Goal: Task Accomplishment & Management: Complete application form

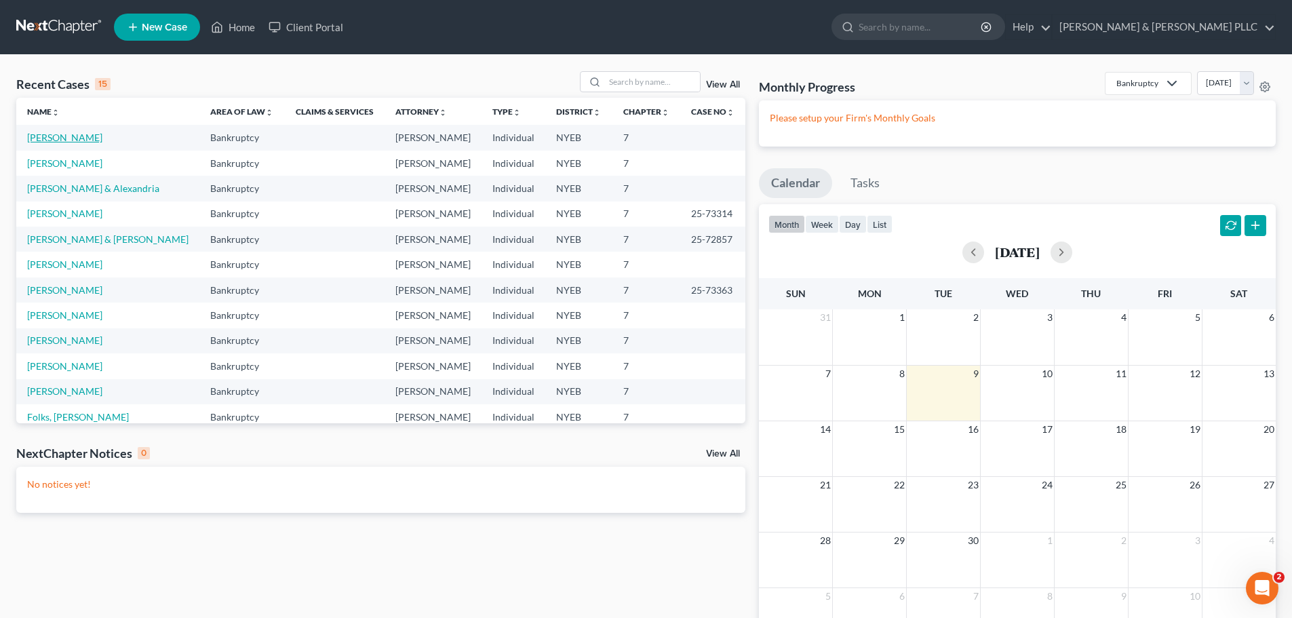
click at [83, 140] on link "[PERSON_NAME]" at bounding box center [64, 138] width 75 height 12
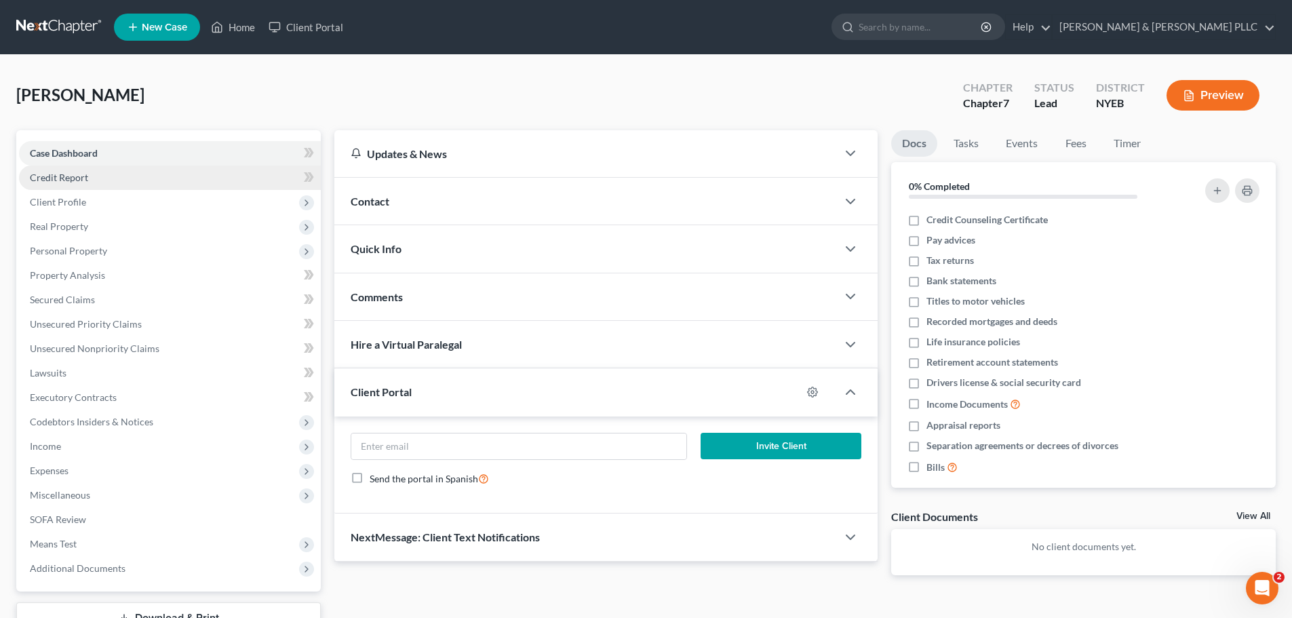
click at [136, 184] on link "Credit Report" at bounding box center [170, 178] width 302 height 24
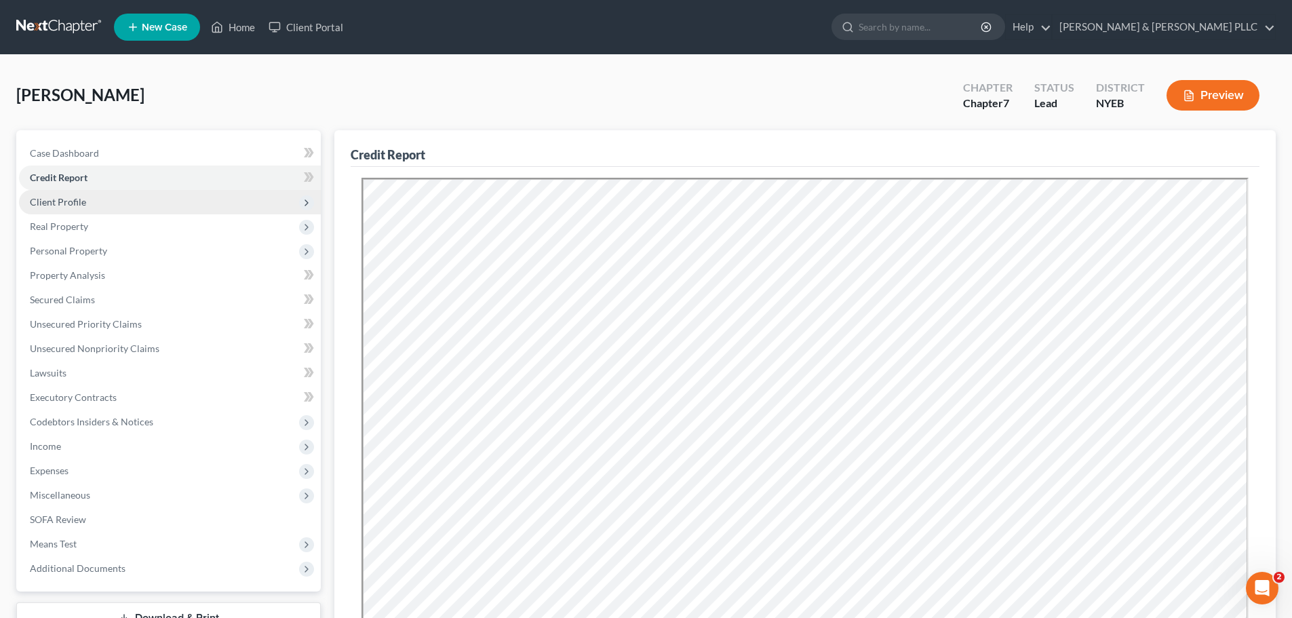
click at [79, 196] on span "Client Profile" at bounding box center [58, 202] width 56 height 12
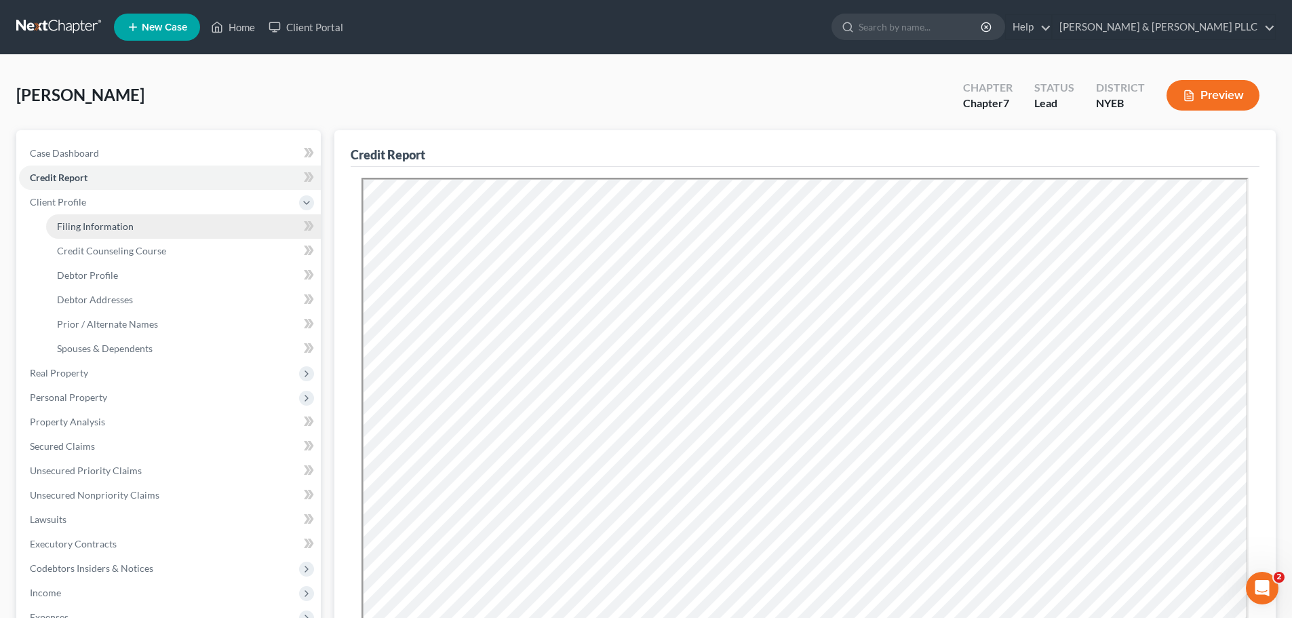
click at [85, 216] on link "Filing Information" at bounding box center [183, 226] width 275 height 24
select select "1"
select select "0"
select select "35"
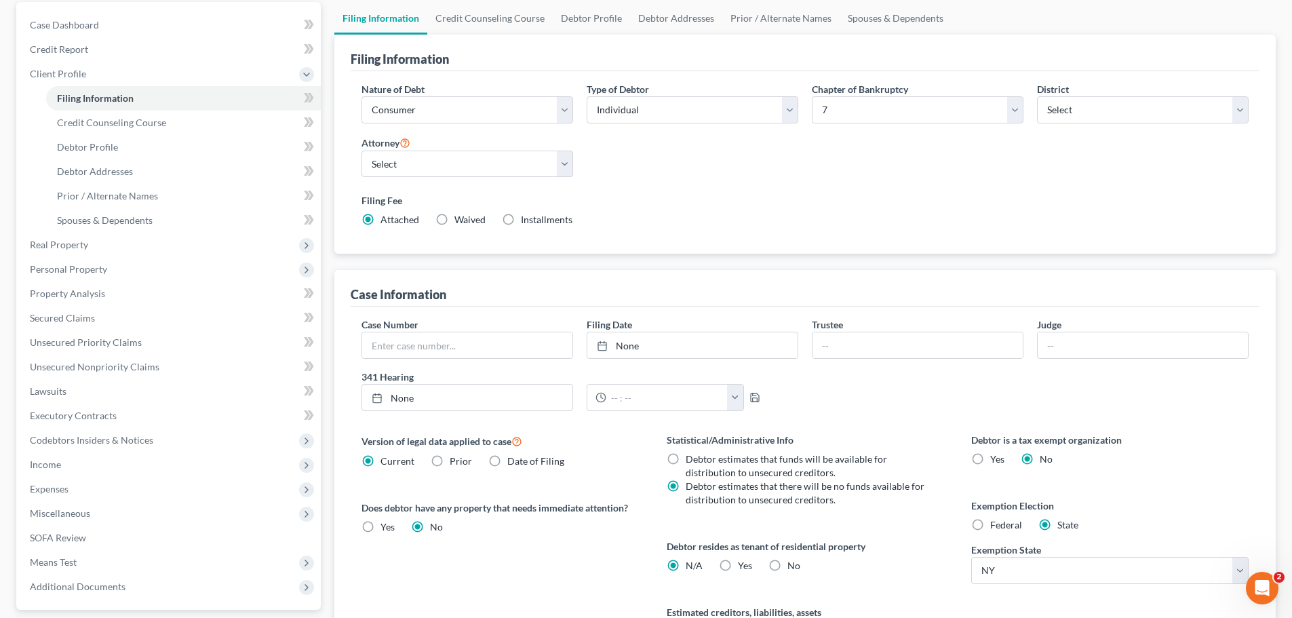
scroll to position [271, 0]
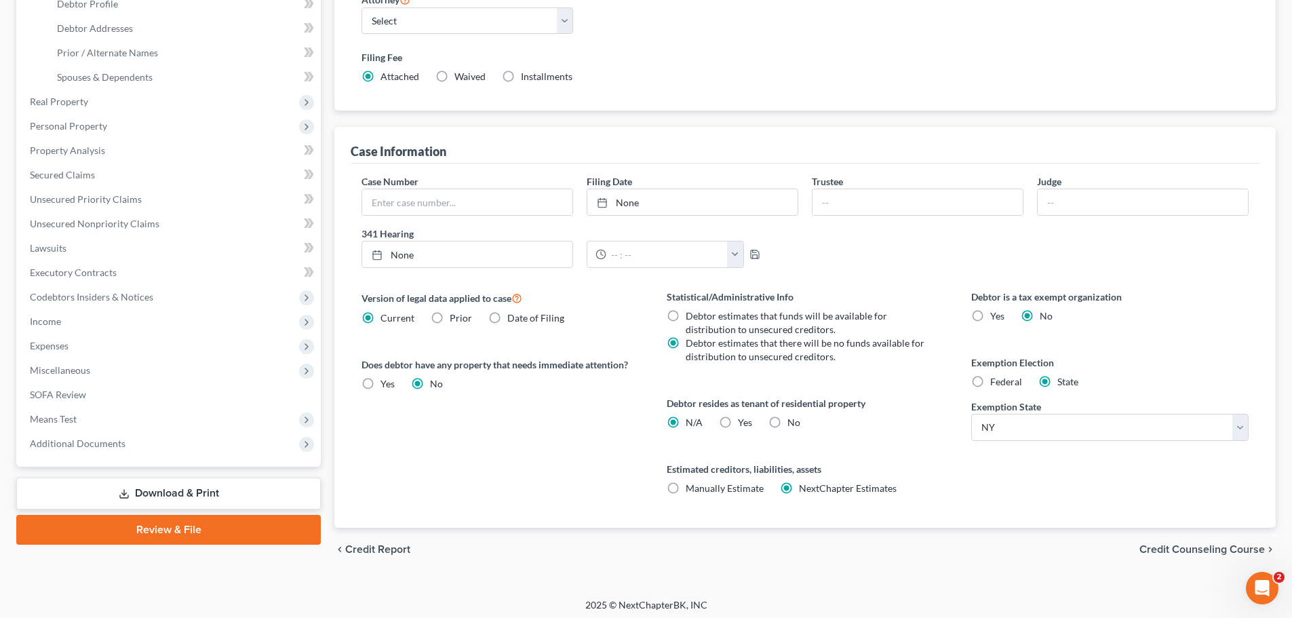
click at [1189, 558] on div "chevron_left Credit Report Credit Counseling Course chevron_right" at bounding box center [805, 549] width 942 height 43
click at [1189, 556] on div "chevron_left Credit Report Credit Counseling Course chevron_right" at bounding box center [805, 549] width 942 height 43
click at [1192, 549] on span "Credit Counseling Course" at bounding box center [1203, 549] width 126 height 11
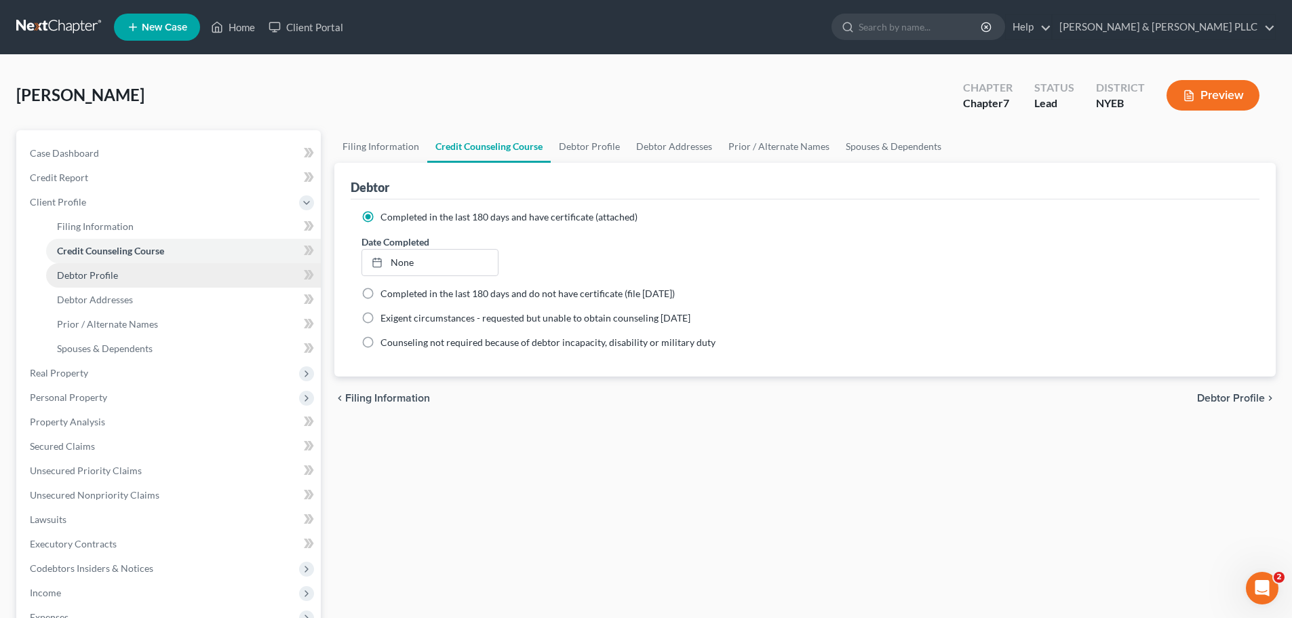
click at [203, 271] on link "Debtor Profile" at bounding box center [183, 275] width 275 height 24
select select "0"
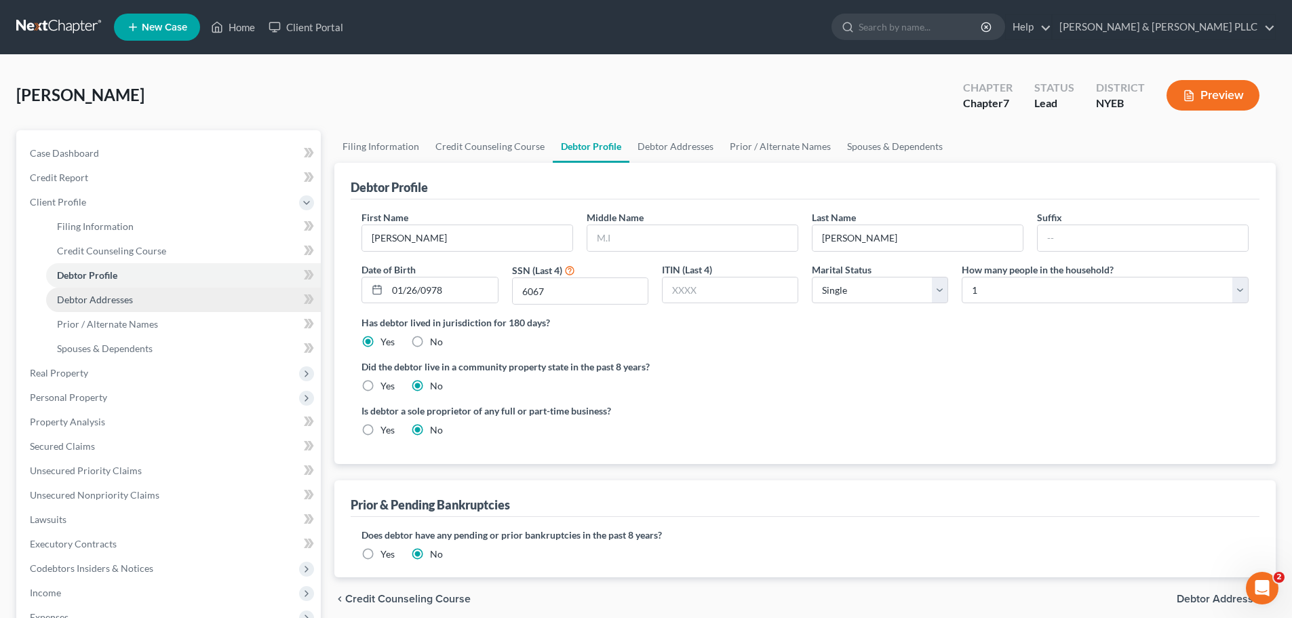
click at [172, 288] on link "Debtor Addresses" at bounding box center [183, 300] width 275 height 24
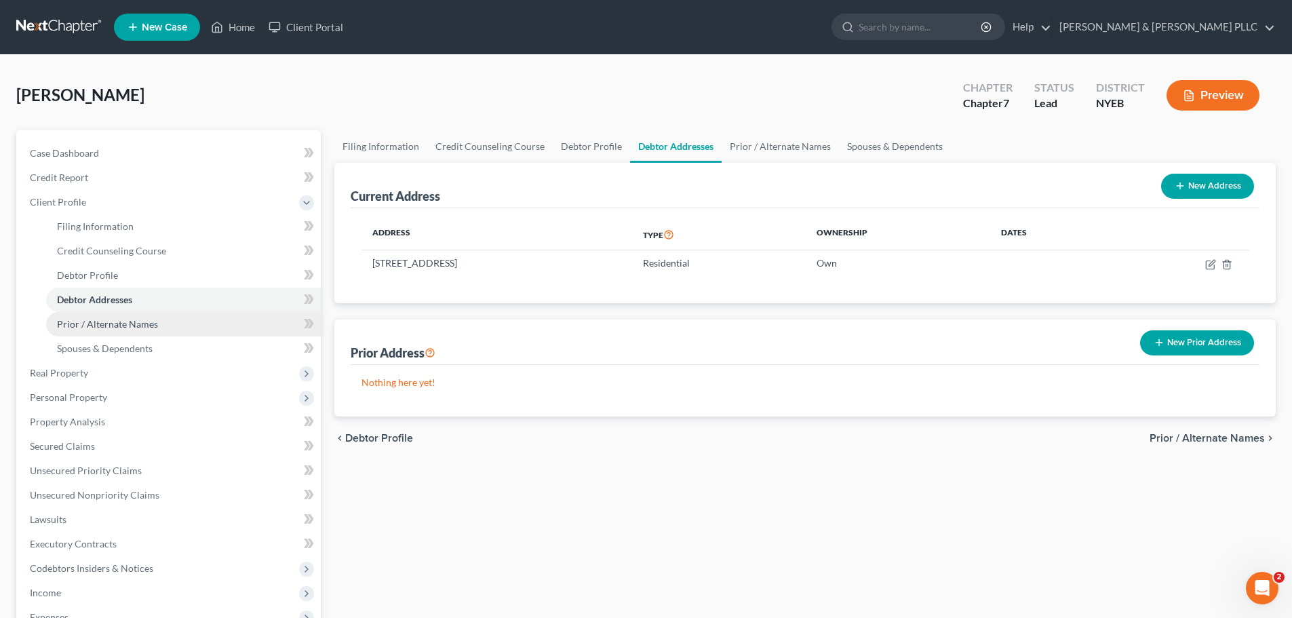
click at [114, 327] on span "Prior / Alternate Names" at bounding box center [107, 324] width 101 height 12
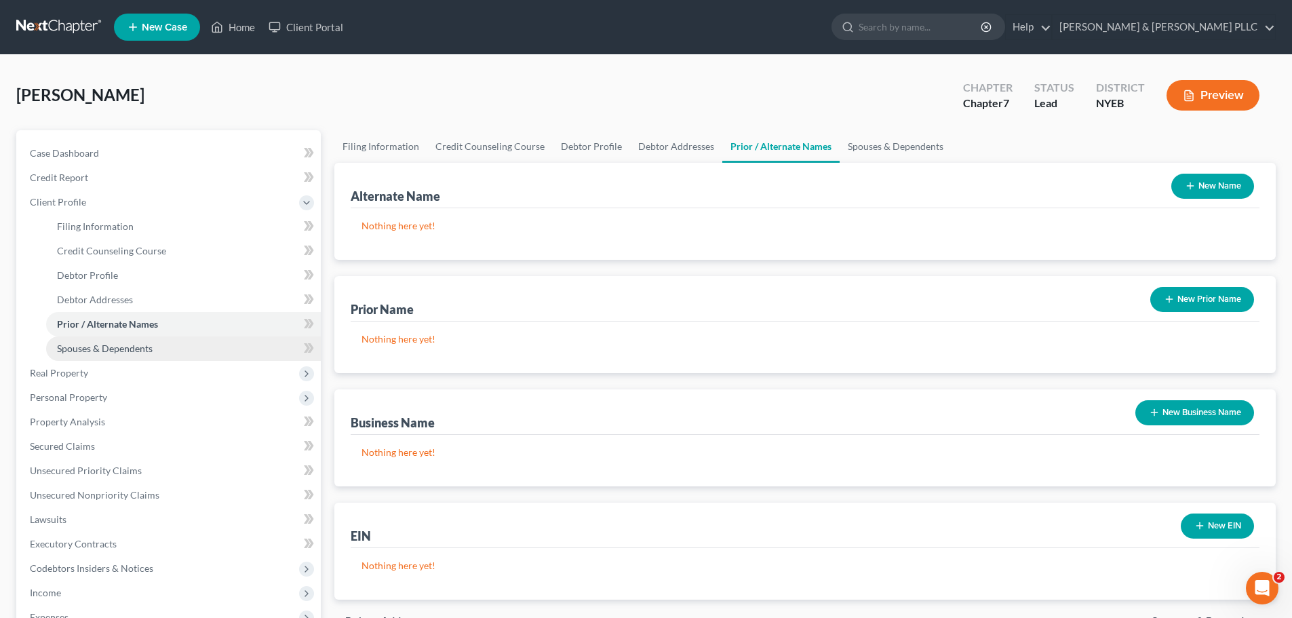
click at [120, 345] on span "Spouses & Dependents" at bounding box center [105, 349] width 96 height 12
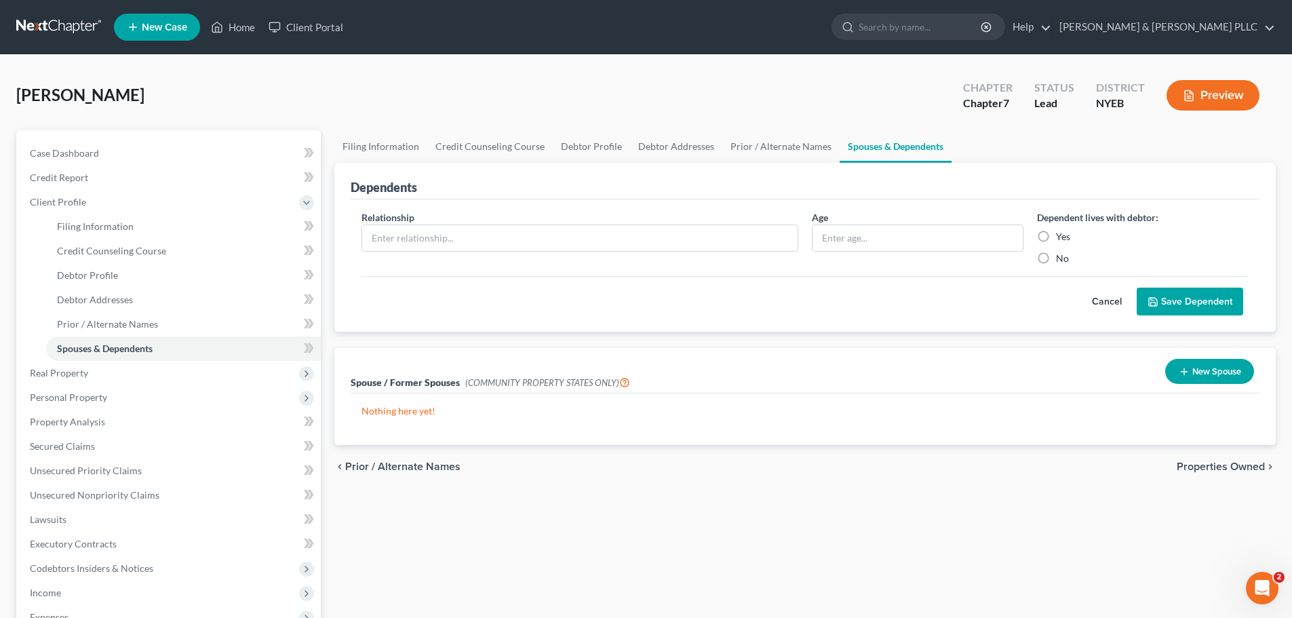
click at [1227, 461] on span "Properties Owned" at bounding box center [1221, 466] width 88 height 11
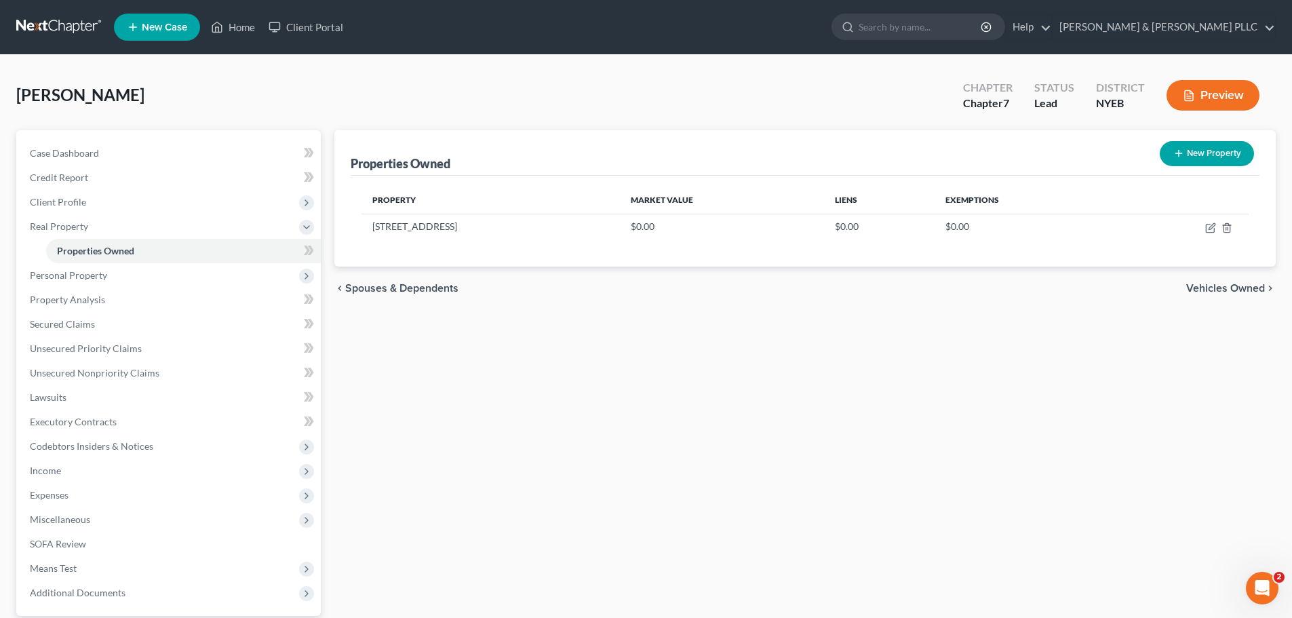
click at [1183, 284] on div "chevron_left Spouses & Dependents Vehicles Owned chevron_right" at bounding box center [805, 288] width 942 height 43
click at [1194, 293] on span "Vehicles Owned" at bounding box center [1226, 288] width 79 height 11
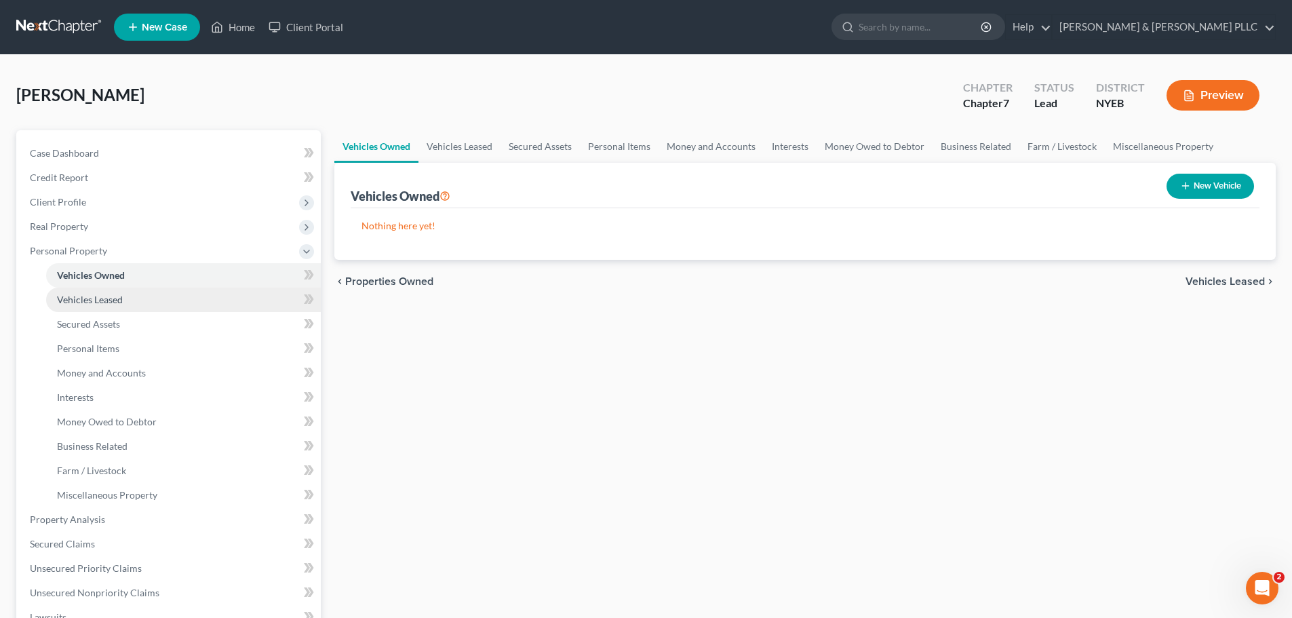
click at [201, 296] on link "Vehicles Leased" at bounding box center [183, 300] width 275 height 24
click at [206, 282] on link "Vehicles Owned" at bounding box center [183, 275] width 275 height 24
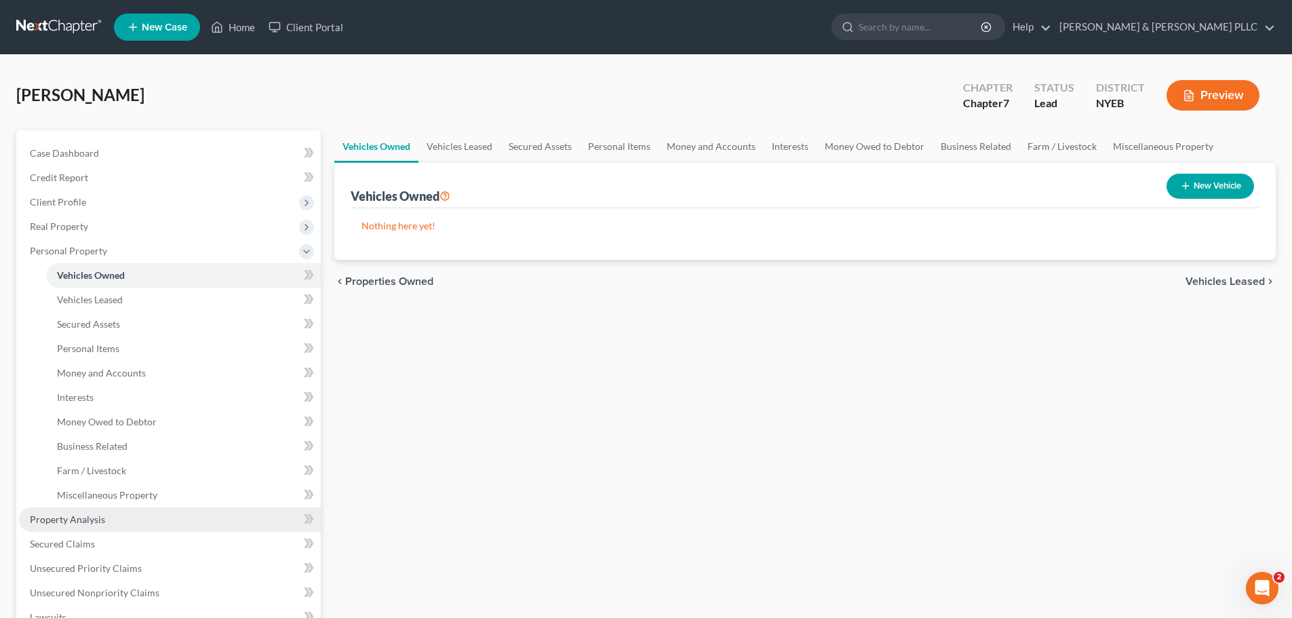
click at [92, 528] on link "Property Analysis" at bounding box center [170, 519] width 302 height 24
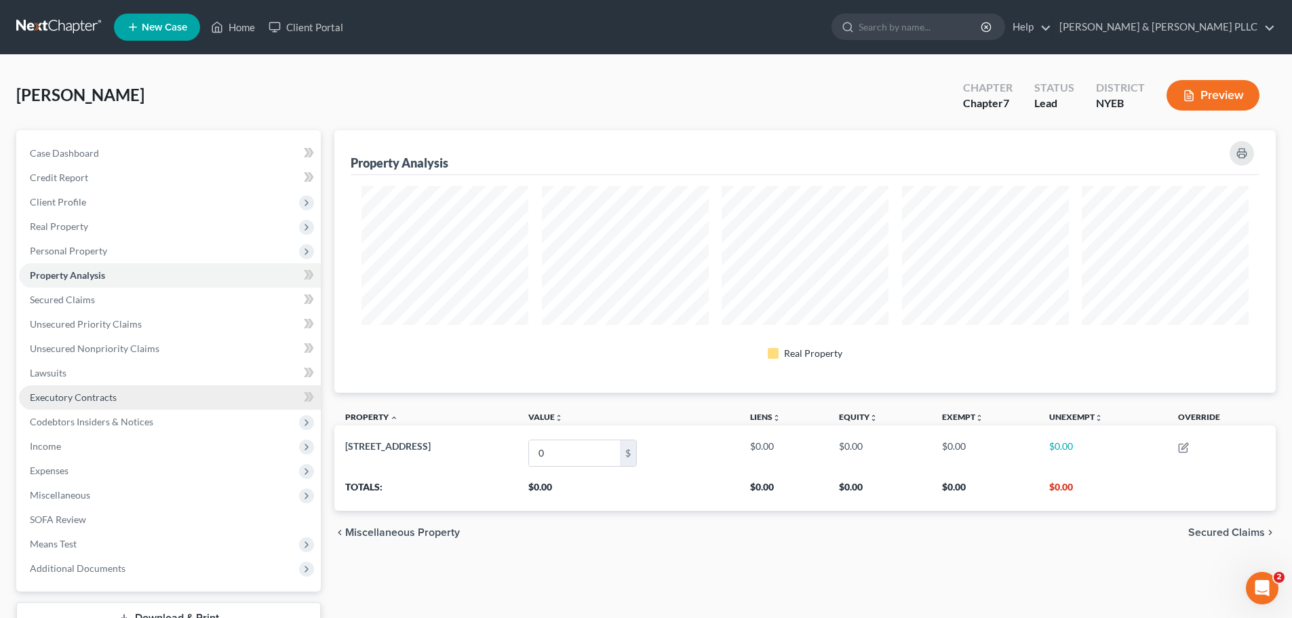
scroll to position [263, 942]
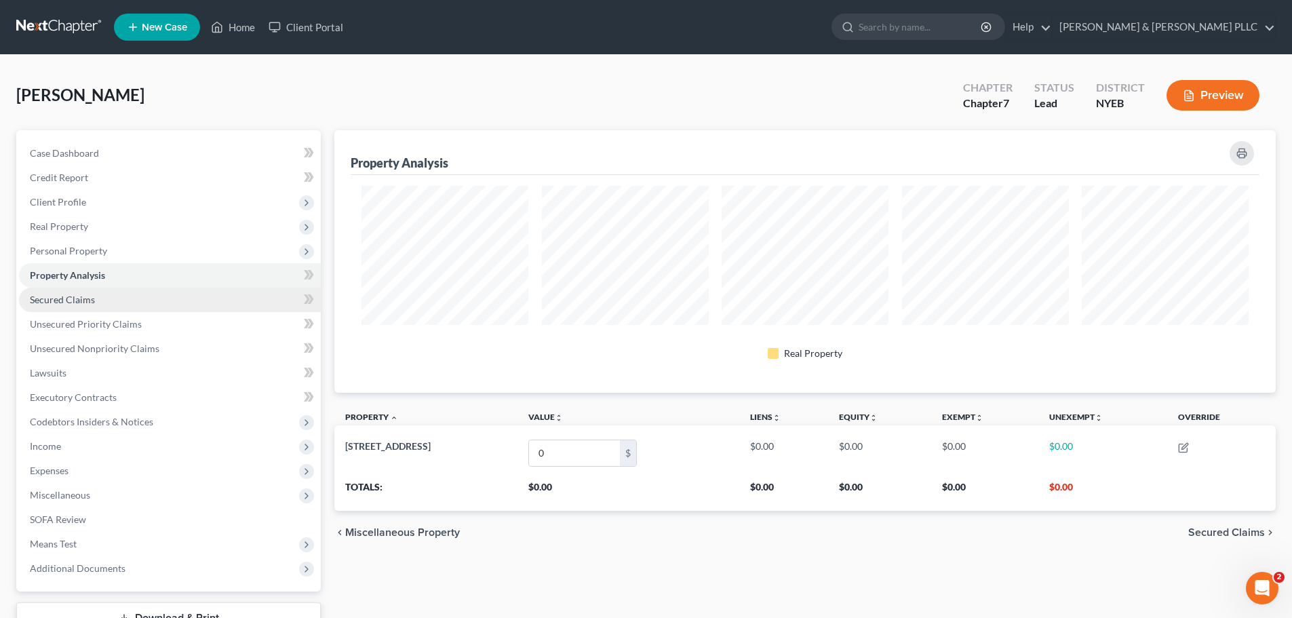
click at [109, 288] on link "Secured Claims" at bounding box center [170, 300] width 302 height 24
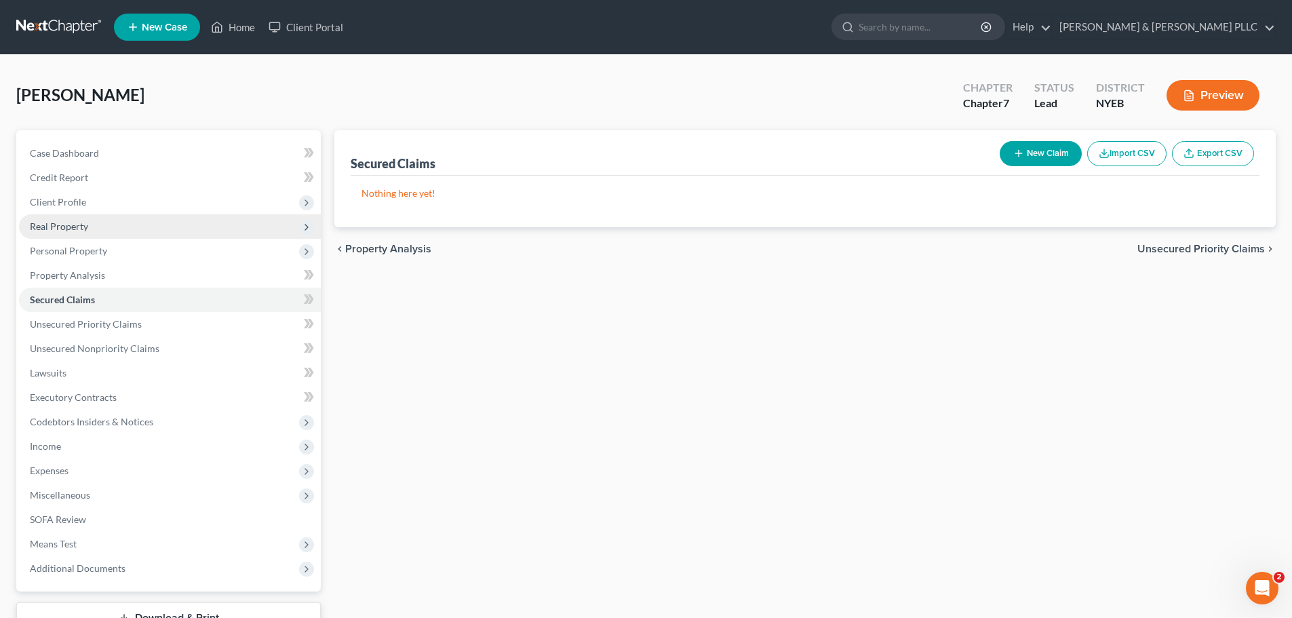
click at [107, 227] on span "Real Property" at bounding box center [170, 226] width 302 height 24
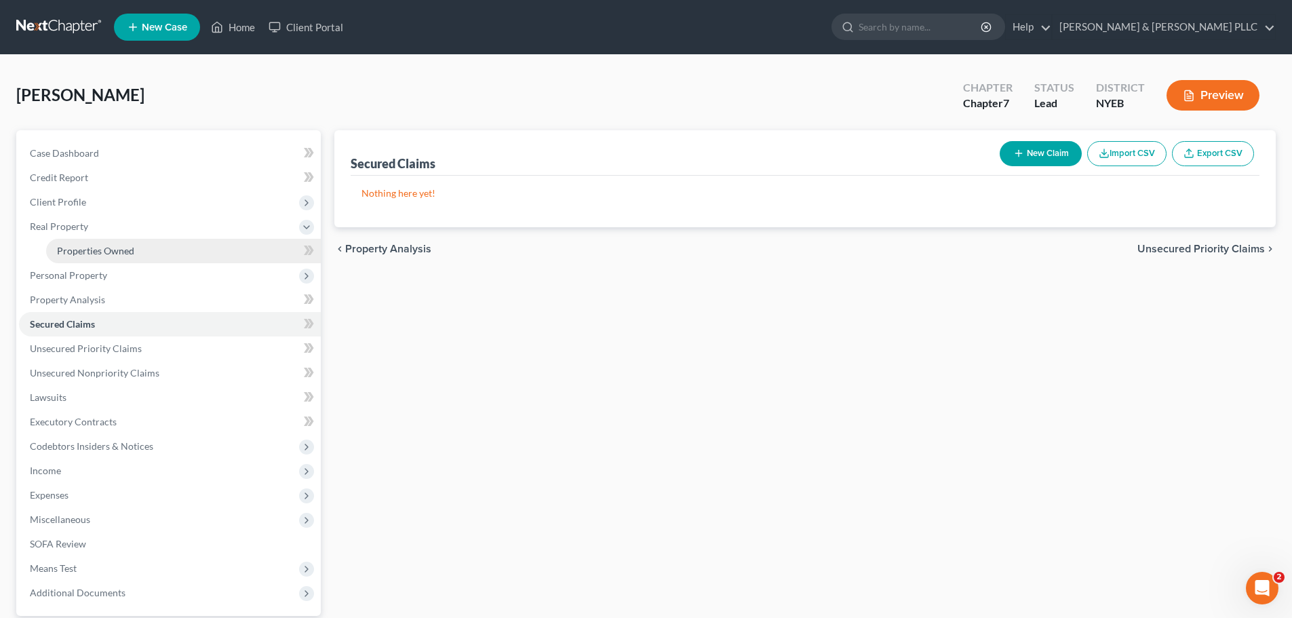
click at [121, 259] on link "Properties Owned" at bounding box center [183, 251] width 275 height 24
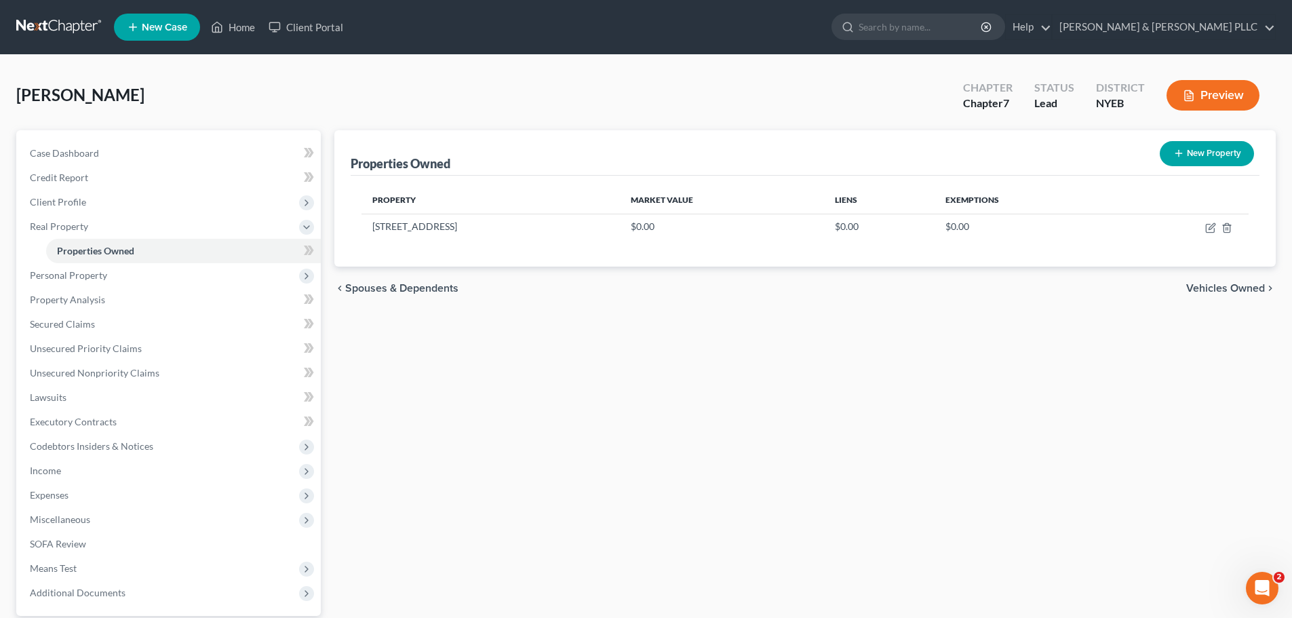
click at [1161, 355] on div "Properties Owned New Property Property Market Value Liens Exemptions [STREET_AD…" at bounding box center [805, 412] width 955 height 564
click at [168, 276] on span "Personal Property" at bounding box center [170, 275] width 302 height 24
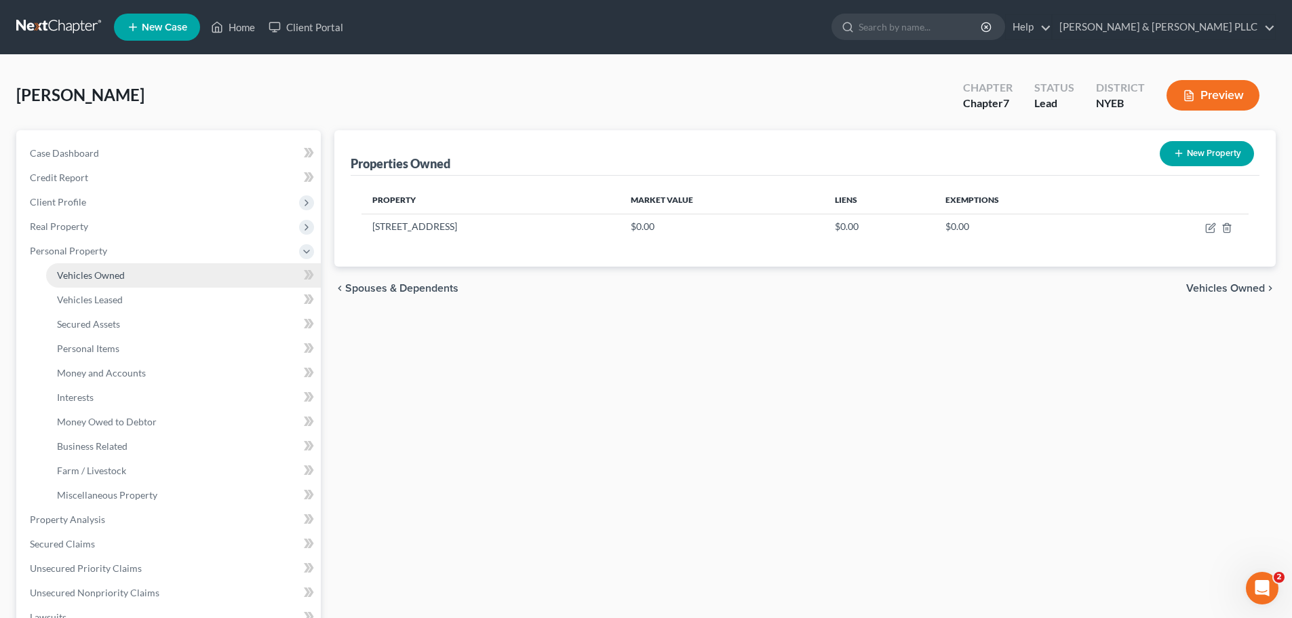
click at [155, 270] on link "Vehicles Owned" at bounding box center [183, 275] width 275 height 24
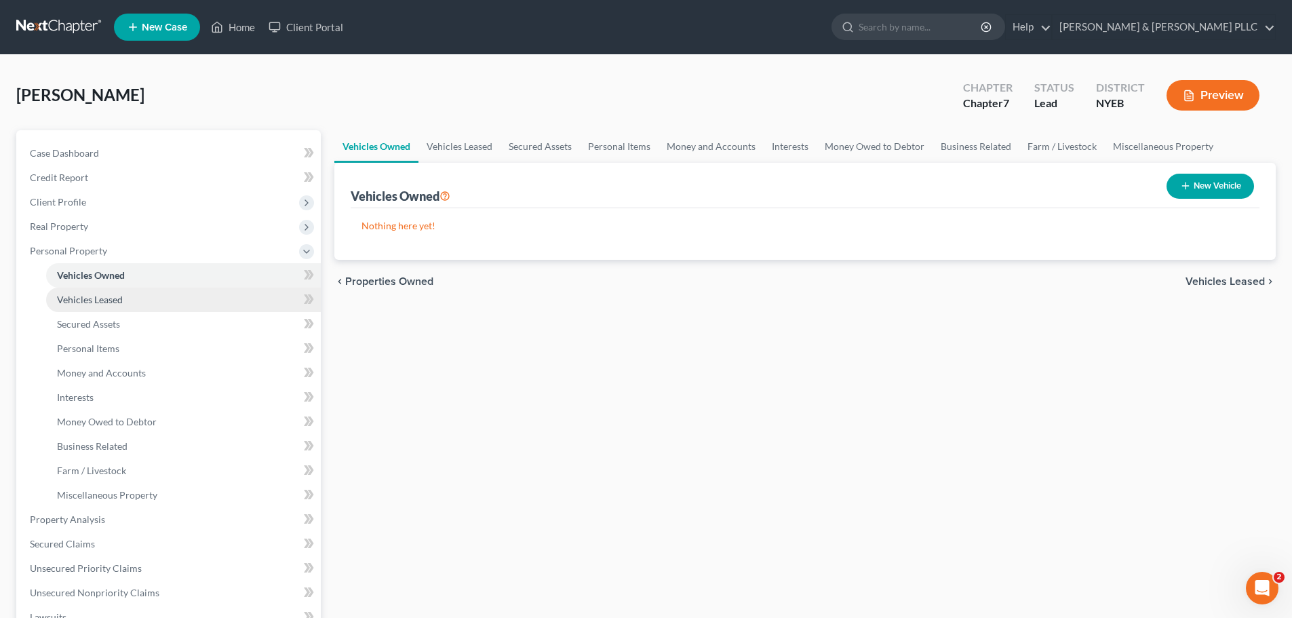
click at [157, 299] on link "Vehicles Leased" at bounding box center [183, 300] width 275 height 24
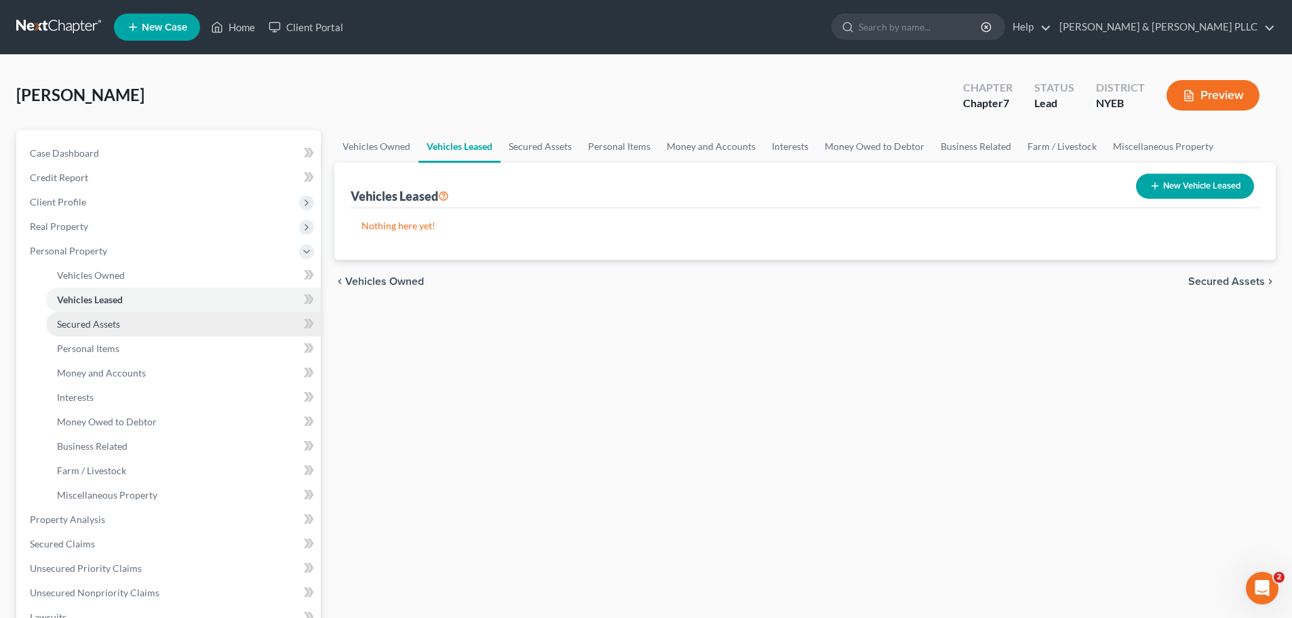
click at [224, 330] on link "Secured Assets" at bounding box center [183, 324] width 275 height 24
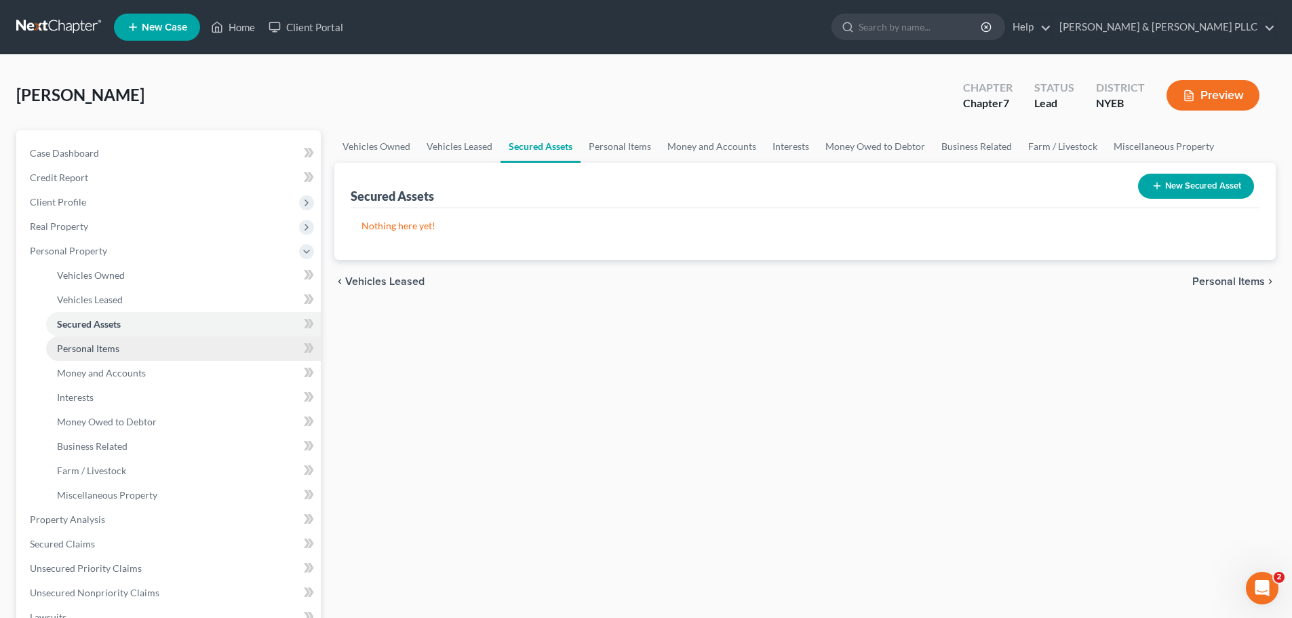
click at [209, 347] on link "Personal Items" at bounding box center [183, 349] width 275 height 24
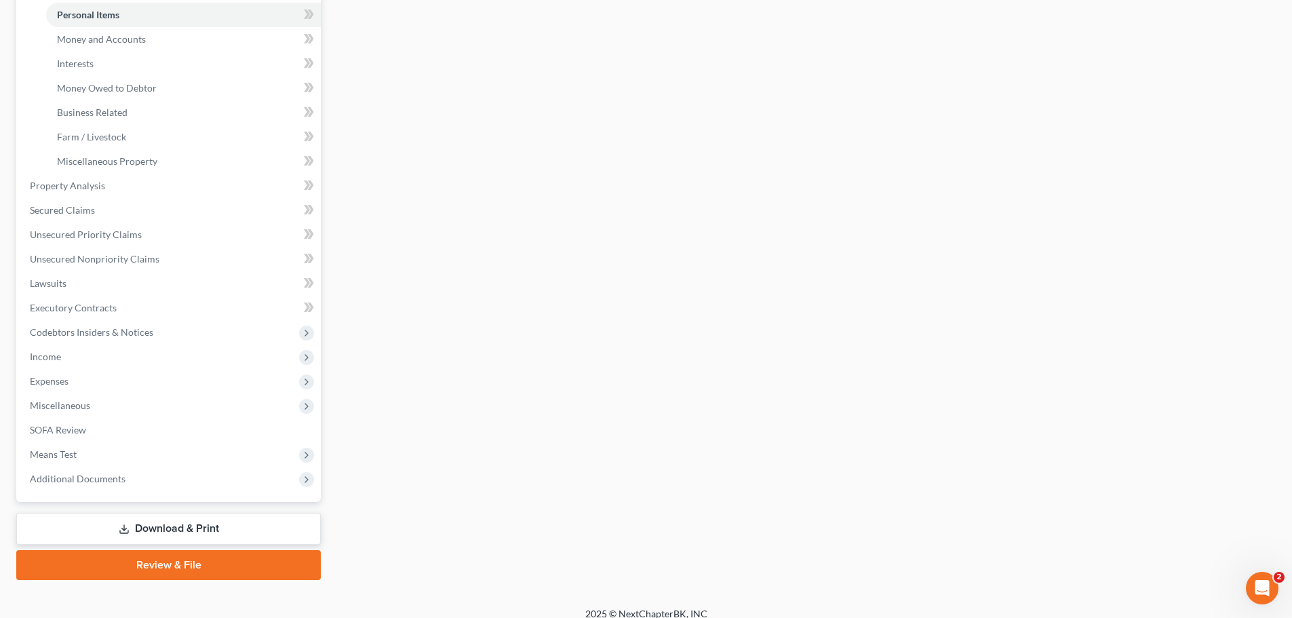
scroll to position [339, 0]
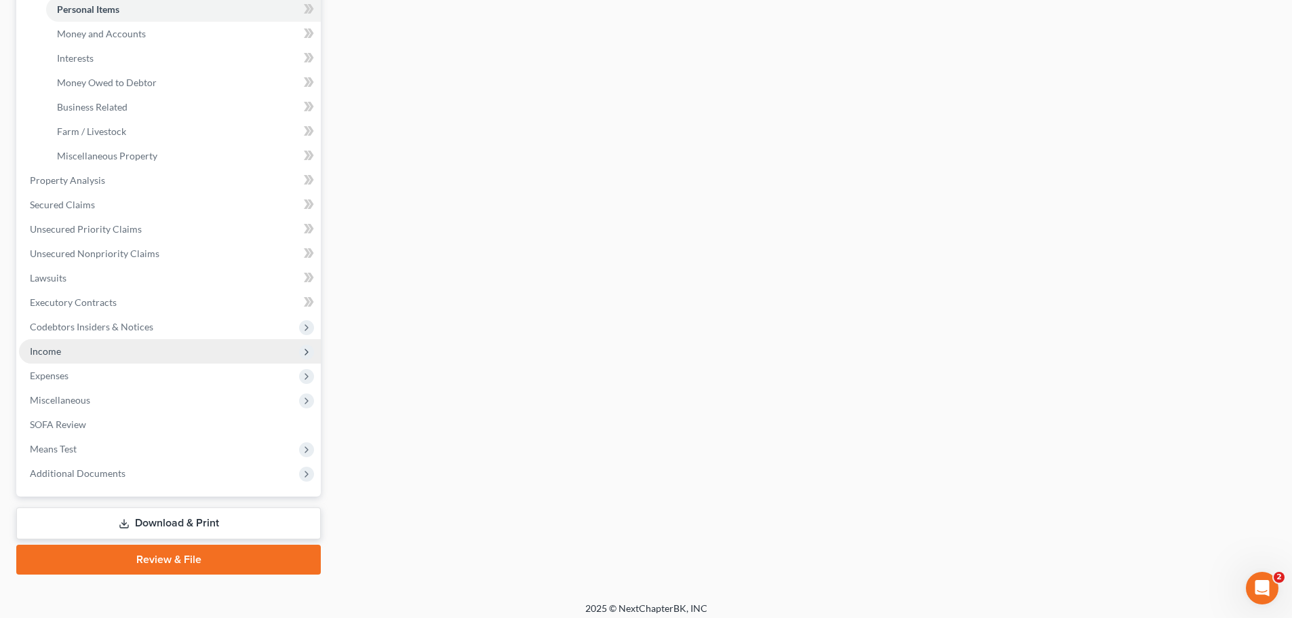
click at [136, 356] on span "Income" at bounding box center [170, 351] width 302 height 24
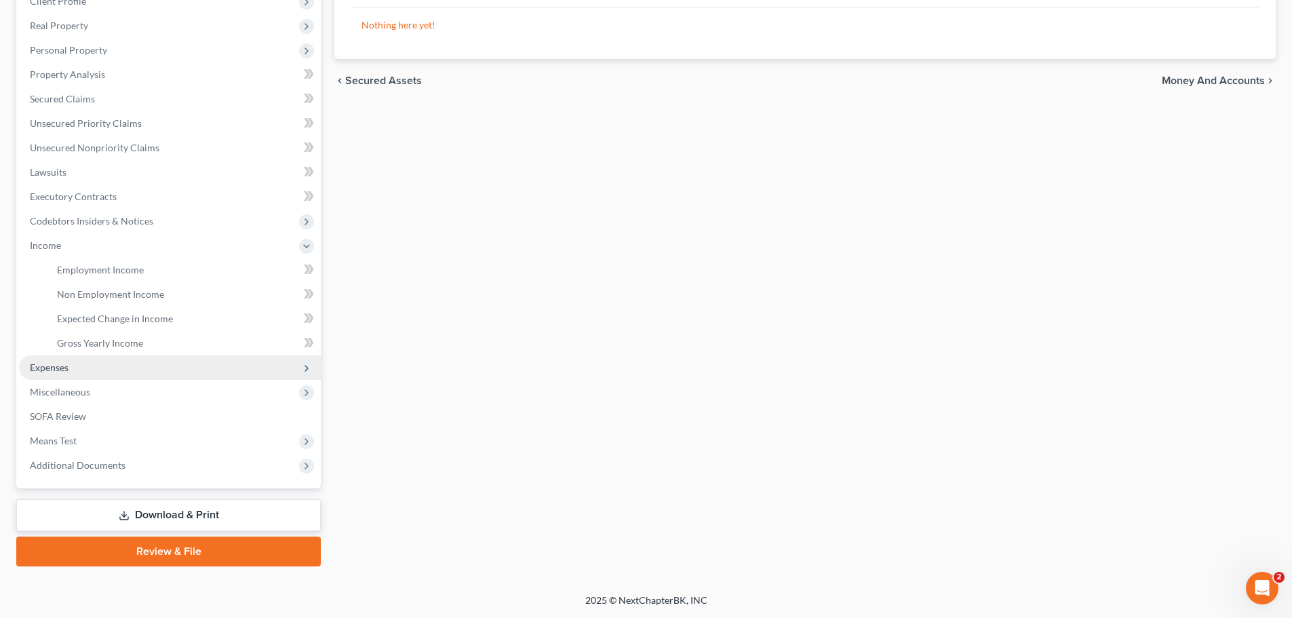
click at [135, 370] on span "Expenses" at bounding box center [170, 367] width 302 height 24
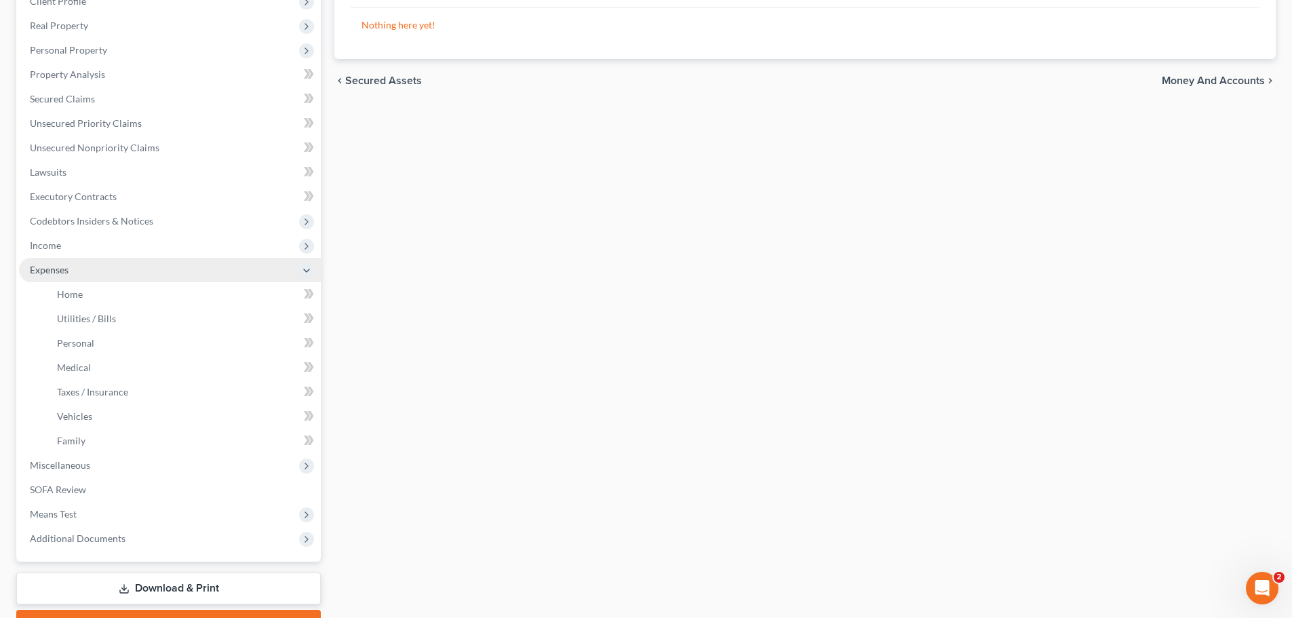
scroll to position [244, 0]
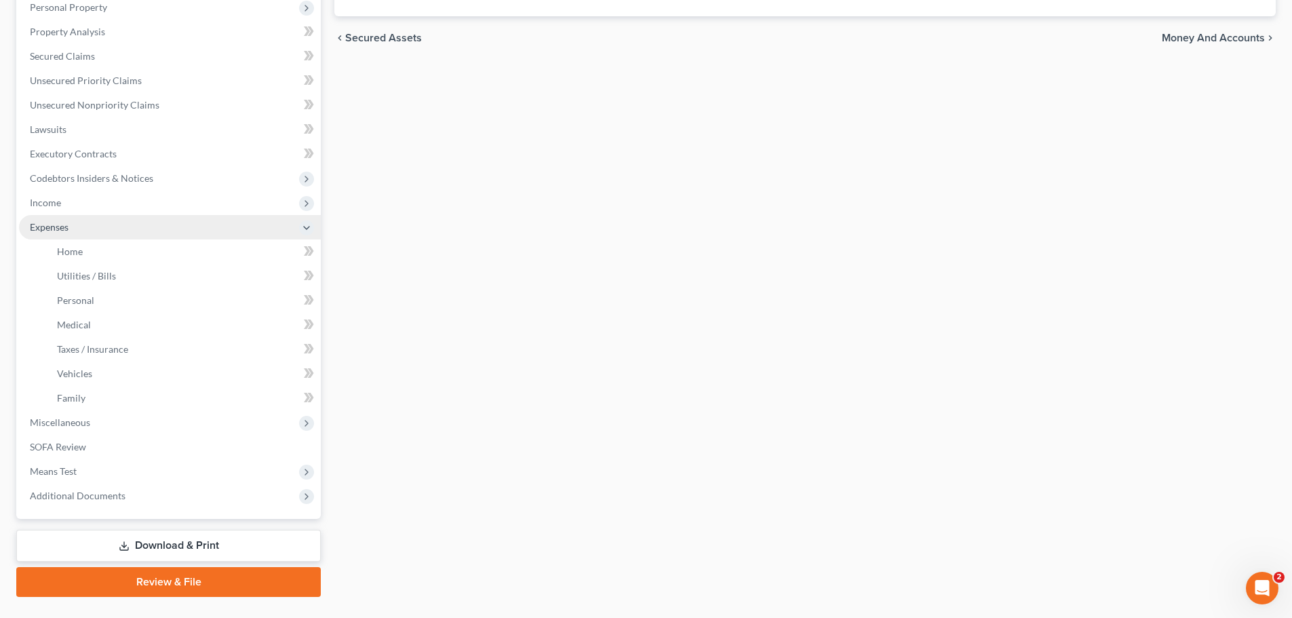
click at [138, 232] on span "Expenses" at bounding box center [170, 227] width 302 height 24
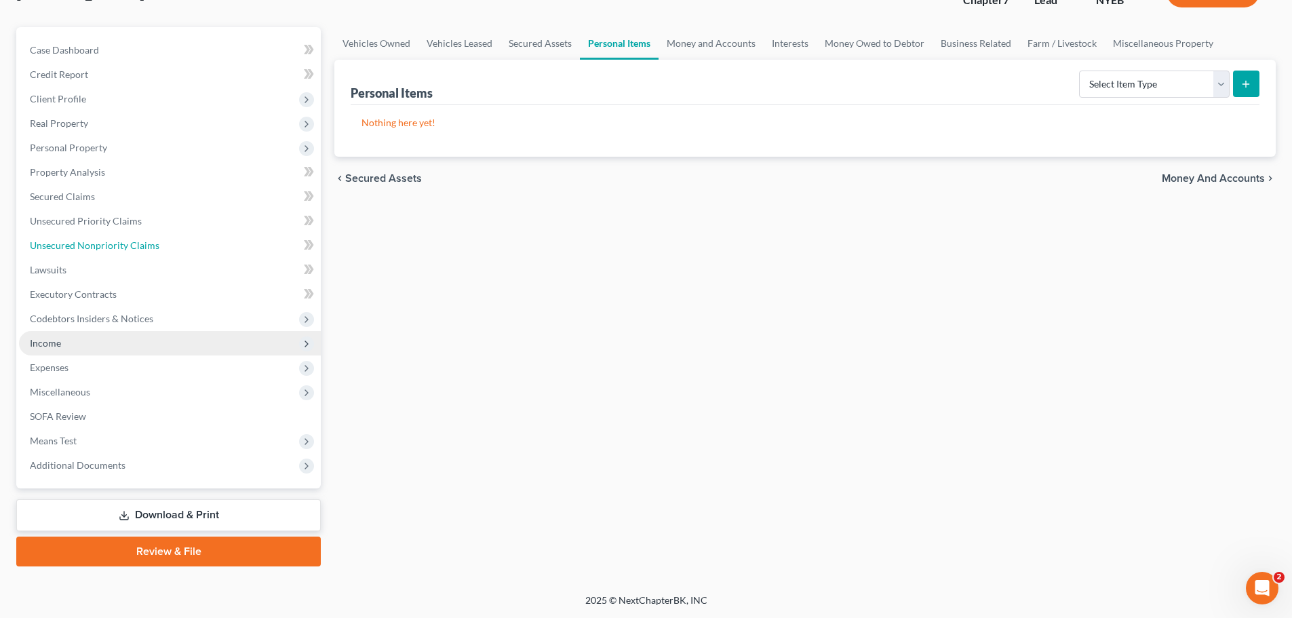
click at [140, 249] on span "Unsecured Nonpriority Claims" at bounding box center [95, 245] width 130 height 12
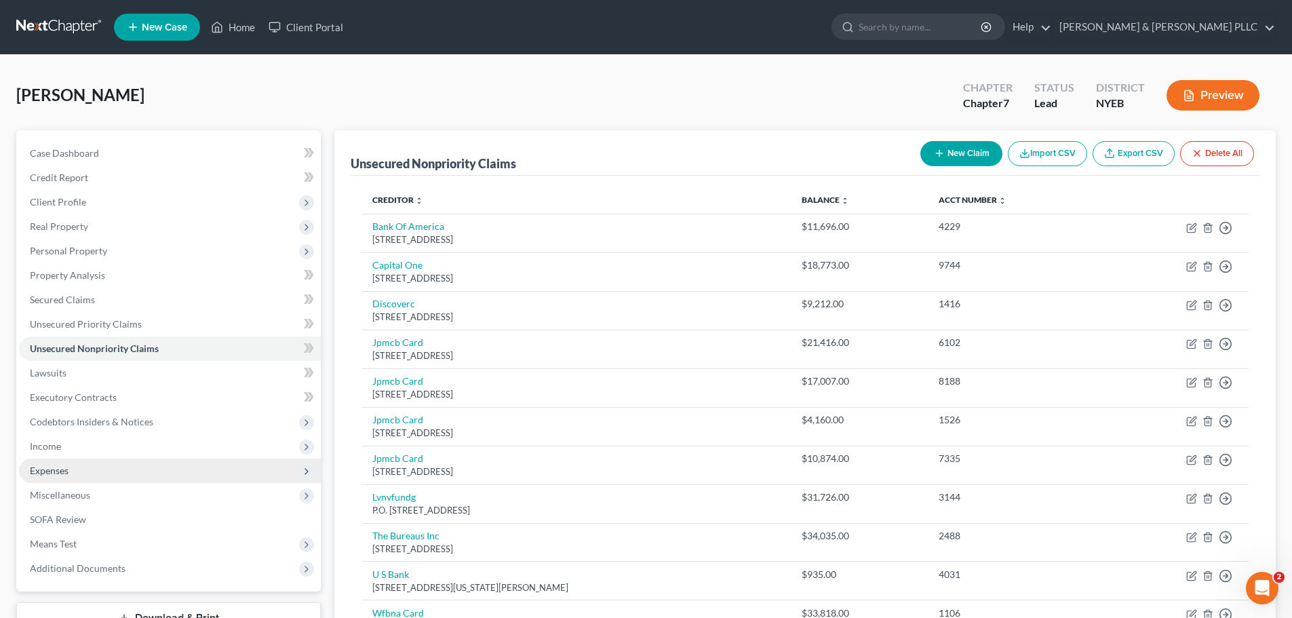
click at [100, 466] on span "Expenses" at bounding box center [170, 471] width 302 height 24
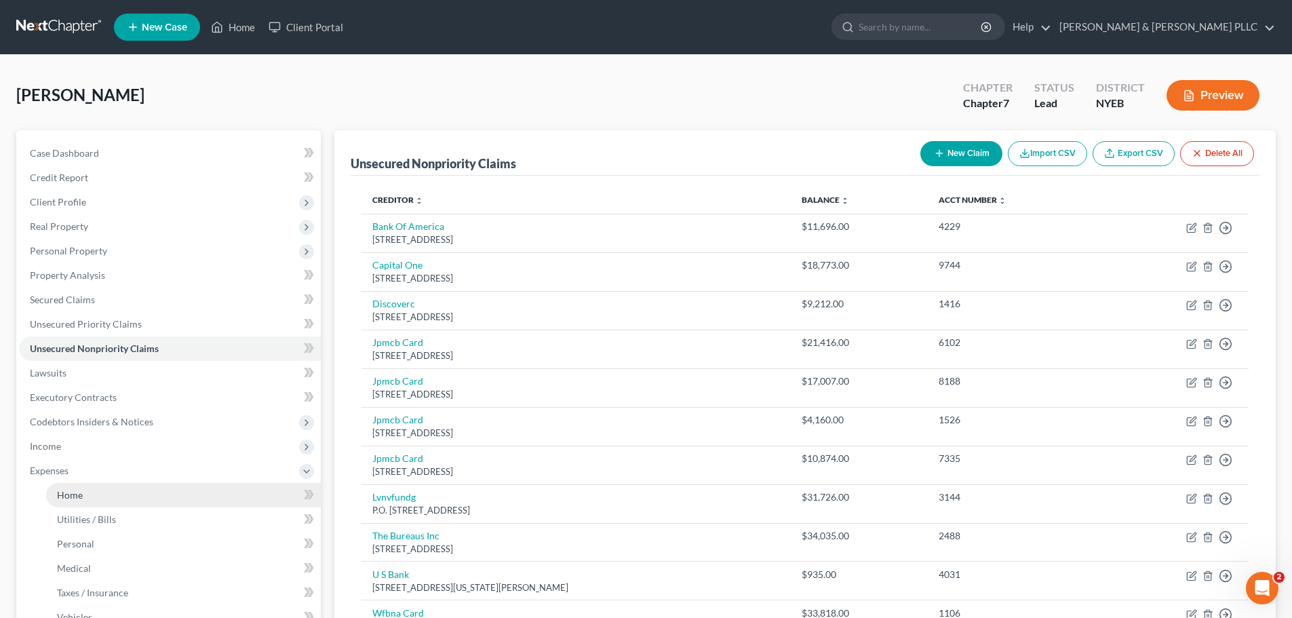
click at [96, 488] on link "Home" at bounding box center [183, 495] width 275 height 24
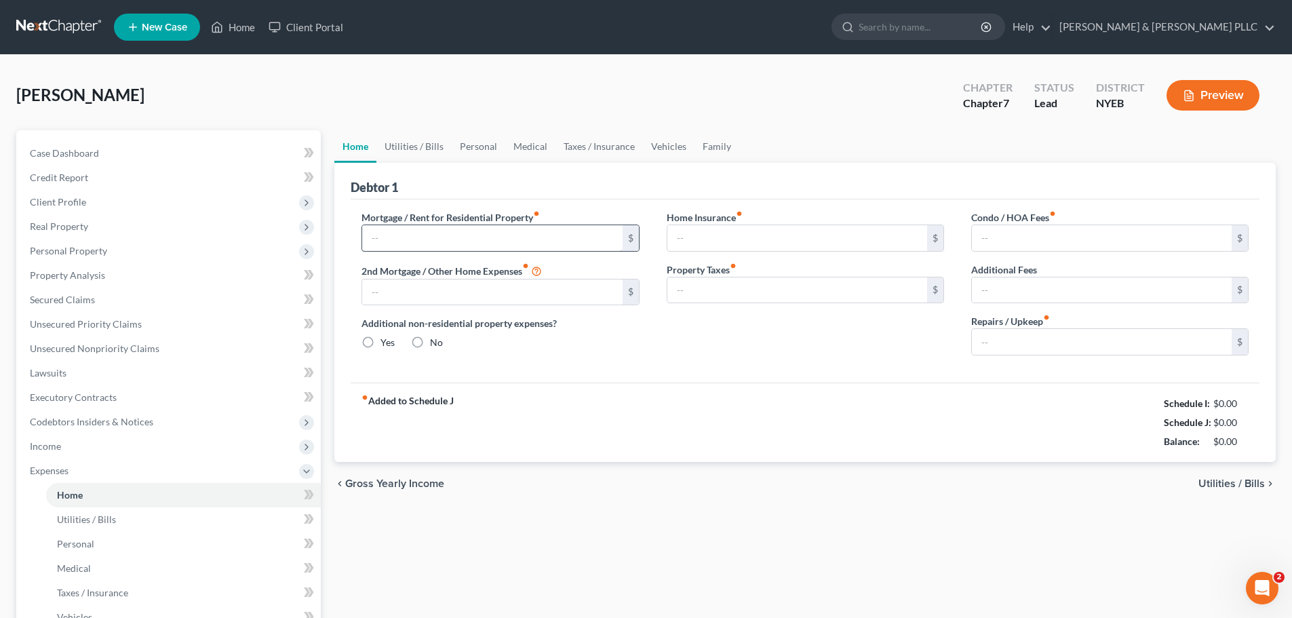
type input "0.00"
radio input "true"
type input "0.00"
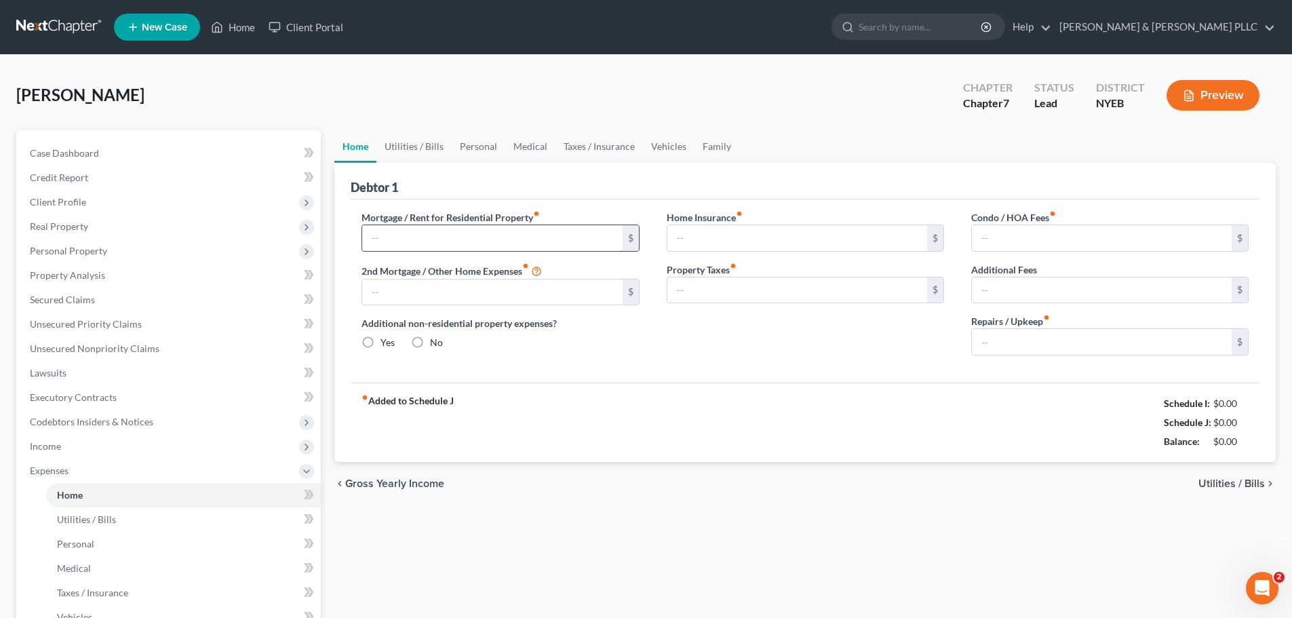
type input "0.00"
click at [414, 225] on input "text" at bounding box center [492, 238] width 260 height 26
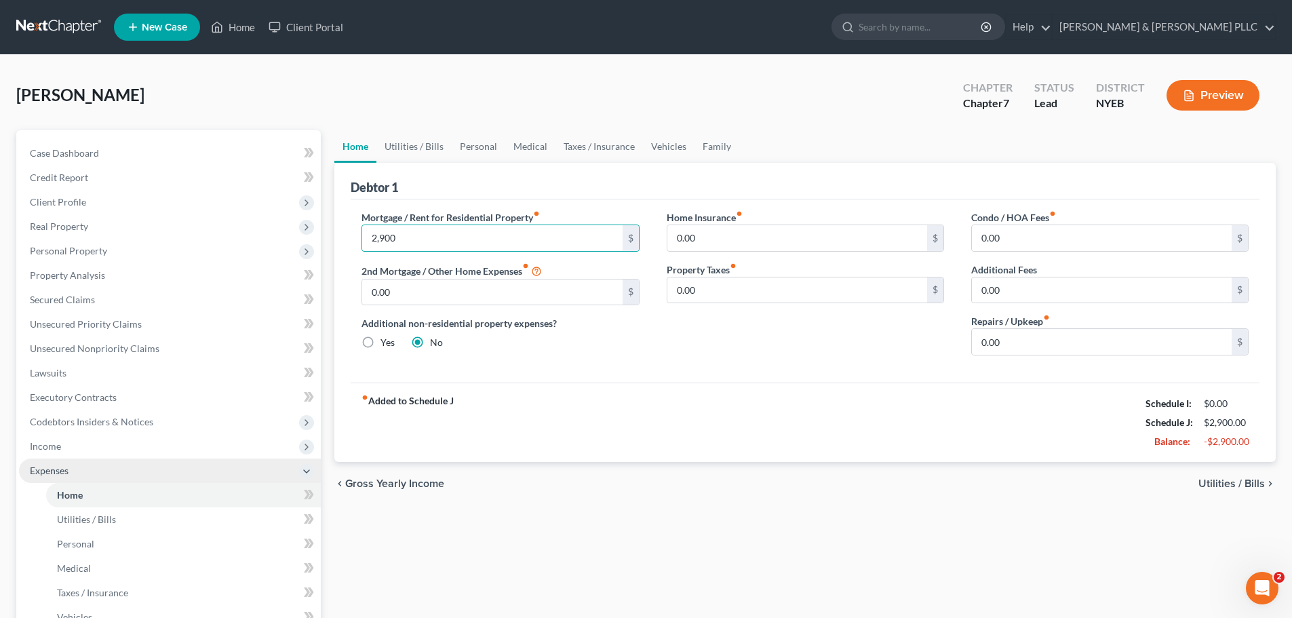
click at [99, 469] on span "Expenses" at bounding box center [170, 471] width 302 height 24
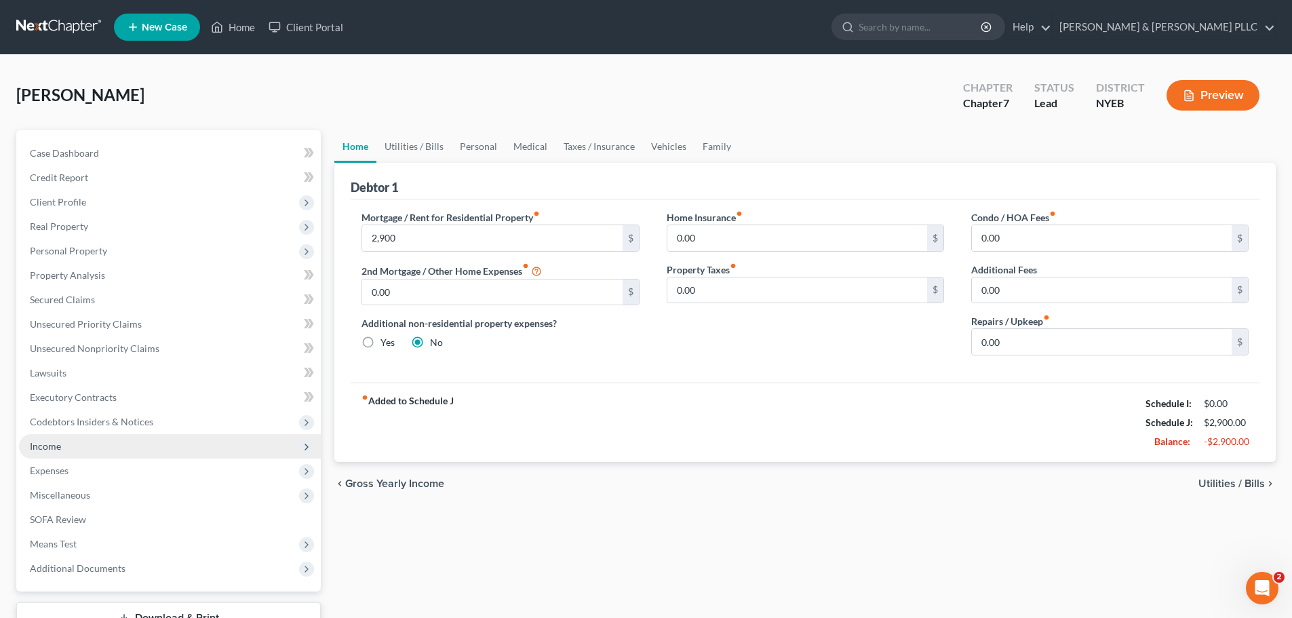
click at [104, 453] on span "Income" at bounding box center [170, 446] width 302 height 24
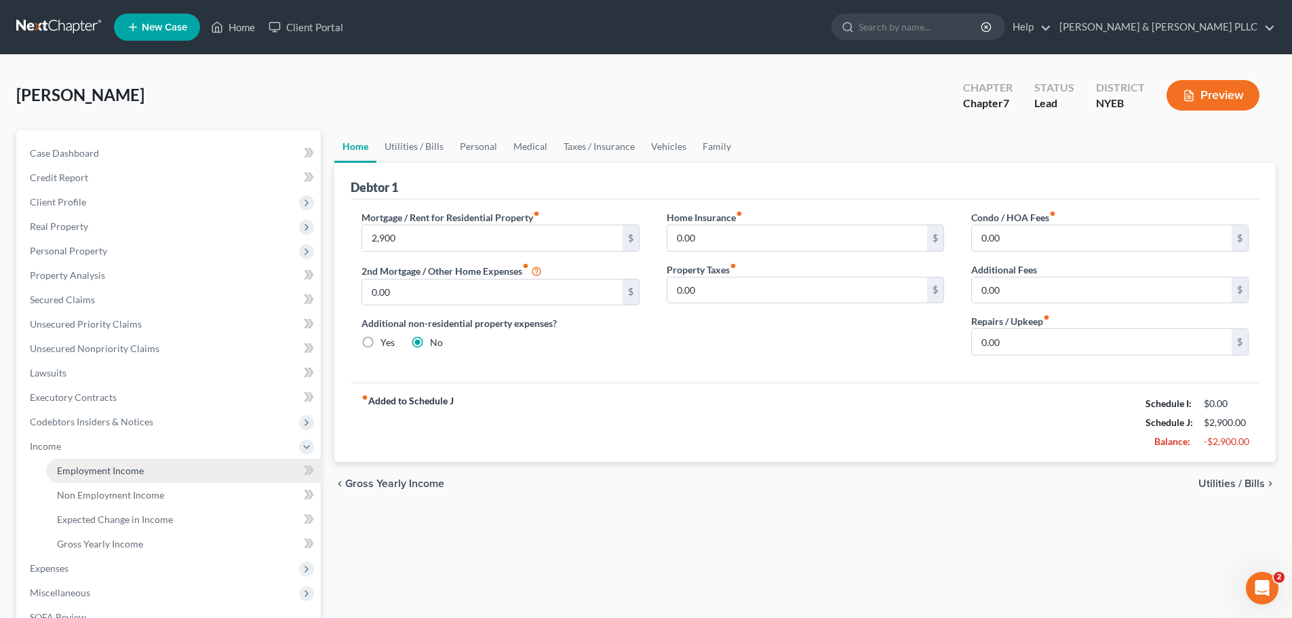
click at [127, 465] on span "Employment Income" at bounding box center [100, 471] width 87 height 12
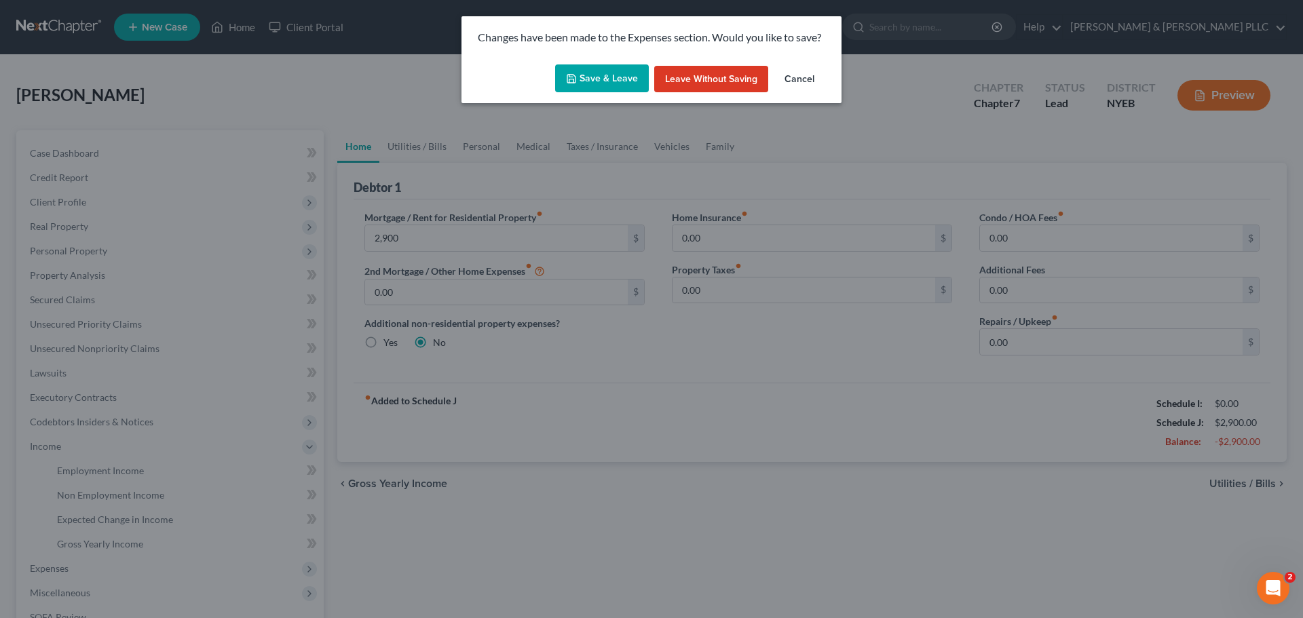
click at [639, 78] on button "Save & Leave" at bounding box center [602, 78] width 94 height 28
type input "2,900.00"
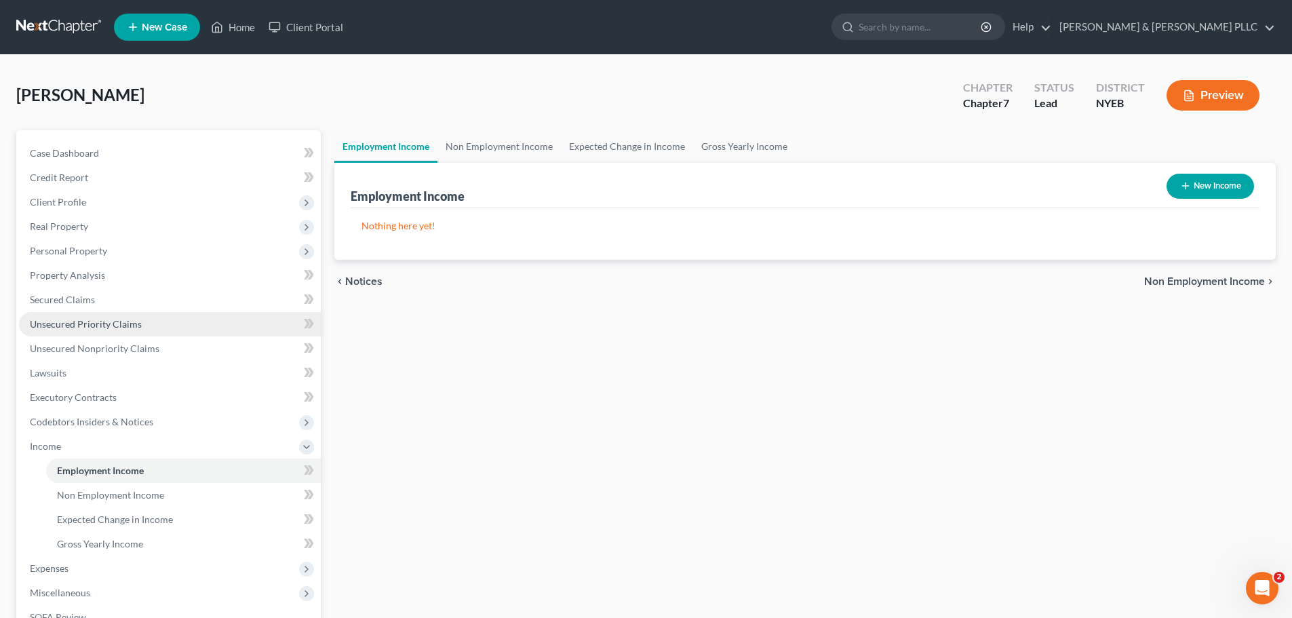
click at [143, 327] on link "Unsecured Priority Claims" at bounding box center [170, 324] width 302 height 24
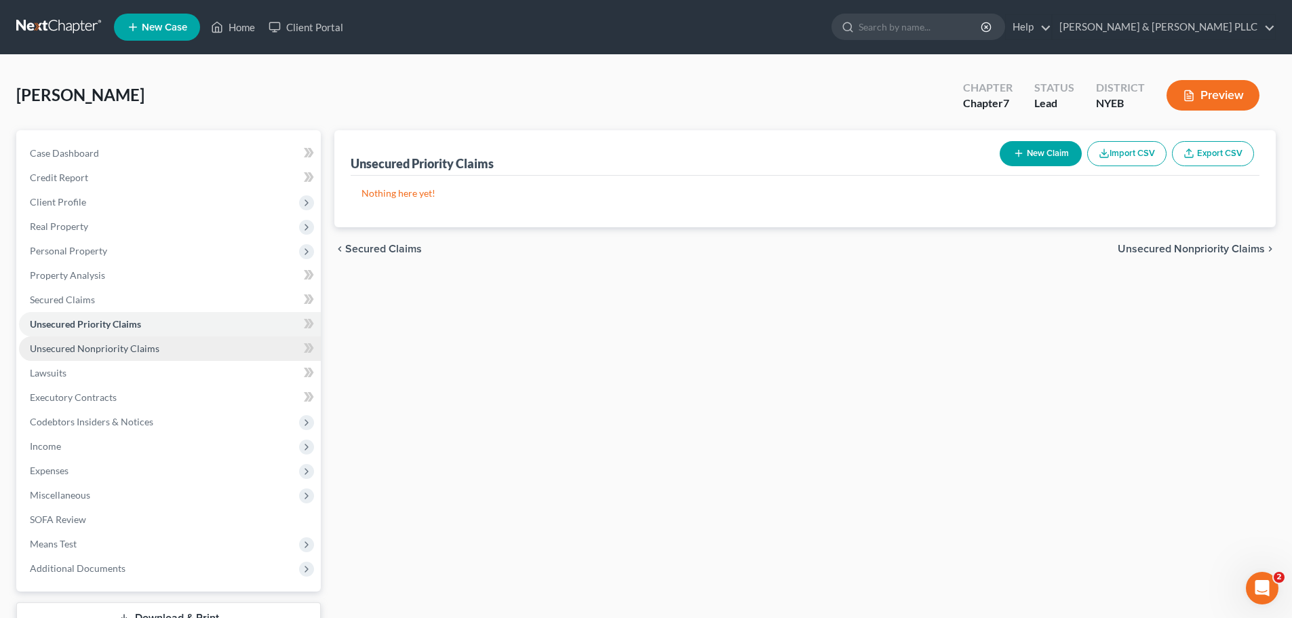
click at [145, 351] on span "Unsecured Nonpriority Claims" at bounding box center [95, 349] width 130 height 12
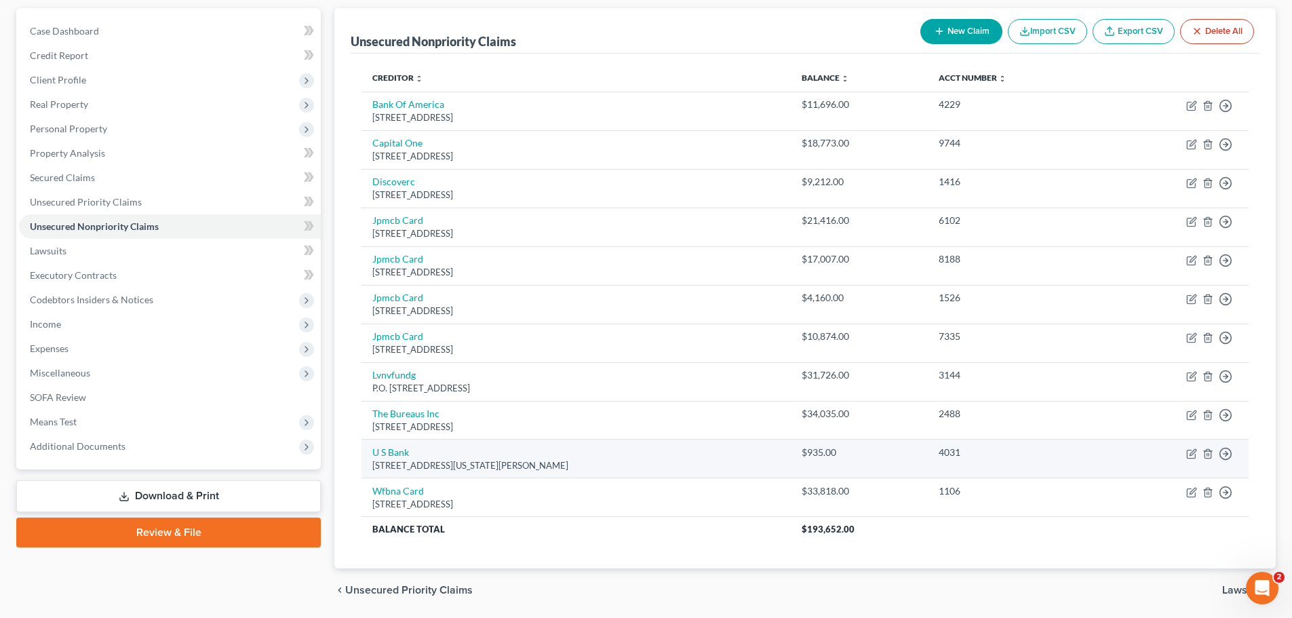
scroll to position [100, 0]
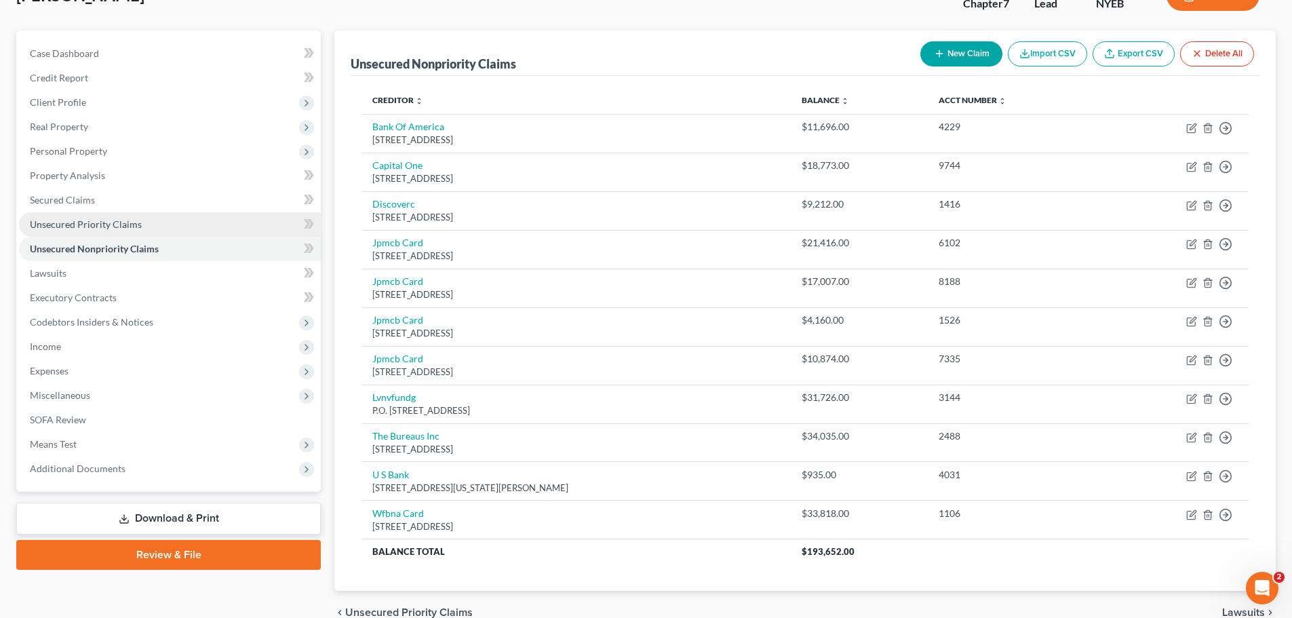
click at [176, 231] on link "Unsecured Priority Claims" at bounding box center [170, 224] width 302 height 24
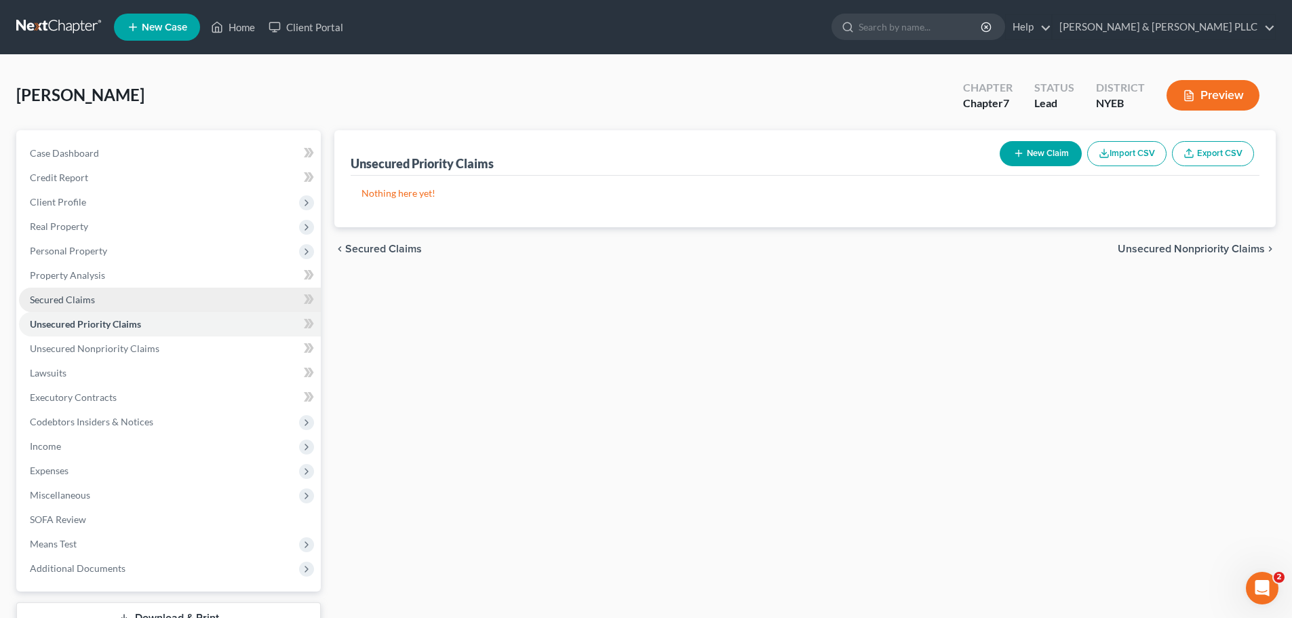
click at [149, 311] on link "Secured Claims" at bounding box center [170, 300] width 302 height 24
click at [1043, 170] on div "New Claim Import CSV Export CSV" at bounding box center [1127, 154] width 265 height 36
click at [1041, 152] on button "New Claim" at bounding box center [1041, 153] width 82 height 25
select select "0"
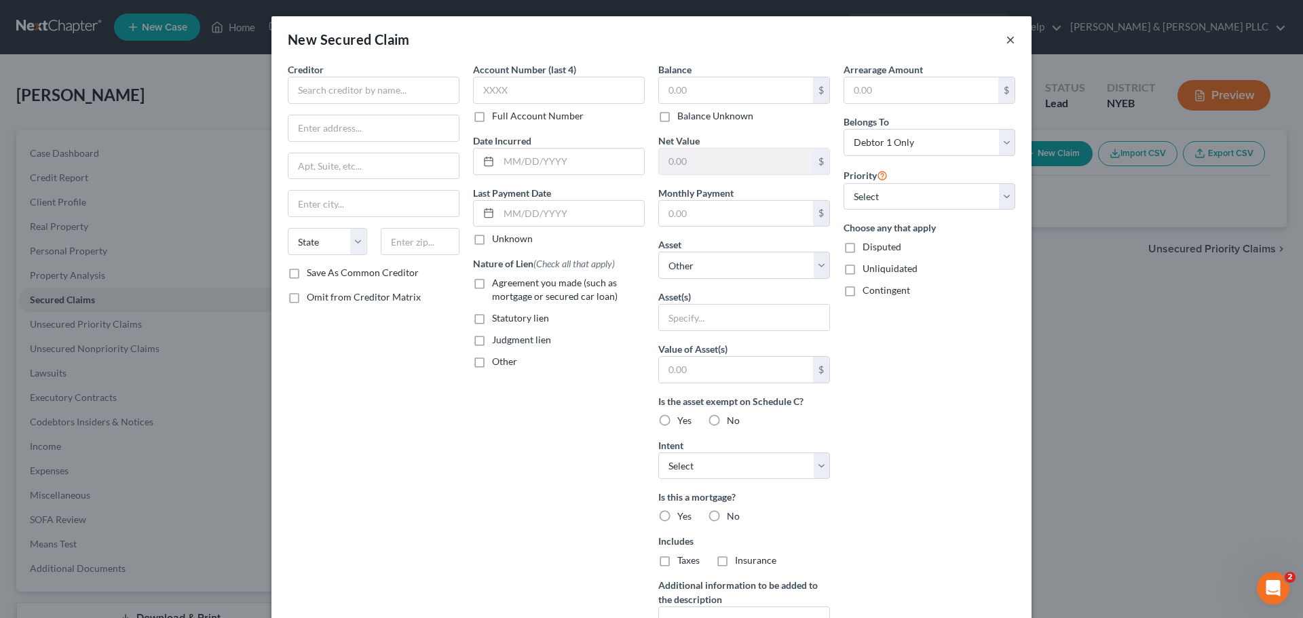
click at [1006, 38] on button "×" at bounding box center [1009, 39] width 9 height 16
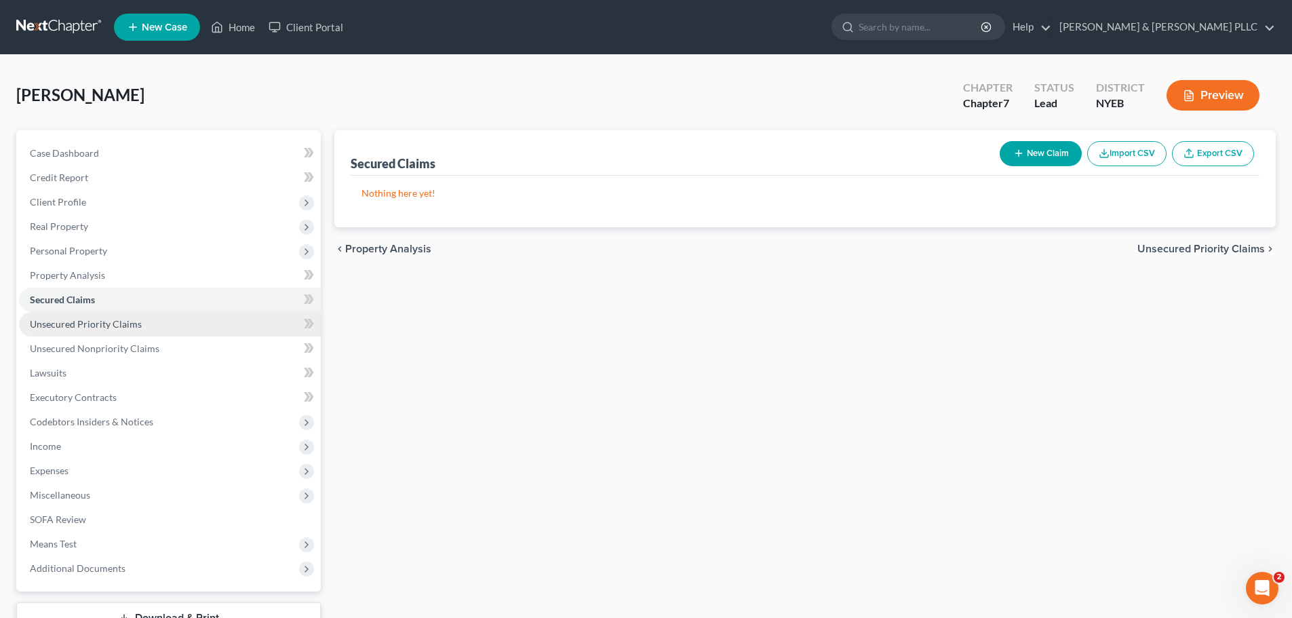
click at [164, 320] on link "Unsecured Priority Claims" at bounding box center [170, 324] width 302 height 24
click at [1035, 153] on button "New Claim" at bounding box center [1041, 153] width 82 height 25
select select "0"
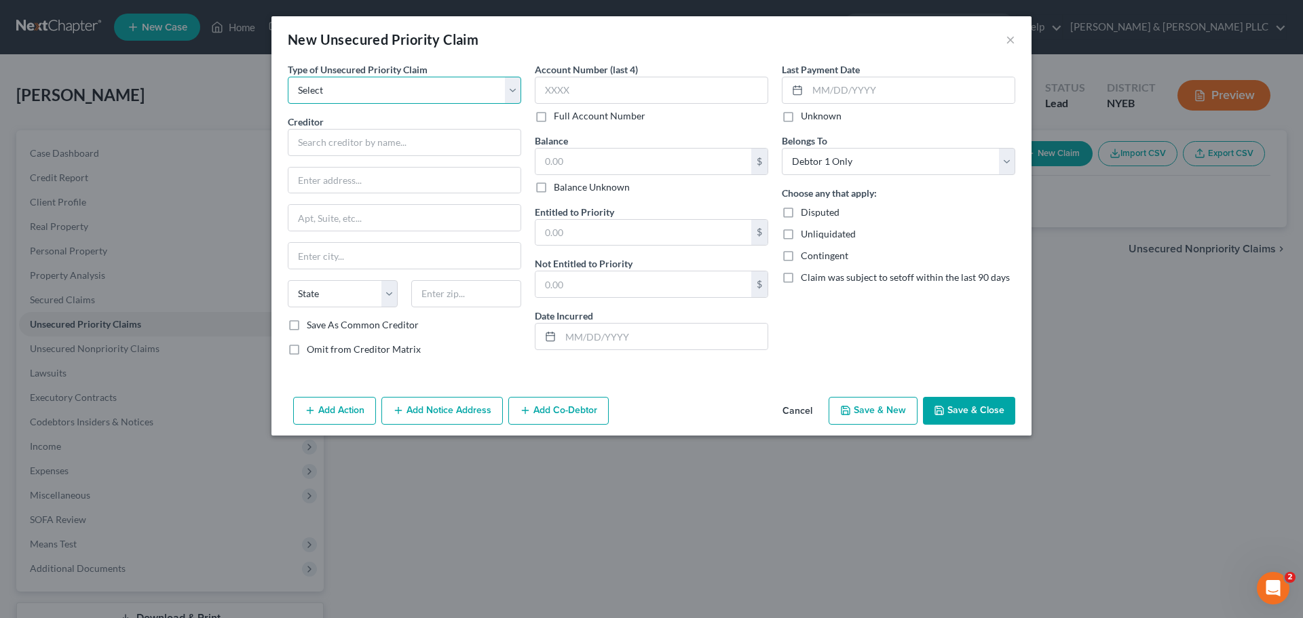
drag, startPoint x: 310, startPoint y: 87, endPoint x: 318, endPoint y: 98, distance: 14.1
click at [310, 87] on select "Select Taxes & Other Government Units Domestic Support Obligations Extensions o…" at bounding box center [404, 90] width 233 height 27
select select "0"
click at [288, 77] on select "Select Taxes & Other Government Units Domestic Support Obligations Extensions o…" at bounding box center [404, 90] width 233 height 27
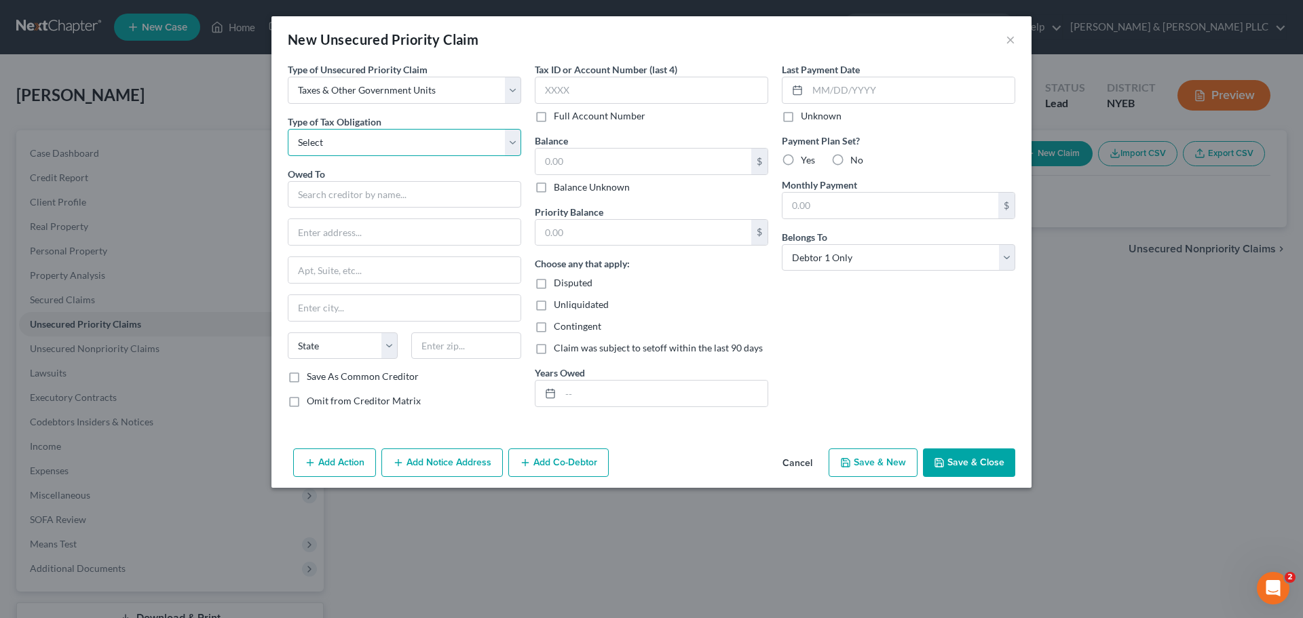
click at [377, 138] on select "Select Federal City State Franchise Tax Board Other" at bounding box center [404, 142] width 233 height 27
select select "0"
click at [288, 129] on select "Select Federal City State Franchise Tax Board Other" at bounding box center [404, 142] width 233 height 27
click at [365, 193] on input "text" at bounding box center [404, 194] width 233 height 27
click at [455, 102] on select "Select Taxes & Other Government Units Domestic Support Obligations Extensions o…" at bounding box center [404, 90] width 233 height 27
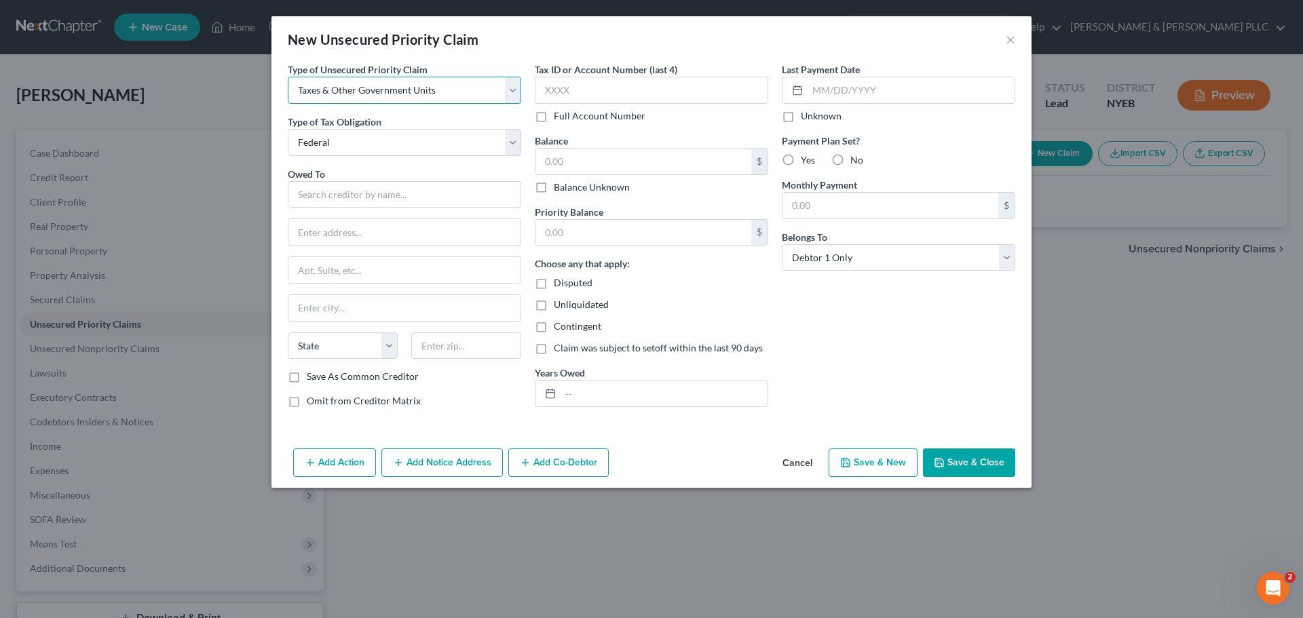
click at [455, 102] on select "Select Taxes & Other Government Units Domestic Support Obligations Extensions o…" at bounding box center [404, 90] width 233 height 27
click at [376, 183] on input "text" at bounding box center [404, 194] width 233 height 27
type input "("
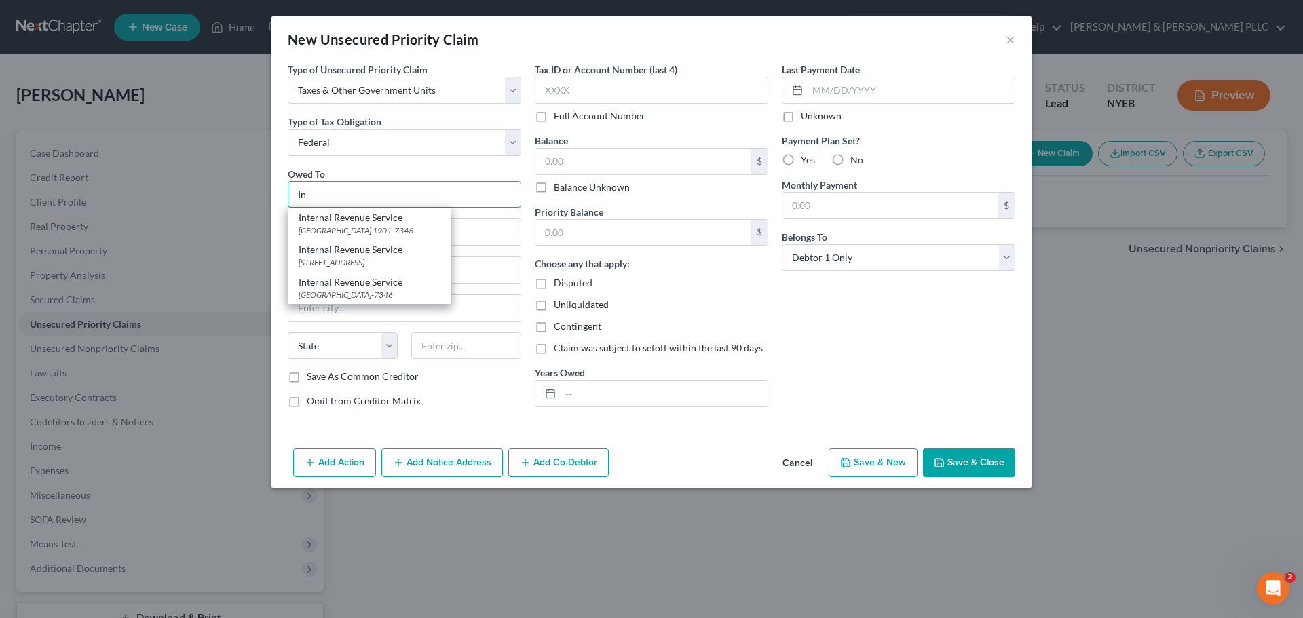
type input "I"
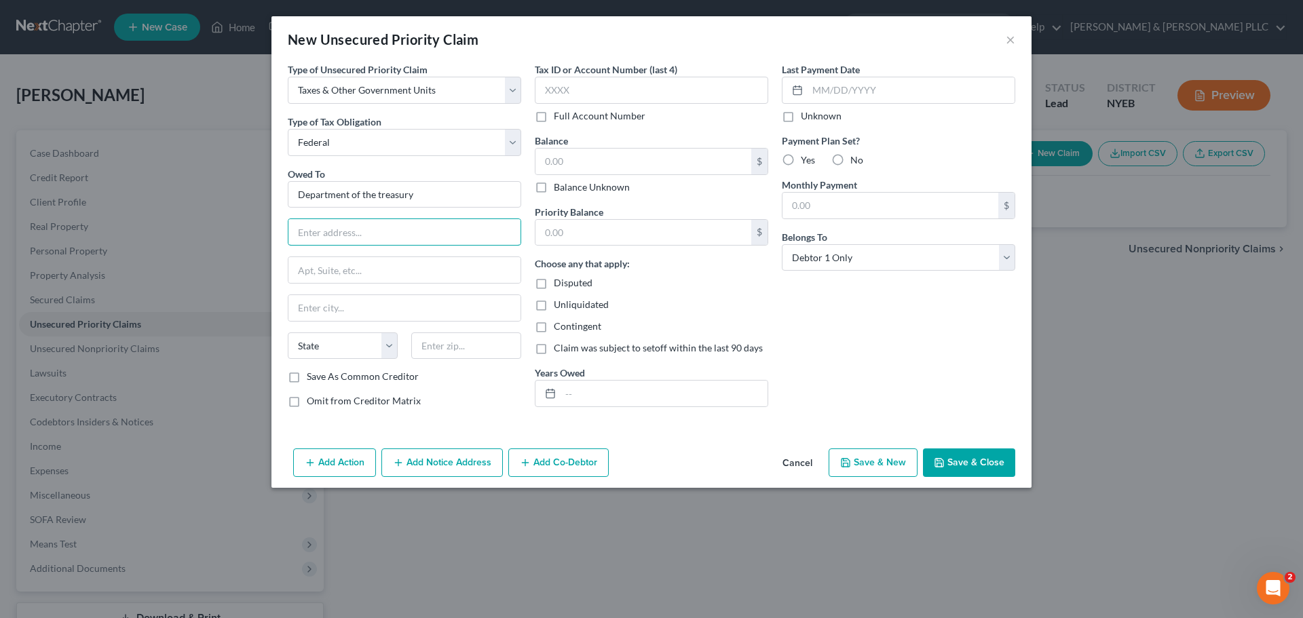
type input "Department of the treasury"
click at [813, 469] on button "Cancel" at bounding box center [797, 463] width 52 height 27
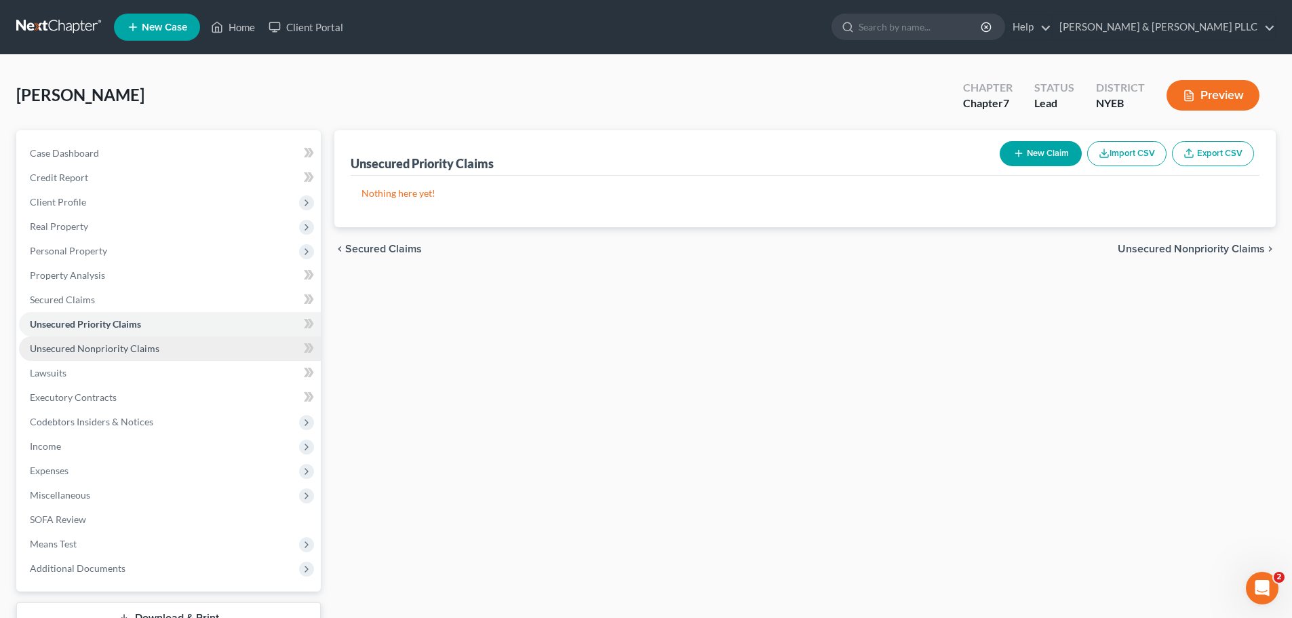
drag, startPoint x: 200, startPoint y: 347, endPoint x: 231, endPoint y: 352, distance: 30.9
click at [200, 347] on link "Unsecured Nonpriority Claims" at bounding box center [170, 349] width 302 height 24
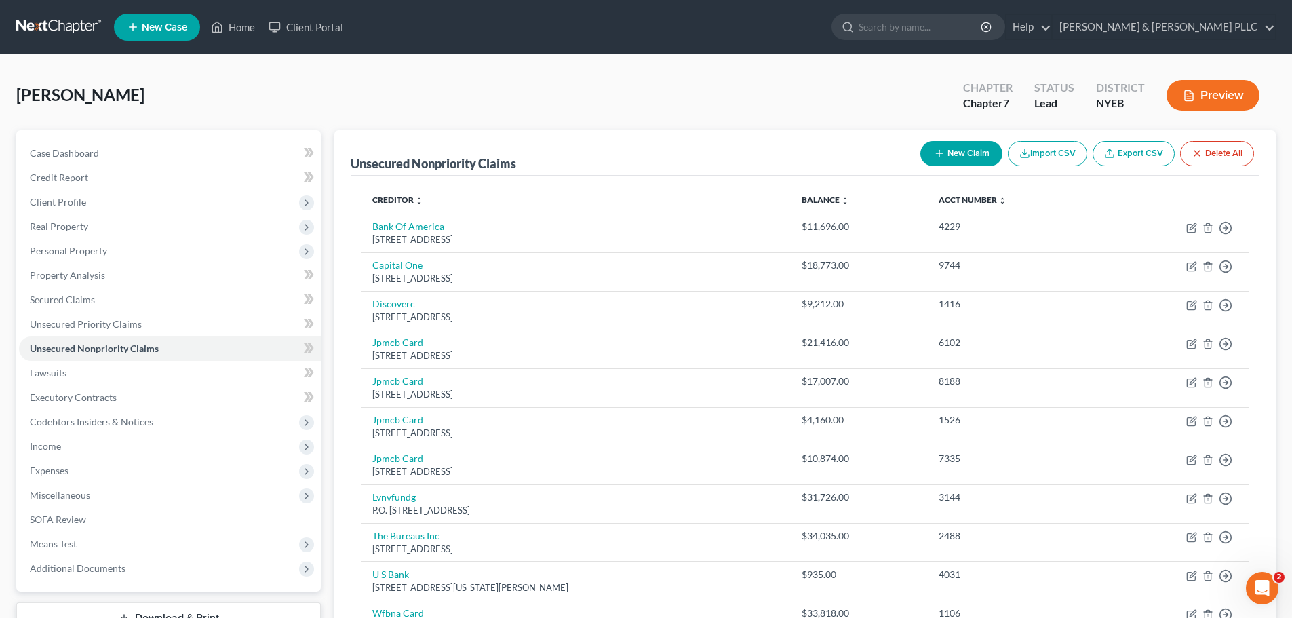
click at [963, 156] on button "New Claim" at bounding box center [962, 153] width 82 height 25
select select "0"
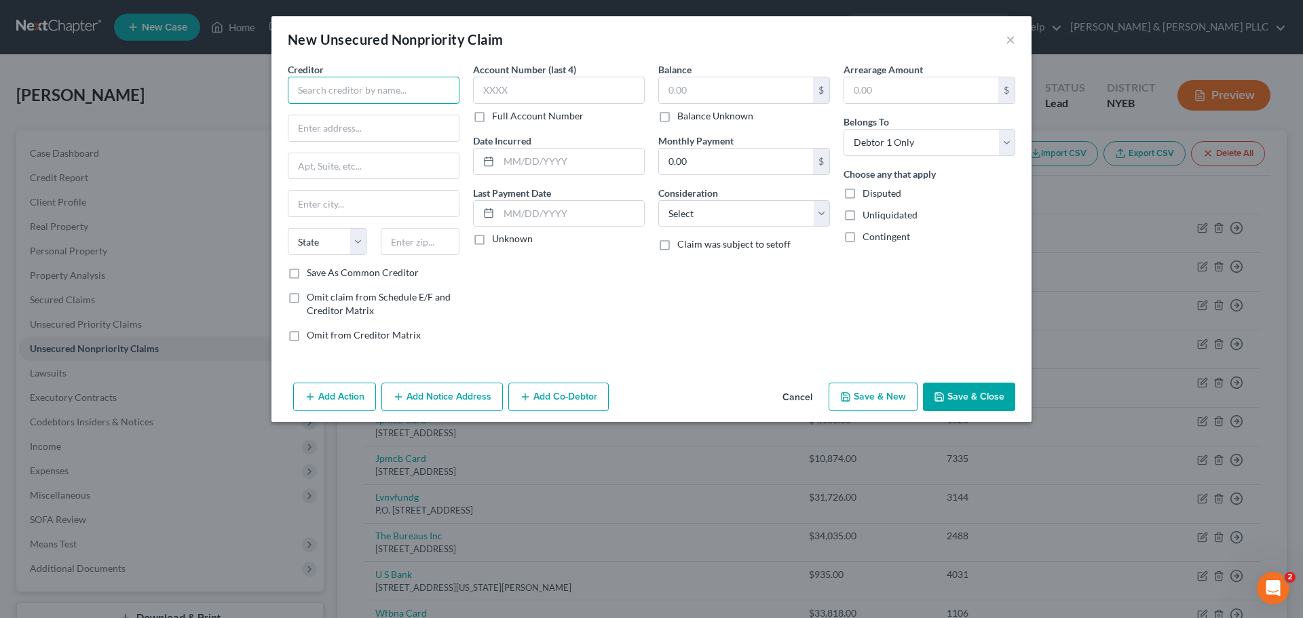
click at [302, 89] on input "text" at bounding box center [374, 90] width 172 height 27
click at [434, 88] on input "text" at bounding box center [374, 90] width 172 height 27
type input "[PERSON_NAME] [PERSON_NAME] [PERSON_NAME] PLLC"
type input "1"
click at [393, 165] on input "[STREET_ADDRESS]" at bounding box center [373, 166] width 170 height 26
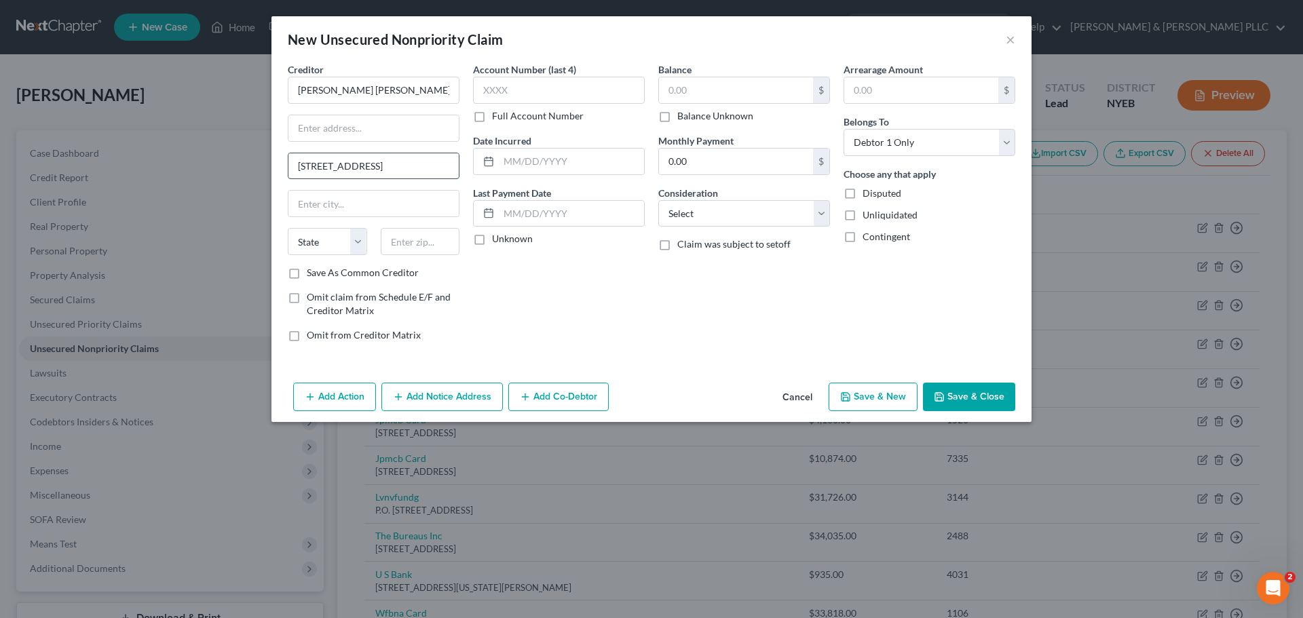
type input "[STREET_ADDRESS]"
type input "[GEOGRAPHIC_DATA]"
select select "35"
type input "11375"
click at [503, 96] on input "text" at bounding box center [559, 90] width 172 height 27
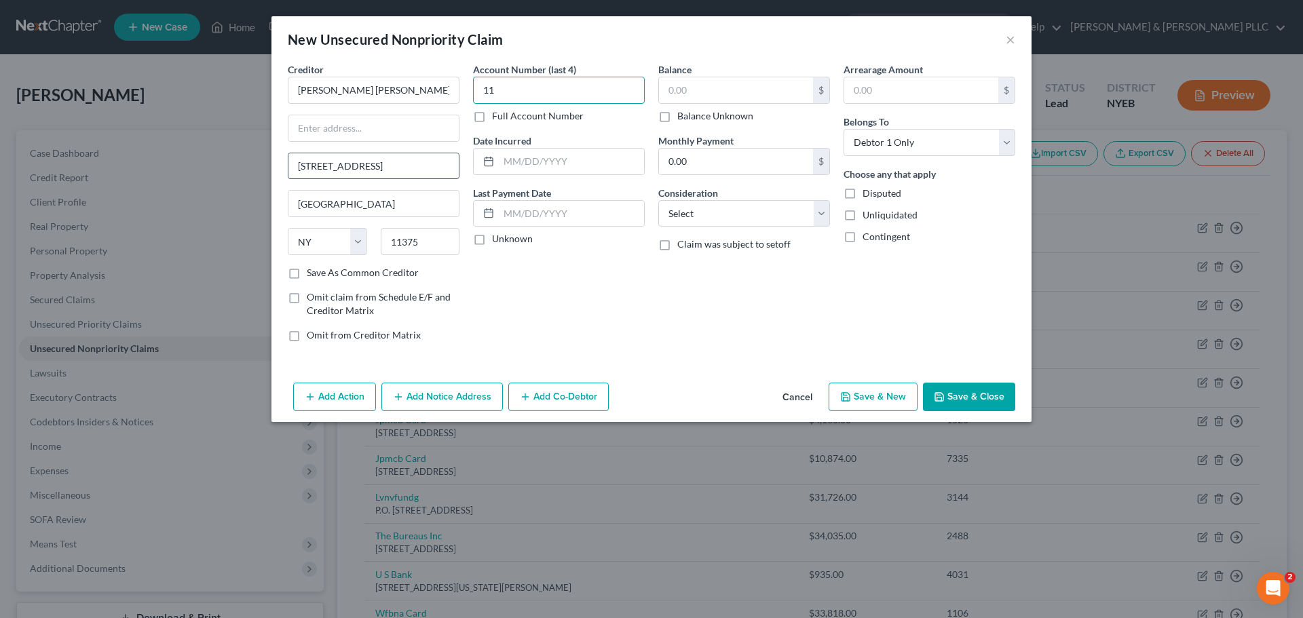
type input "1"
type input "1056"
click at [763, 103] on div "$" at bounding box center [744, 90] width 172 height 27
click at [754, 72] on div "Balance $ Balance Unknown Balance Undetermined $ Balance Unknown" at bounding box center [744, 92] width 172 height 60
click at [752, 82] on input "text" at bounding box center [736, 90] width 154 height 26
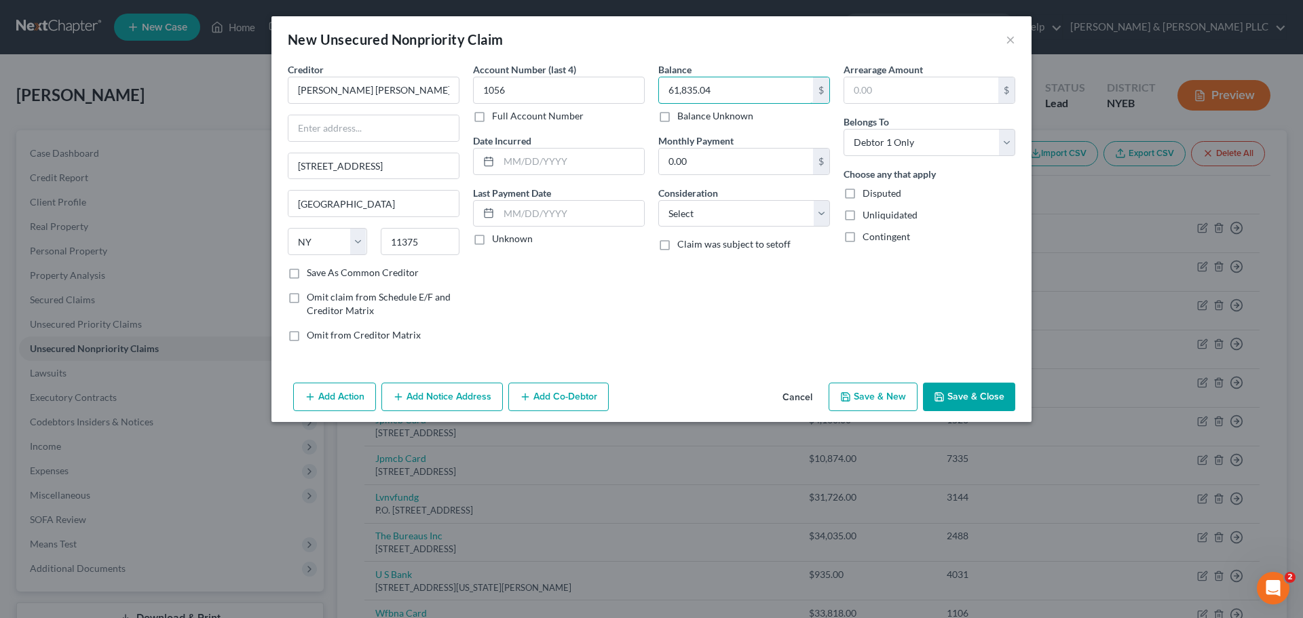
type input "61,835.04"
click at [953, 390] on button "Save & Close" at bounding box center [969, 397] width 92 height 28
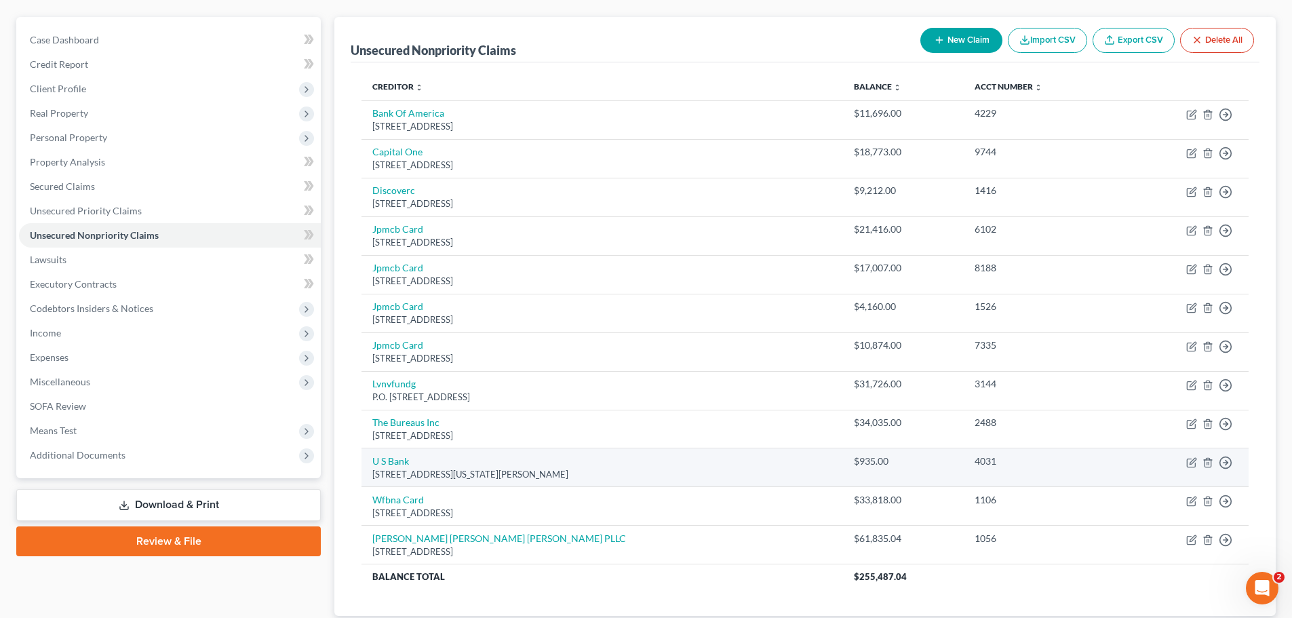
scroll to position [136, 0]
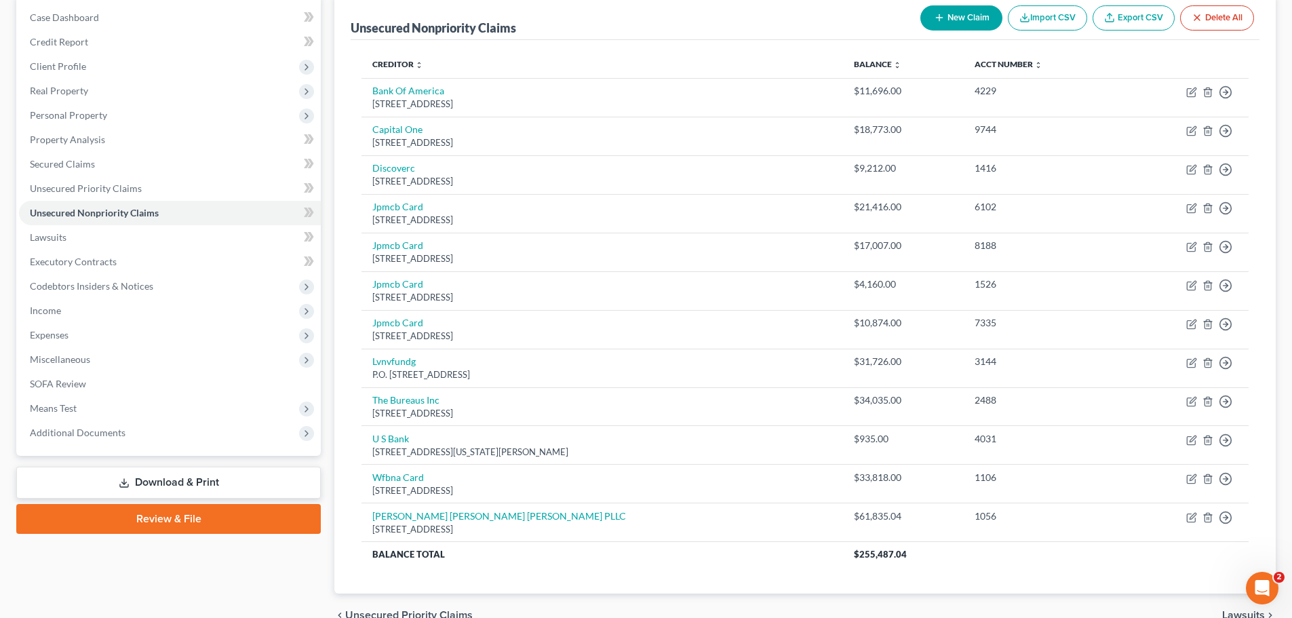
click at [952, 26] on button "New Claim" at bounding box center [962, 17] width 82 height 25
select select "0"
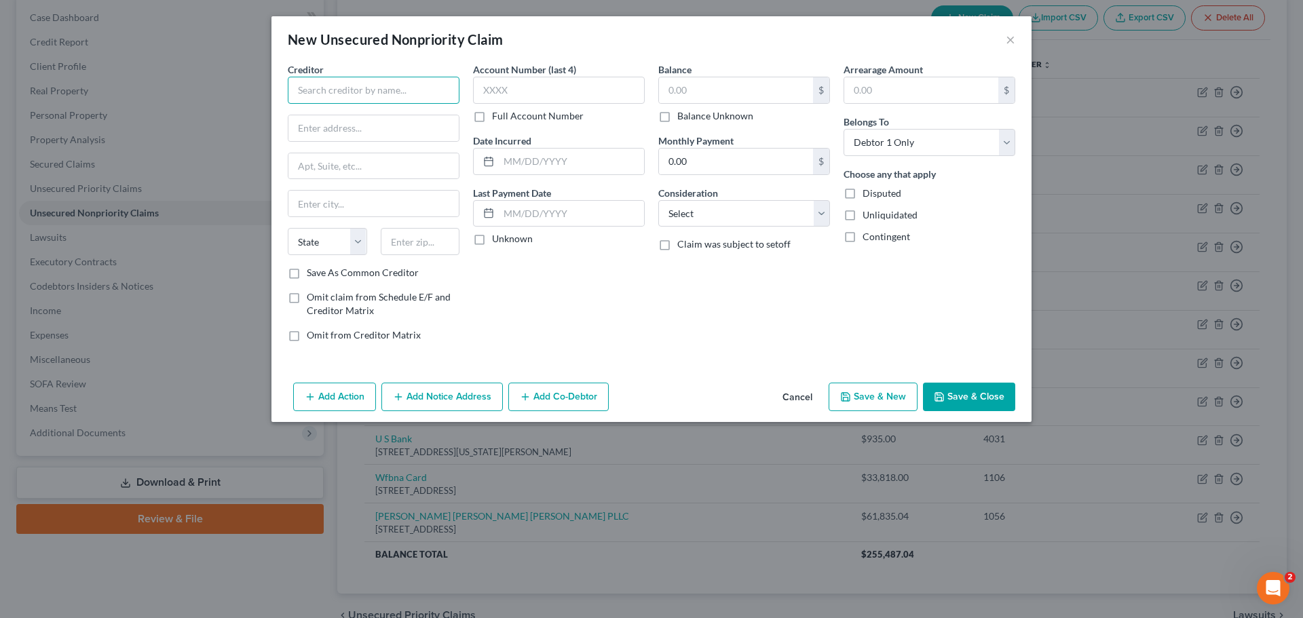
click at [301, 80] on input "text" at bounding box center [374, 90] width 172 height 27
click at [418, 119] on div "[PERSON_NAME] Servicing LLC" at bounding box center [369, 114] width 141 height 14
type input "[PERSON_NAME] Servicing LLC"
type input "440 [PERSON_NAME]"
type input "Suite 2000"
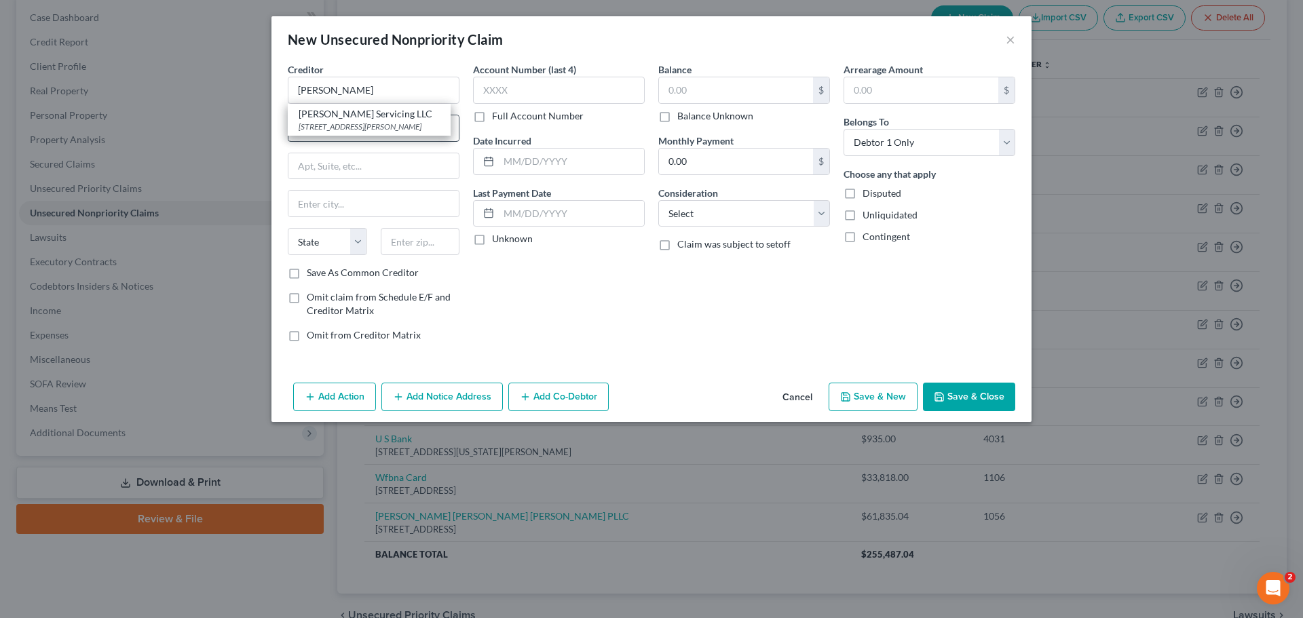
type input "[GEOGRAPHIC_DATA]"
select select "14"
type input "60605"
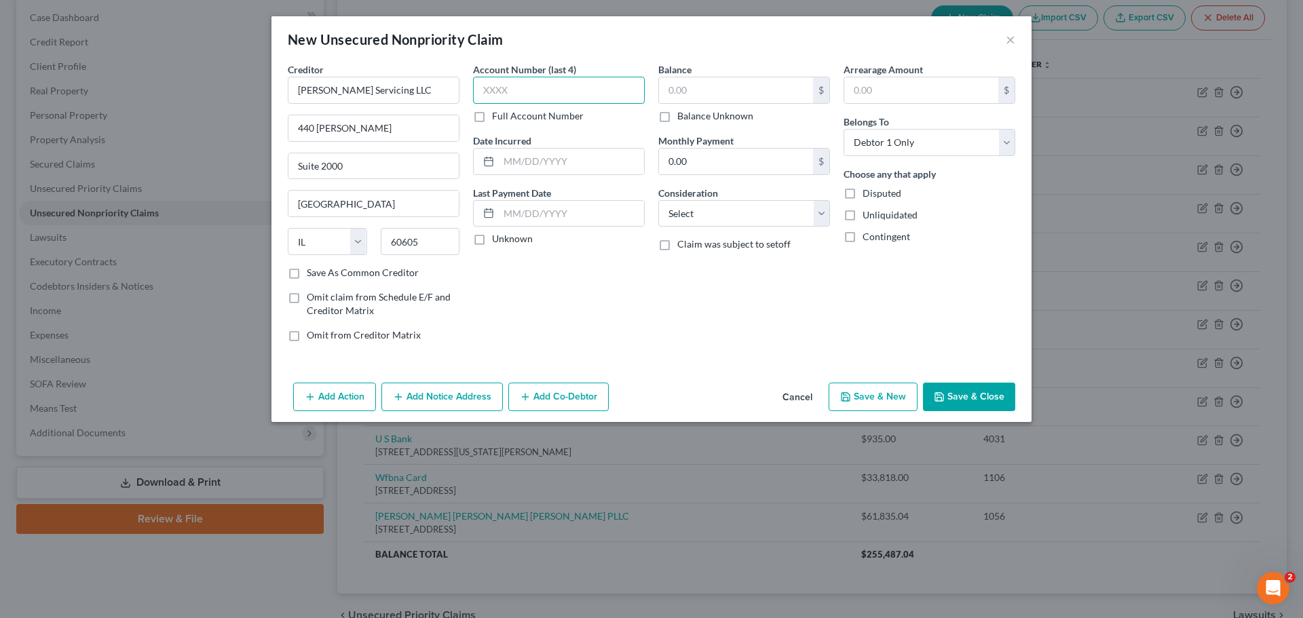
click at [602, 93] on input "text" at bounding box center [559, 90] width 172 height 27
type input "9318"
click at [706, 90] on input "text" at bounding box center [736, 90] width 154 height 26
type input "11,706.34"
click at [957, 395] on button "Save & Close" at bounding box center [969, 397] width 92 height 28
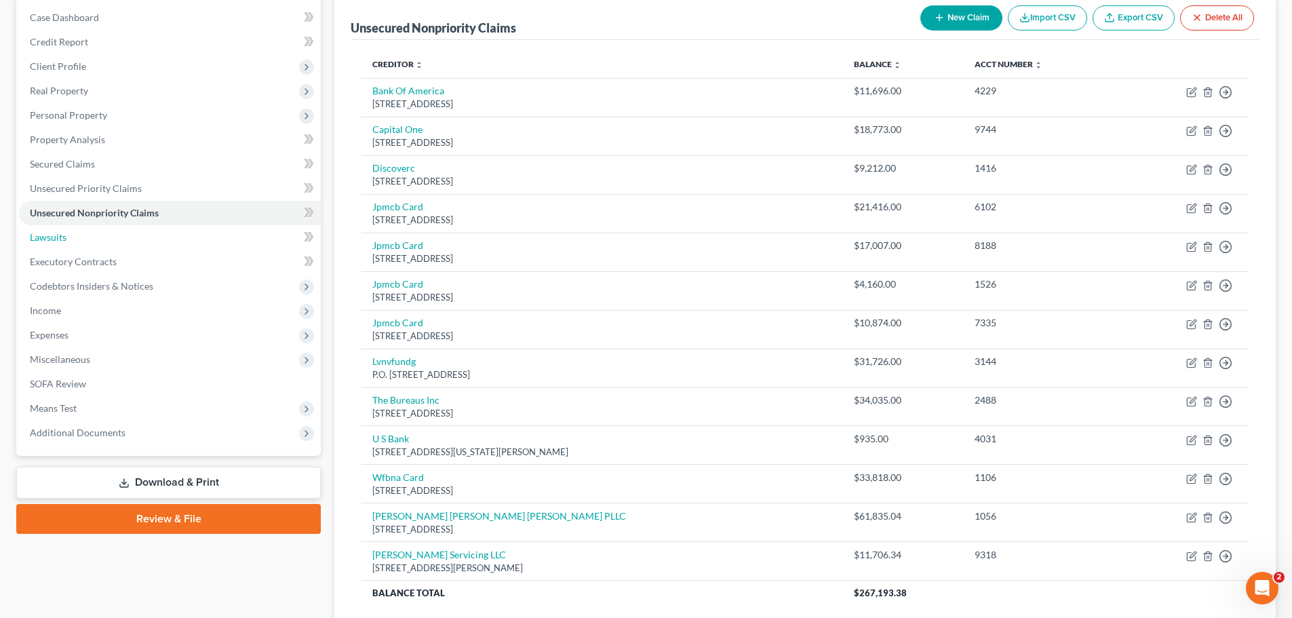
drag, startPoint x: 104, startPoint y: 233, endPoint x: 320, endPoint y: 182, distance: 221.7
click at [104, 233] on link "Lawsuits" at bounding box center [170, 237] width 302 height 24
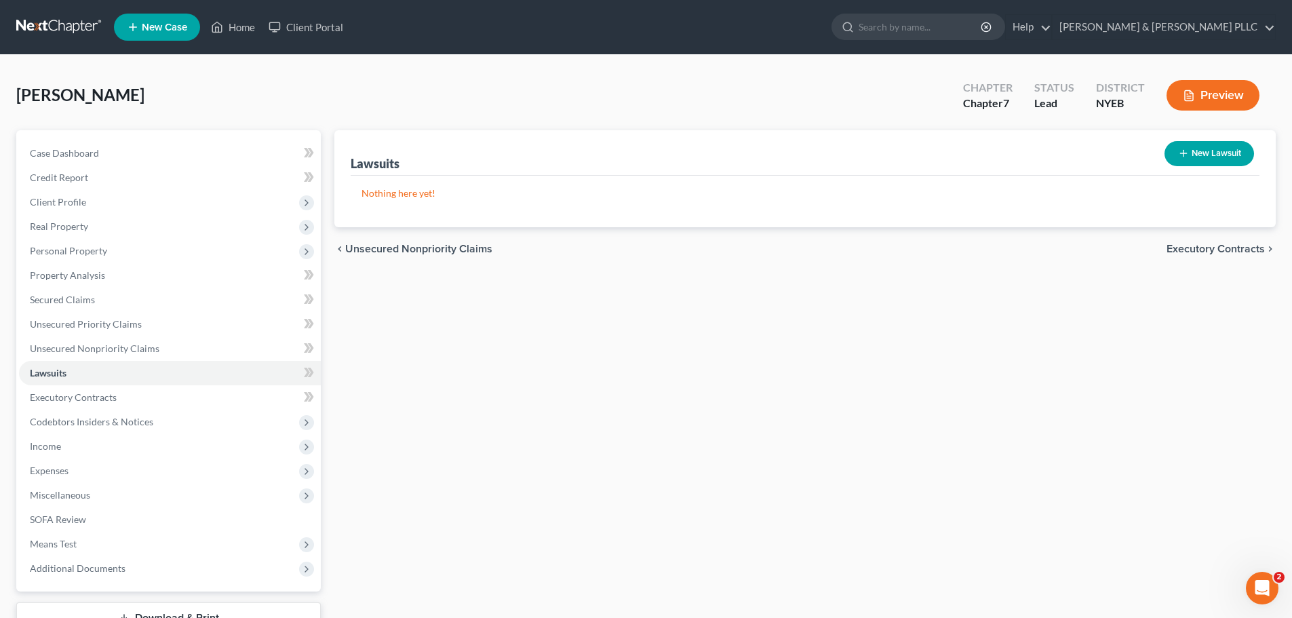
click at [1199, 142] on button "New Lawsuit" at bounding box center [1210, 153] width 90 height 25
select select "0"
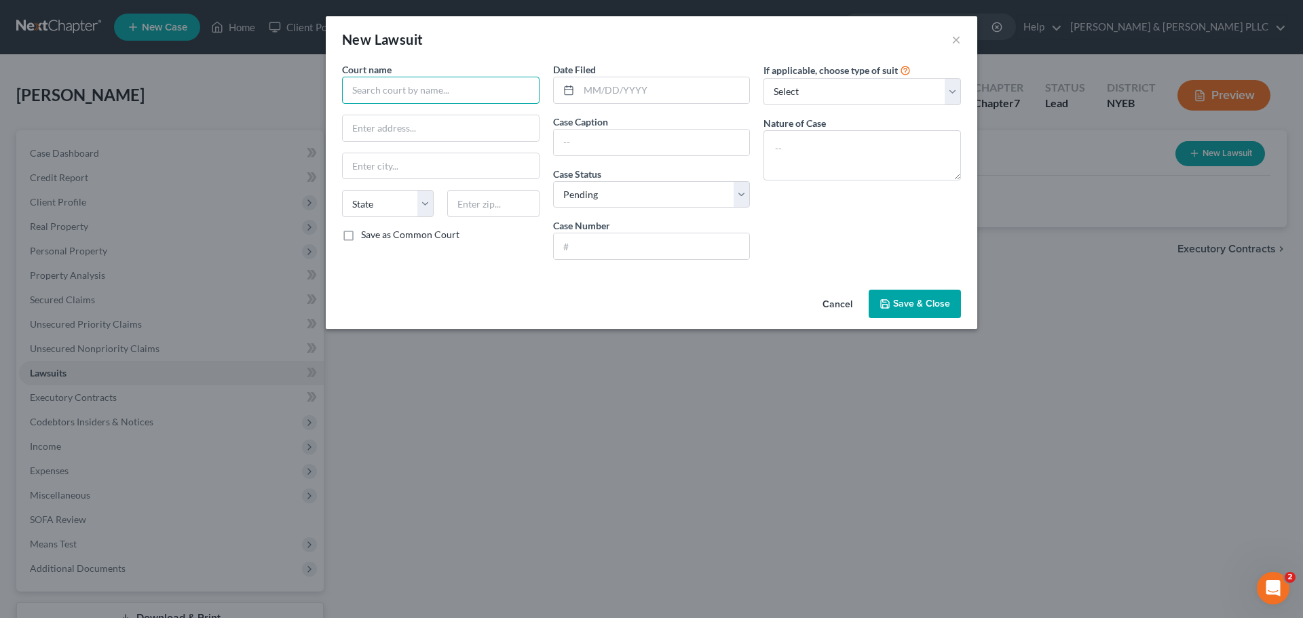
click at [386, 100] on input "text" at bounding box center [440, 90] width 197 height 27
type input "B"
type input "District Court of The County of Nassau"
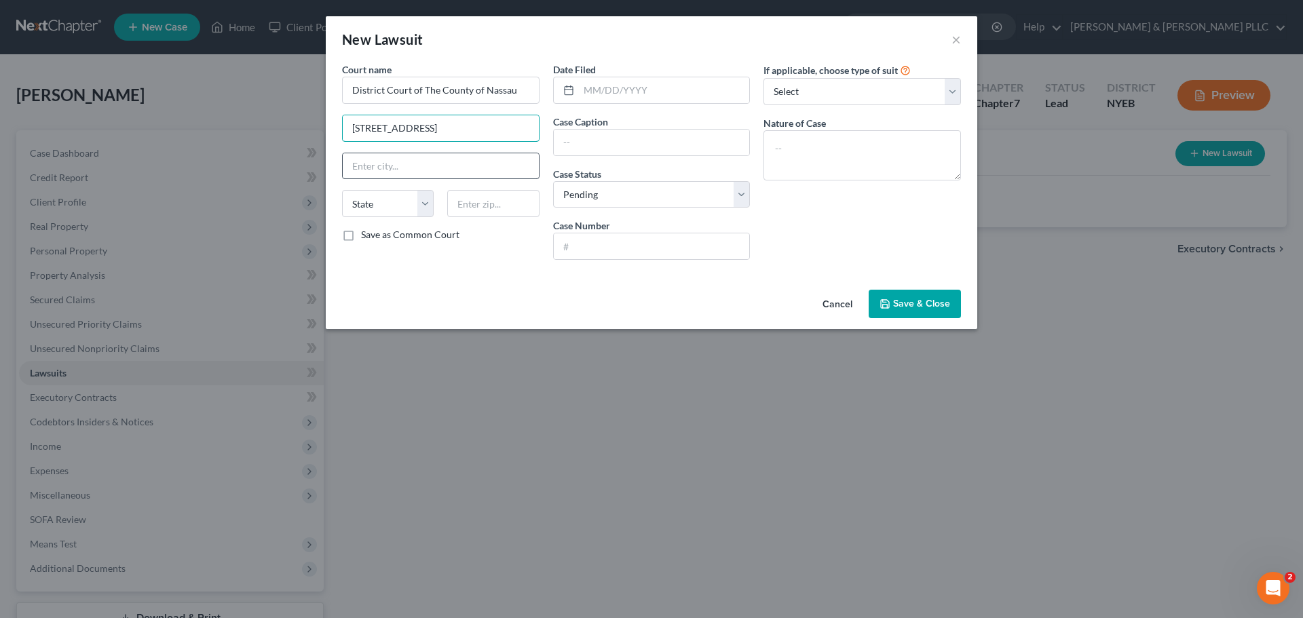
type input "[STREET_ADDRESS]"
type input "Hempstead"
select select "35"
type input "11550"
click at [682, 147] on input "text" at bounding box center [652, 143] width 196 height 26
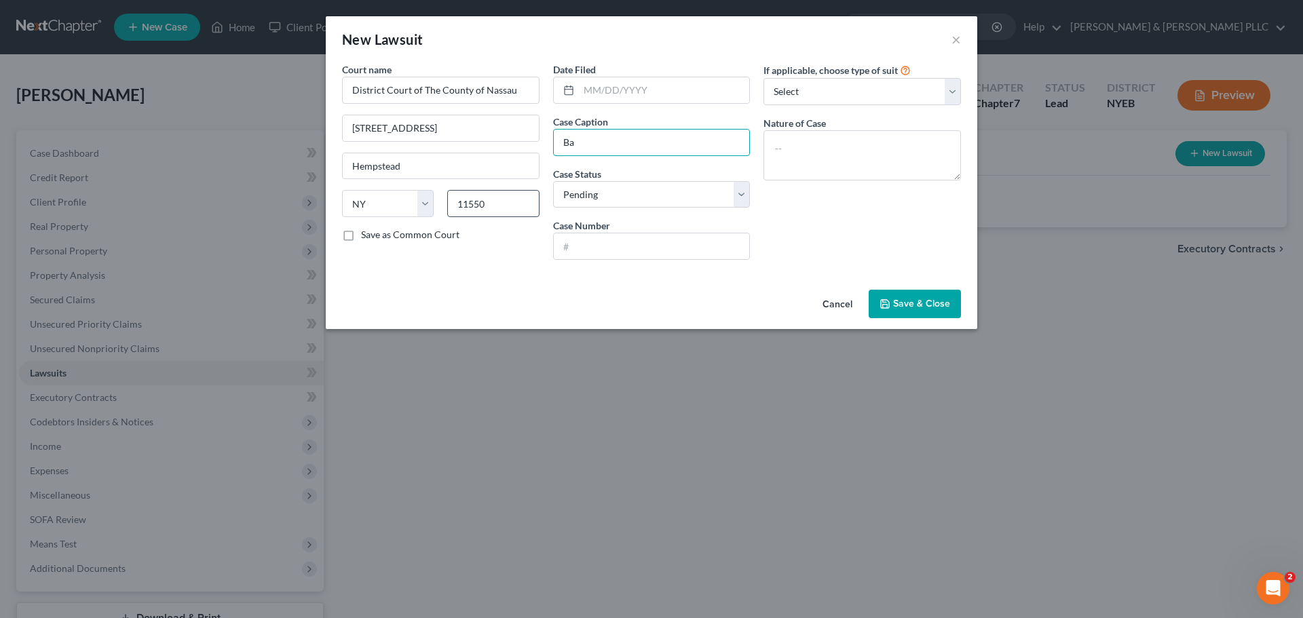
type input "B"
type input "Bank of America N.A. Against [PERSON_NAME]"
click at [887, 307] on polyline "button" at bounding box center [885, 306] width 5 height 3
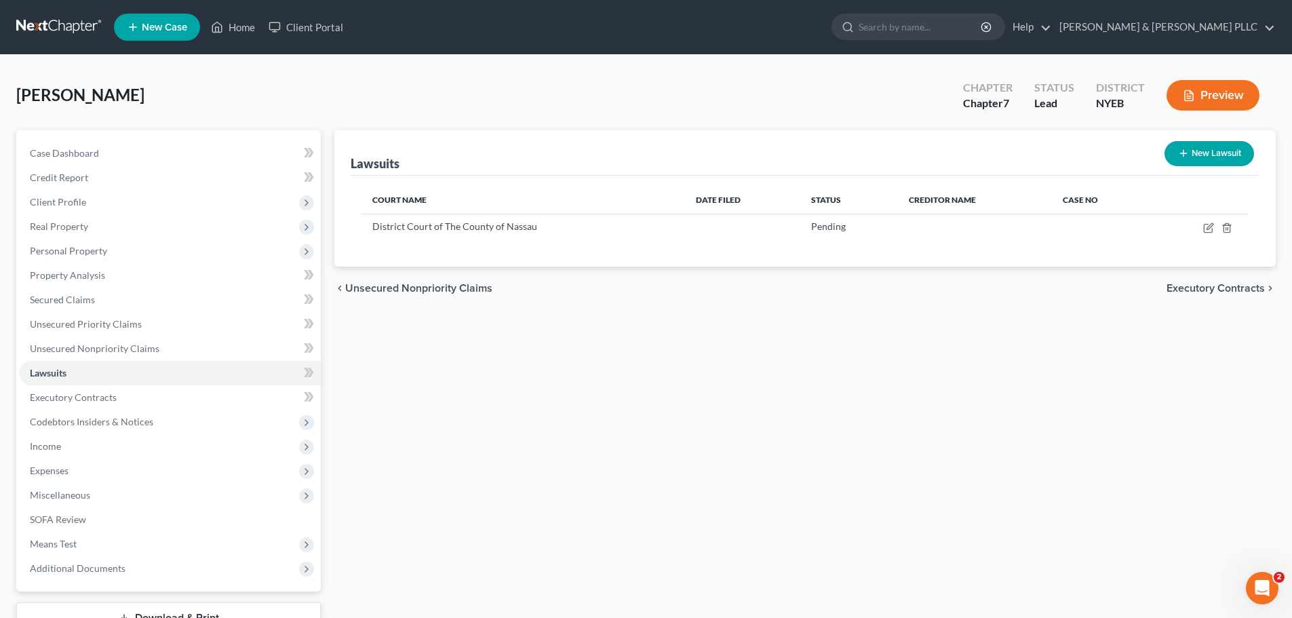
click at [1200, 145] on button "New Lawsuit" at bounding box center [1210, 153] width 90 height 25
select select "0"
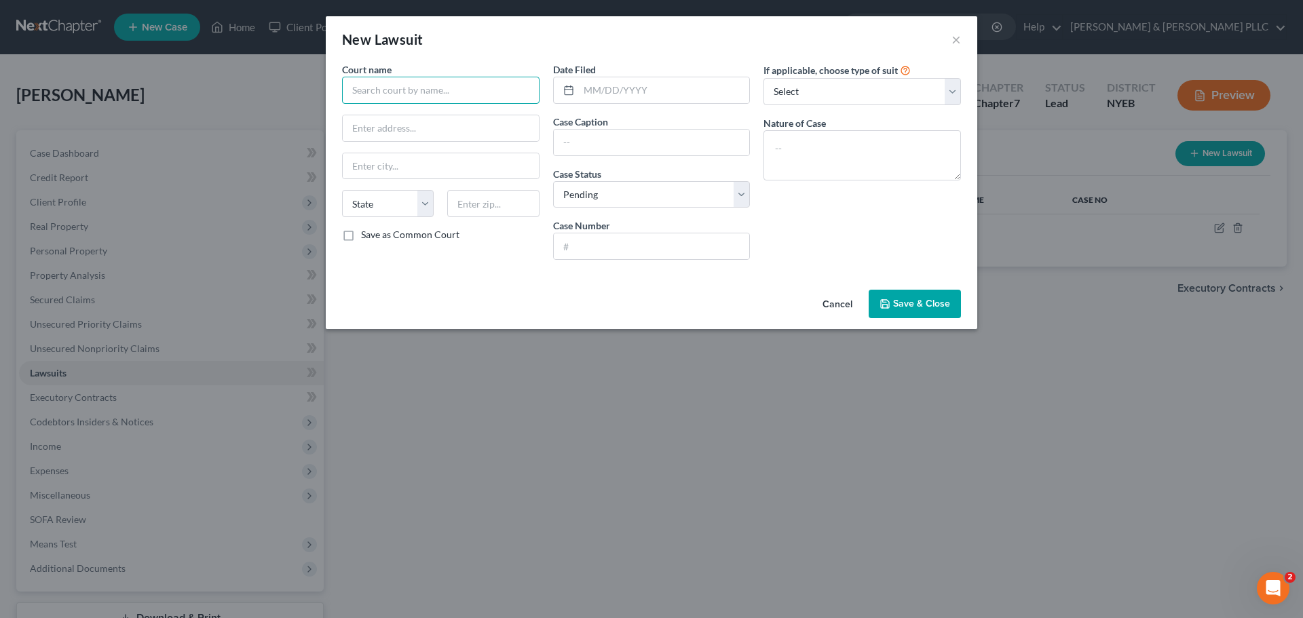
click at [363, 82] on input "text" at bounding box center [440, 90] width 197 height 27
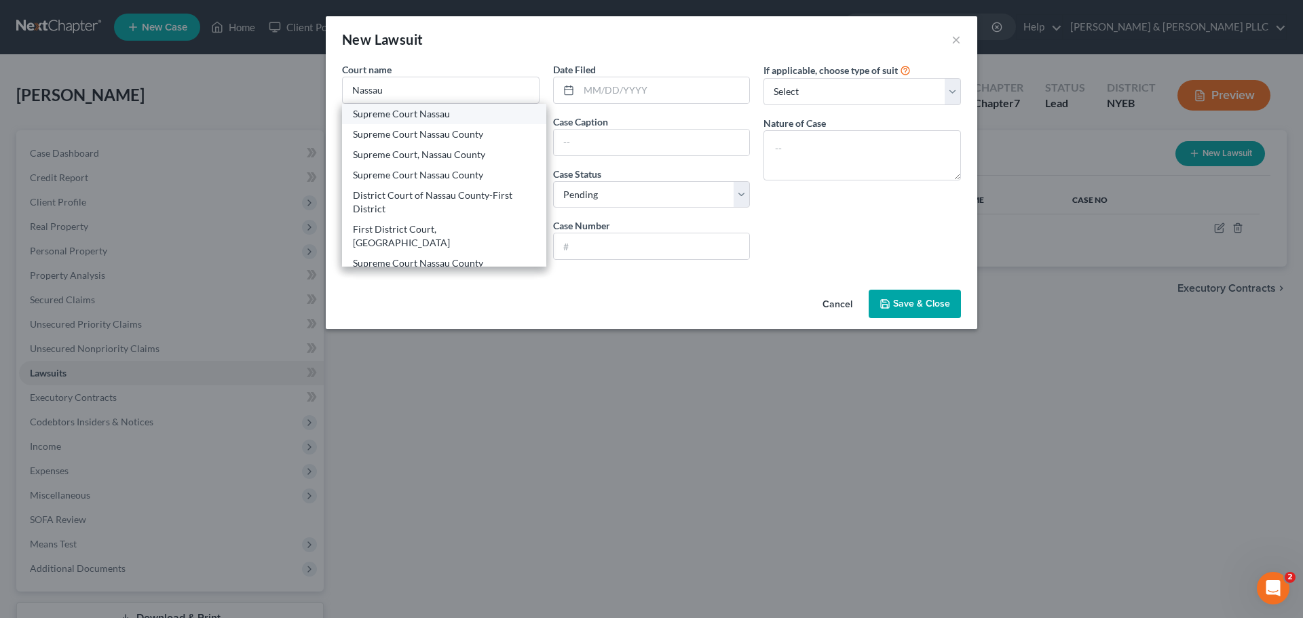
click at [388, 117] on div "Supreme Court Nassau" at bounding box center [444, 114] width 182 height 14
type input "Supreme Court Nassau"
type input "100 Supreme Court Dr."
type input "Mineola"
select select "35"
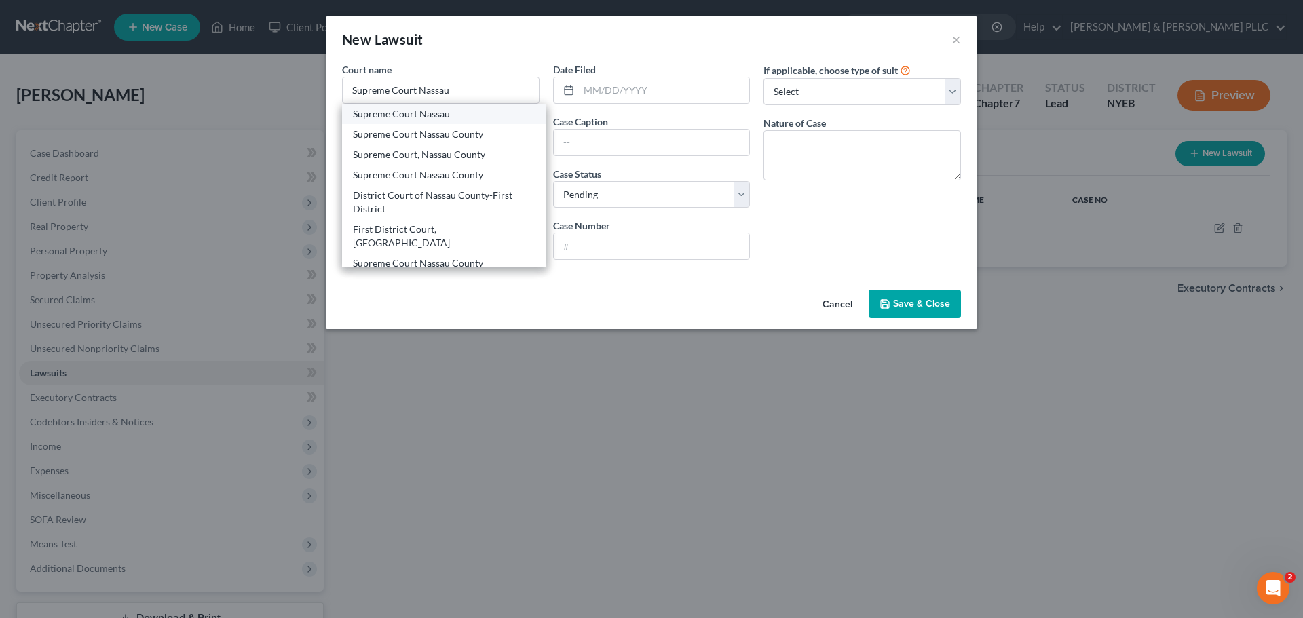
type input "11501"
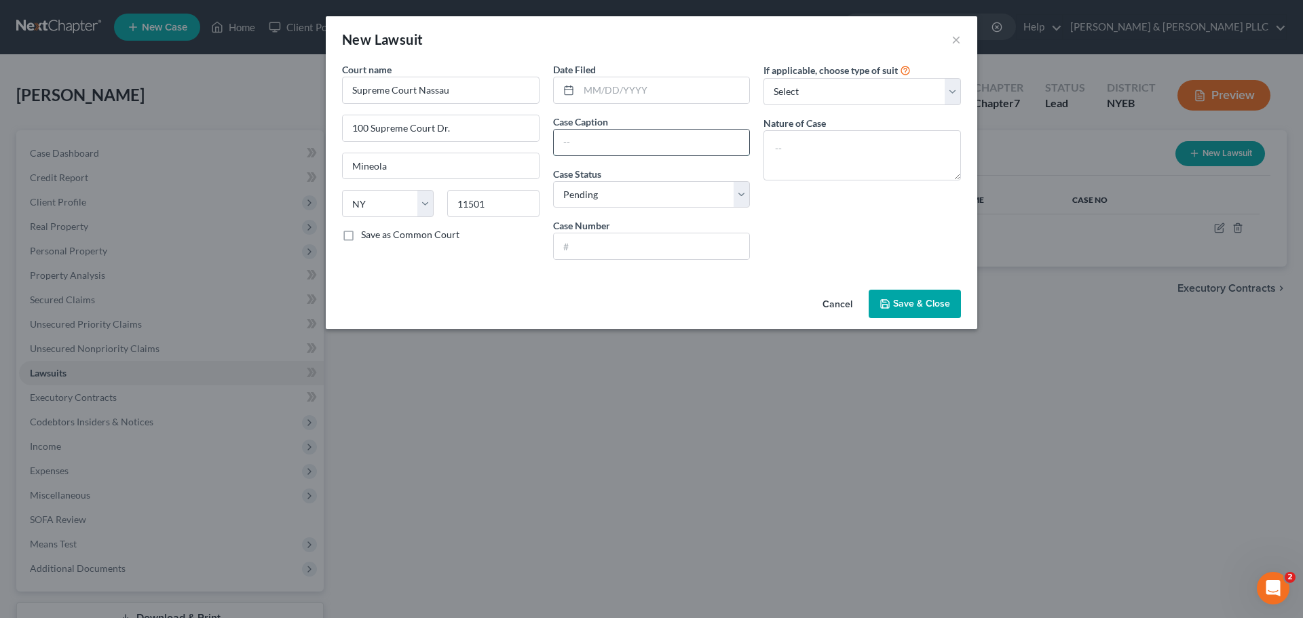
click at [579, 144] on input "text" at bounding box center [652, 143] width 196 height 26
click at [738, 141] on input "Nassau Financial Federal Credit Union Formerly Known As Nassau County Federal C…" at bounding box center [652, 143] width 196 height 26
type input "Nassau Financial Federal Credit Union Formerly Known As Nassau County Federal C…"
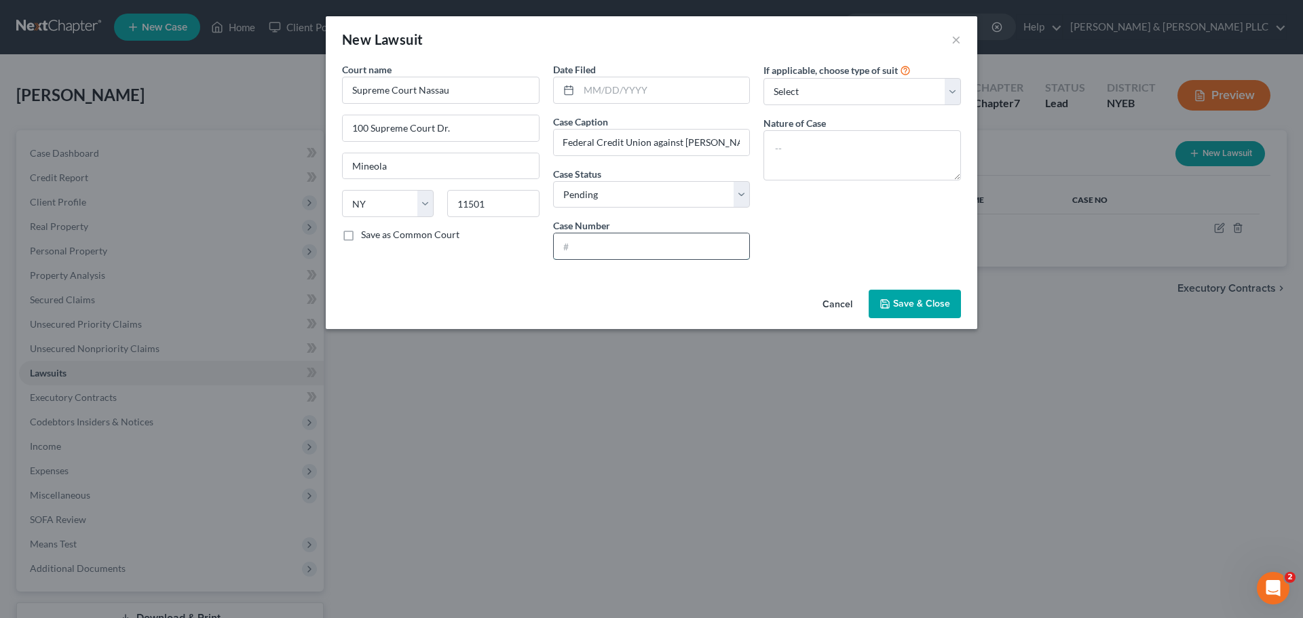
scroll to position [0, 0]
click at [707, 245] on input "text" at bounding box center [652, 246] width 196 height 26
type input "46578/09"
click at [932, 290] on button "Save & Close" at bounding box center [914, 304] width 92 height 28
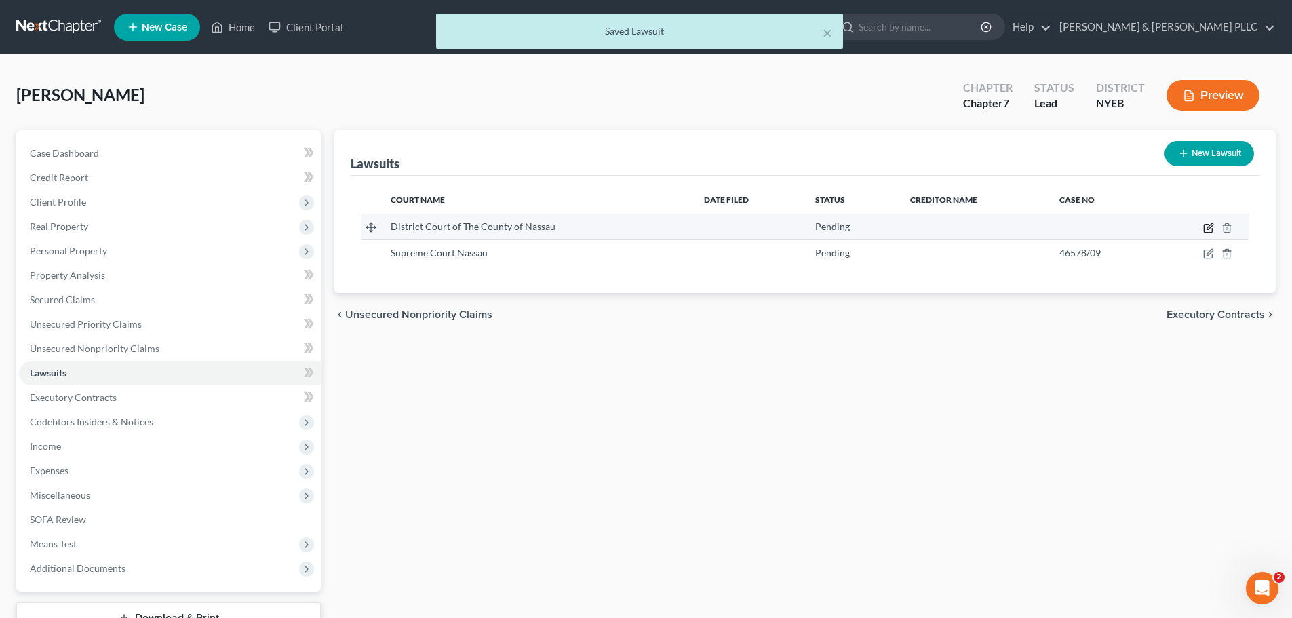
click at [1204, 223] on icon "button" at bounding box center [1209, 228] width 11 height 11
select select "35"
select select "0"
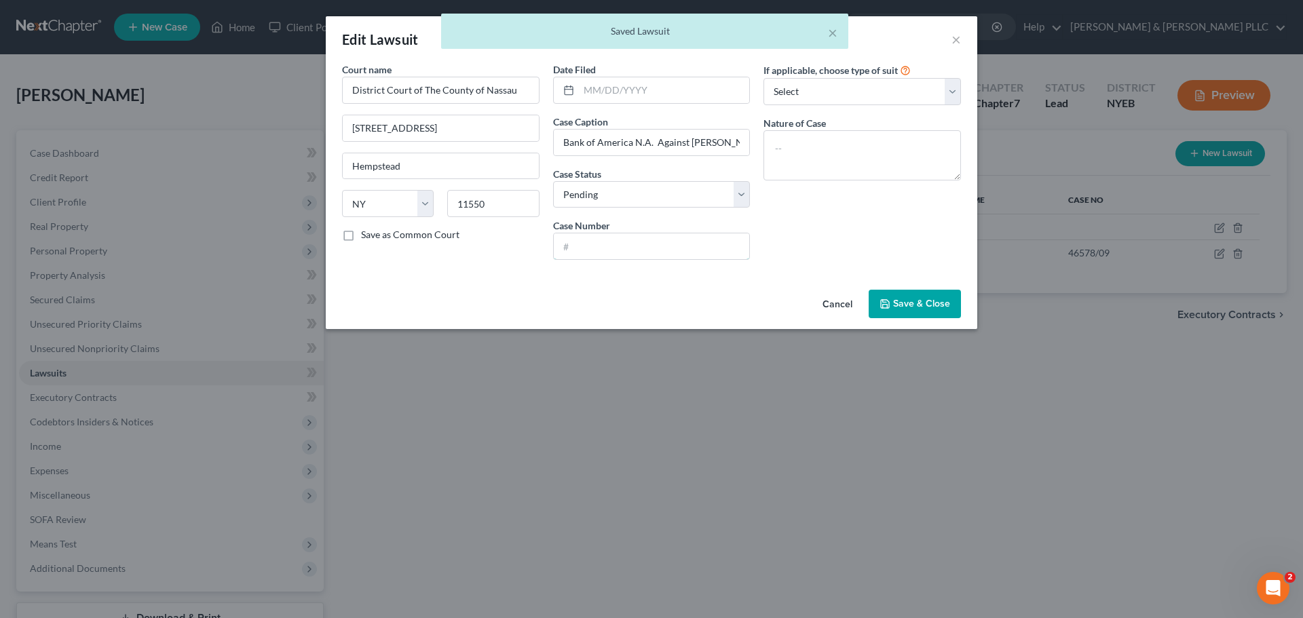
drag, startPoint x: 664, startPoint y: 253, endPoint x: 551, endPoint y: 253, distance: 113.3
click at [664, 253] on input "text" at bounding box center [652, 246] width 196 height 26
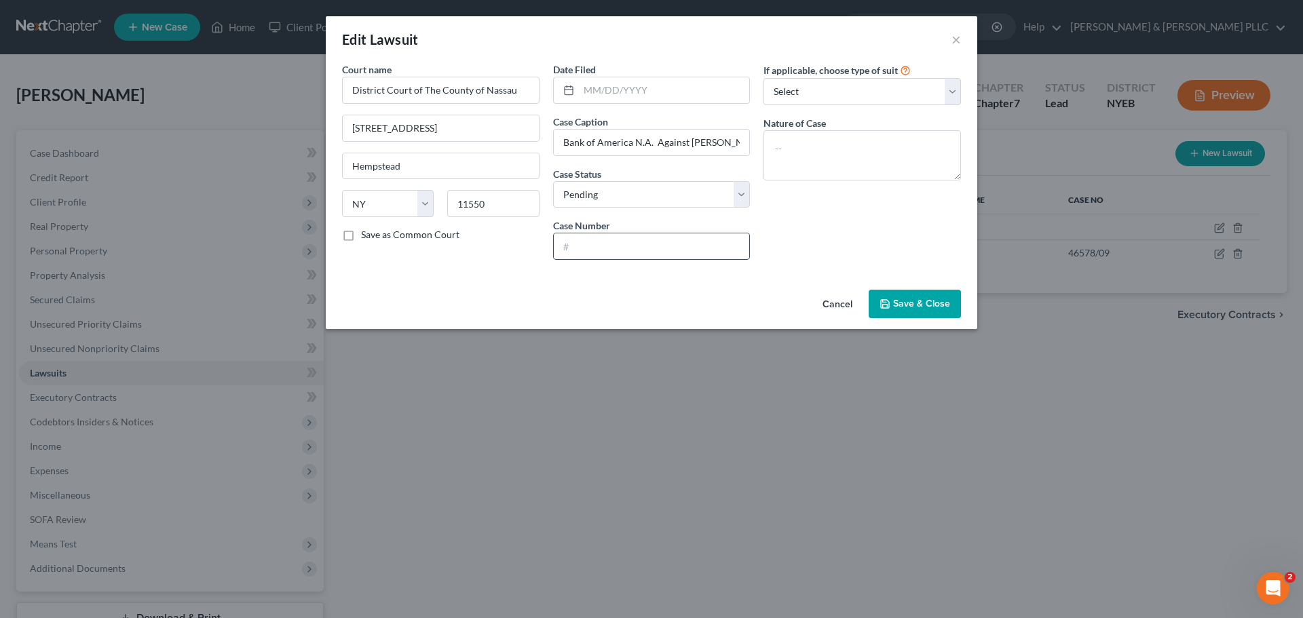
click at [647, 238] on input "text" at bounding box center [652, 246] width 196 height 26
type input "CV005186-25"
click at [904, 286] on div "Cancel Save & Close" at bounding box center [651, 306] width 651 height 45
click at [904, 296] on button "Save & Close" at bounding box center [914, 304] width 92 height 28
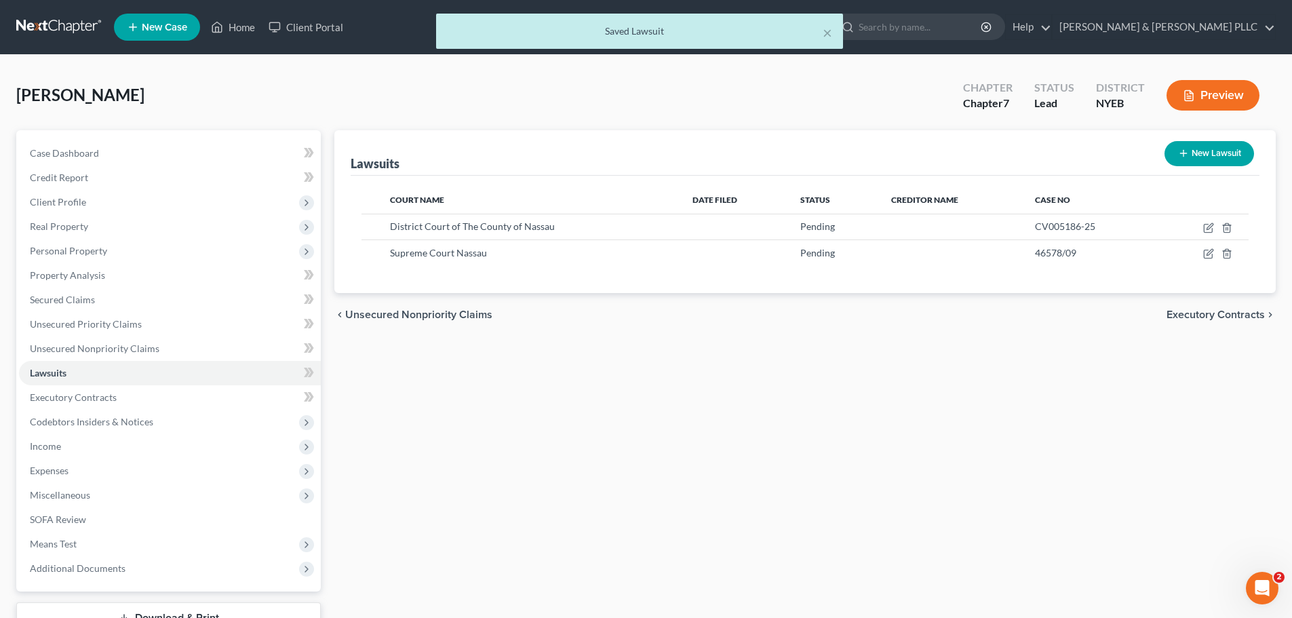
click at [1157, 153] on div "Lawsuits New Lawsuit" at bounding box center [805, 152] width 909 height 45
click at [1223, 157] on button "New Lawsuit" at bounding box center [1210, 153] width 90 height 25
select select "0"
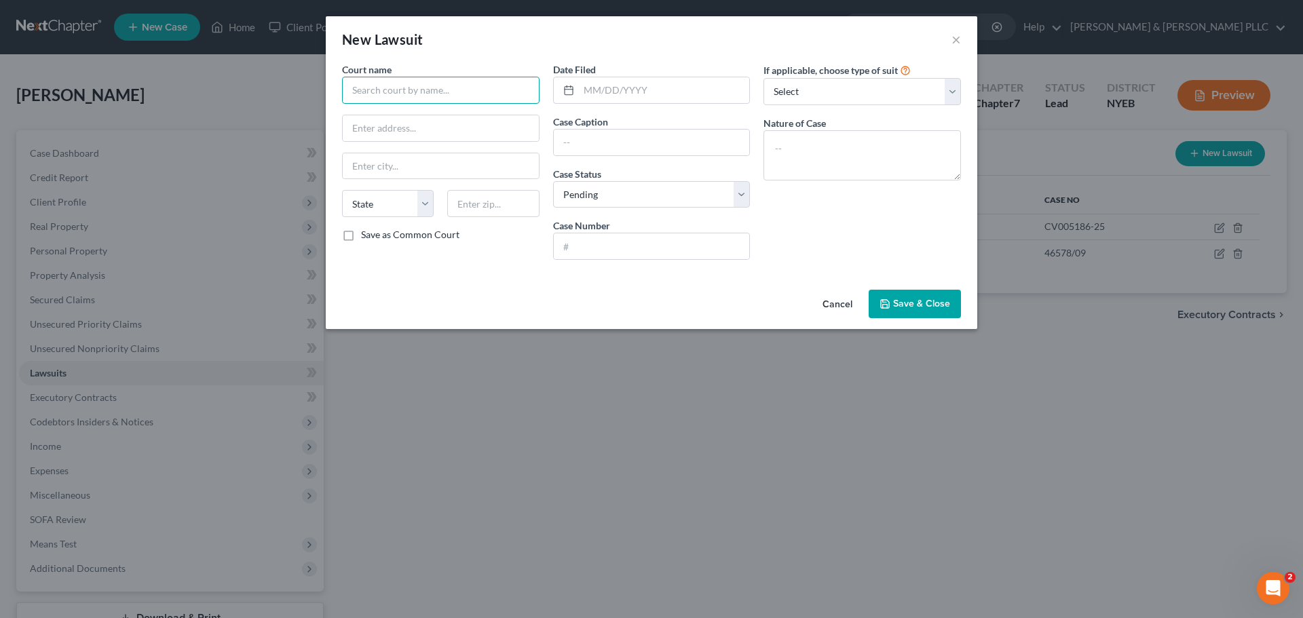
click at [396, 99] on input "text" at bounding box center [440, 90] width 197 height 27
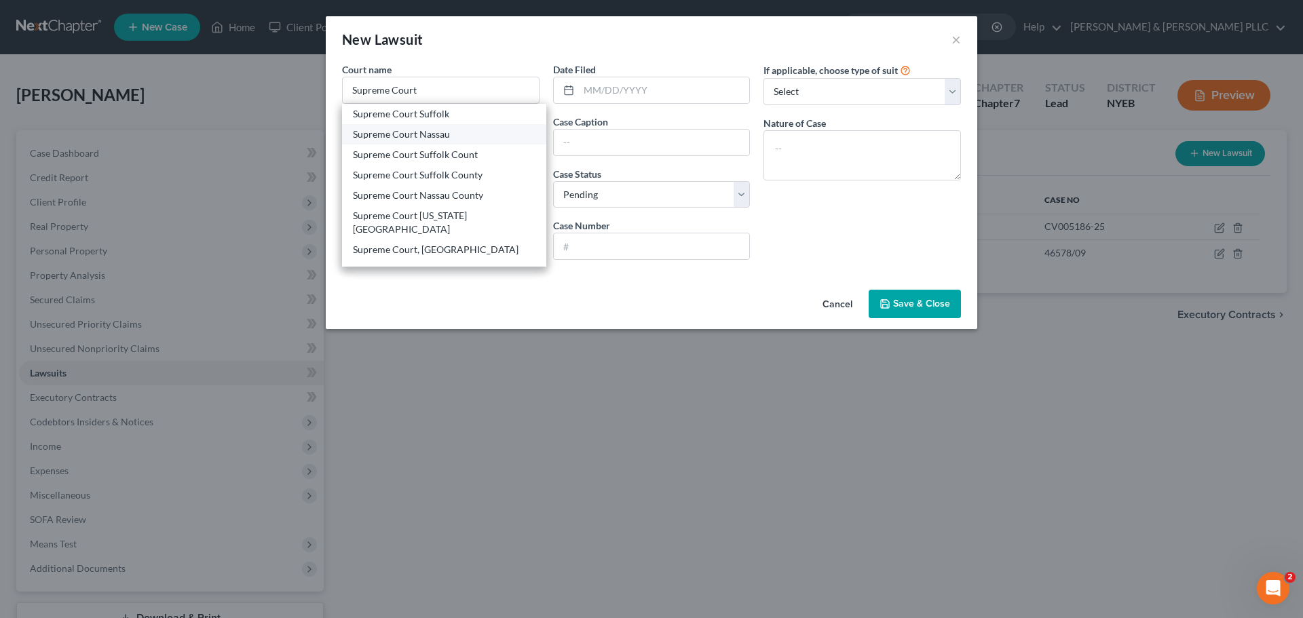
click at [421, 128] on div "Supreme Court Nassau" at bounding box center [444, 135] width 182 height 14
type input "Supreme Court Nassau"
type input "100 Supreme Court Dr."
type input "Mineola"
select select "35"
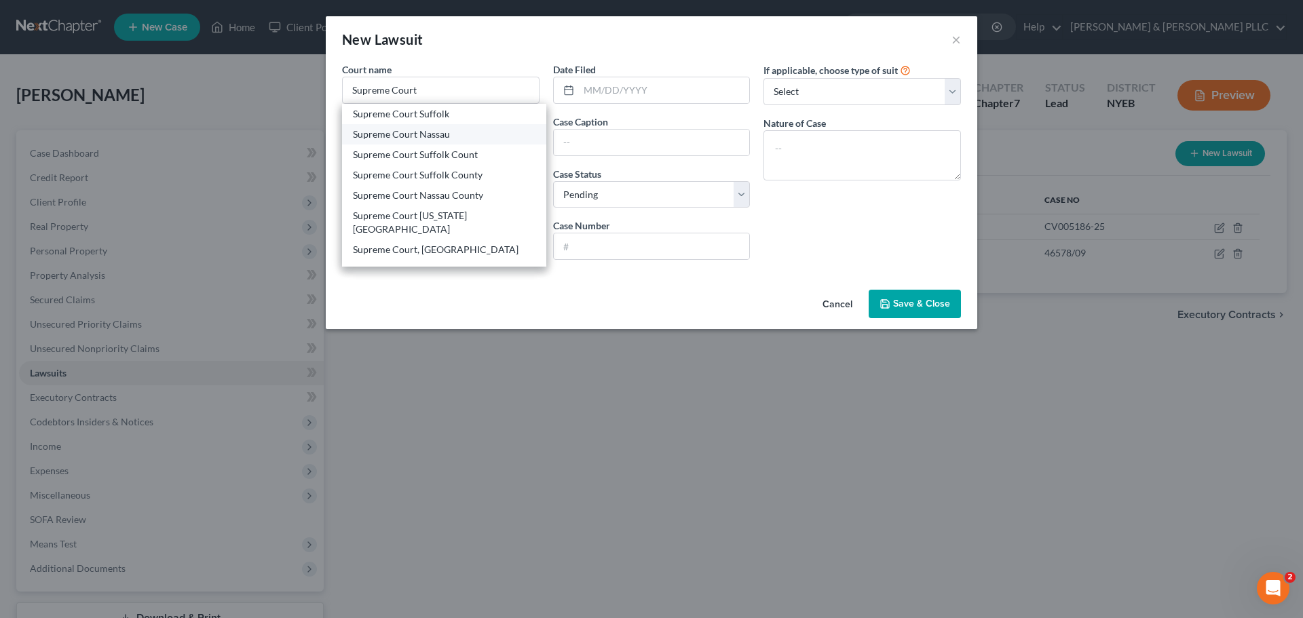
type input "11501"
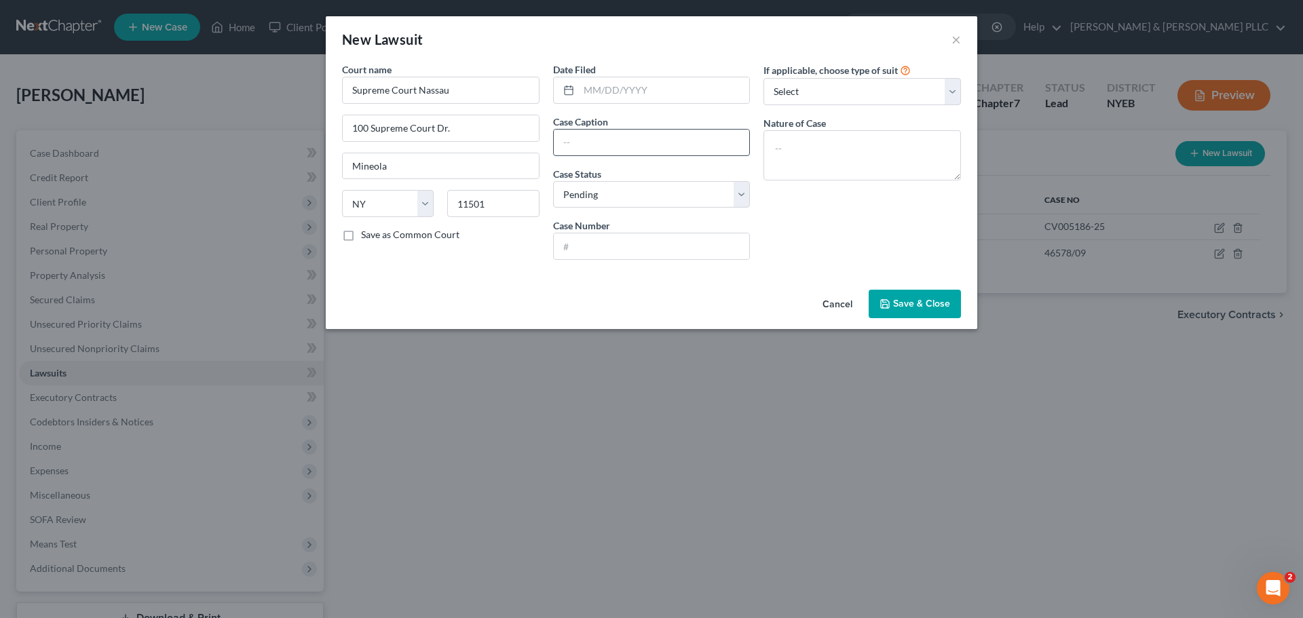
click at [629, 139] on input "text" at bounding box center [652, 143] width 196 height 26
type input "Chicago Title Insurance Company Against [PERSON_NAME]"
type input "602834/2024"
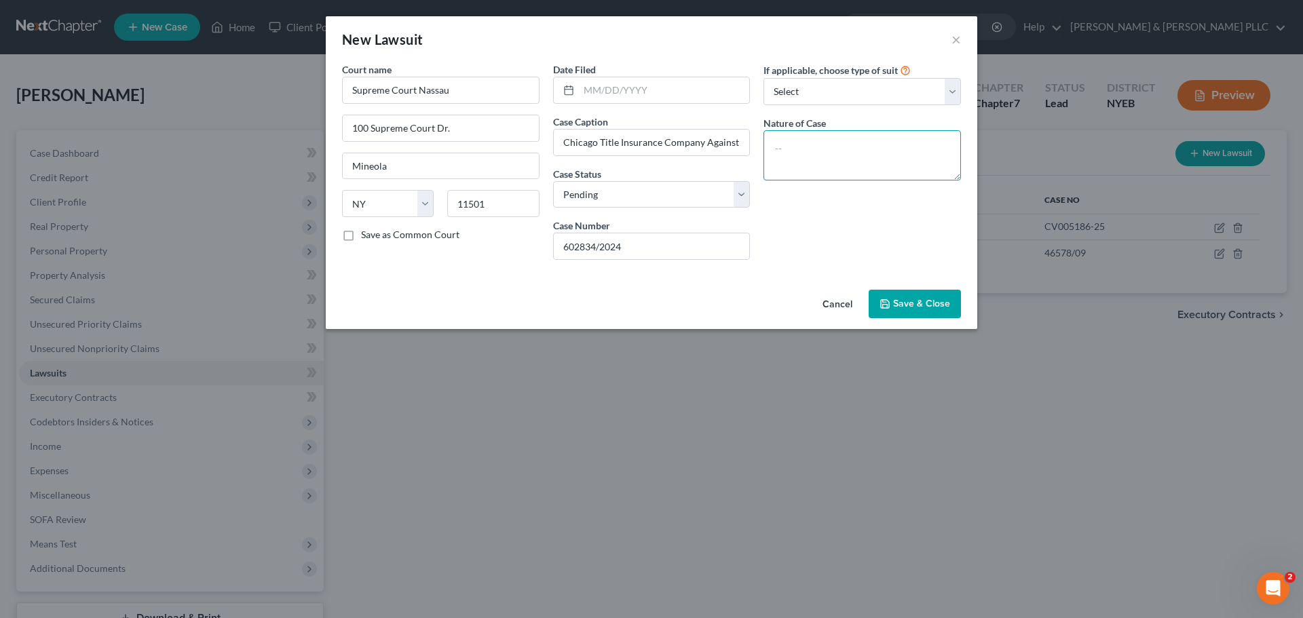
click at [862, 168] on textarea at bounding box center [861, 155] width 197 height 50
click at [900, 304] on span "Save & Close" at bounding box center [921, 304] width 57 height 12
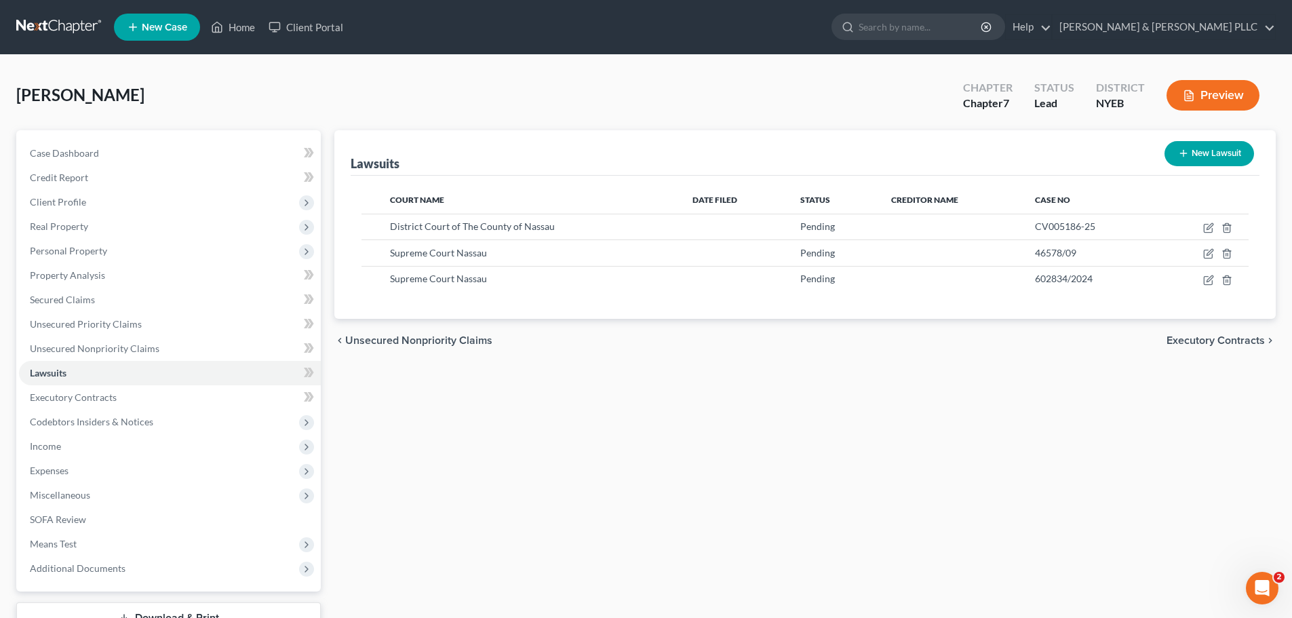
click at [1189, 164] on button "New Lawsuit" at bounding box center [1210, 153] width 90 height 25
select select "0"
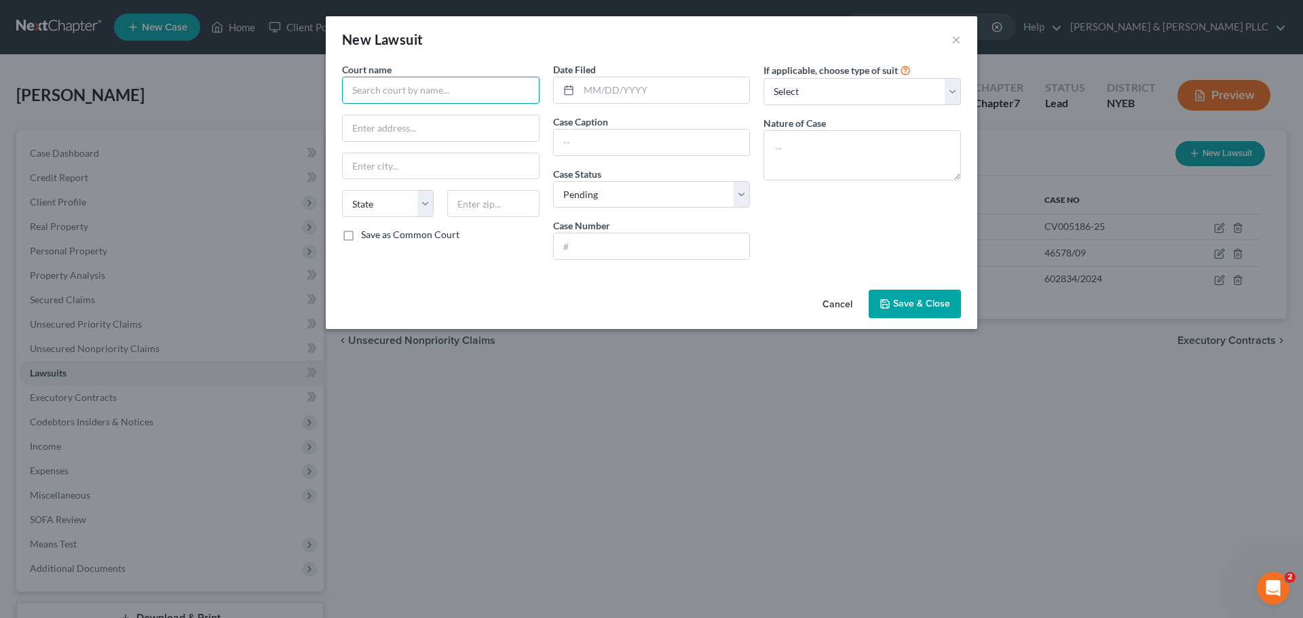
click at [414, 83] on input "text" at bounding box center [440, 90] width 197 height 27
type input "J"
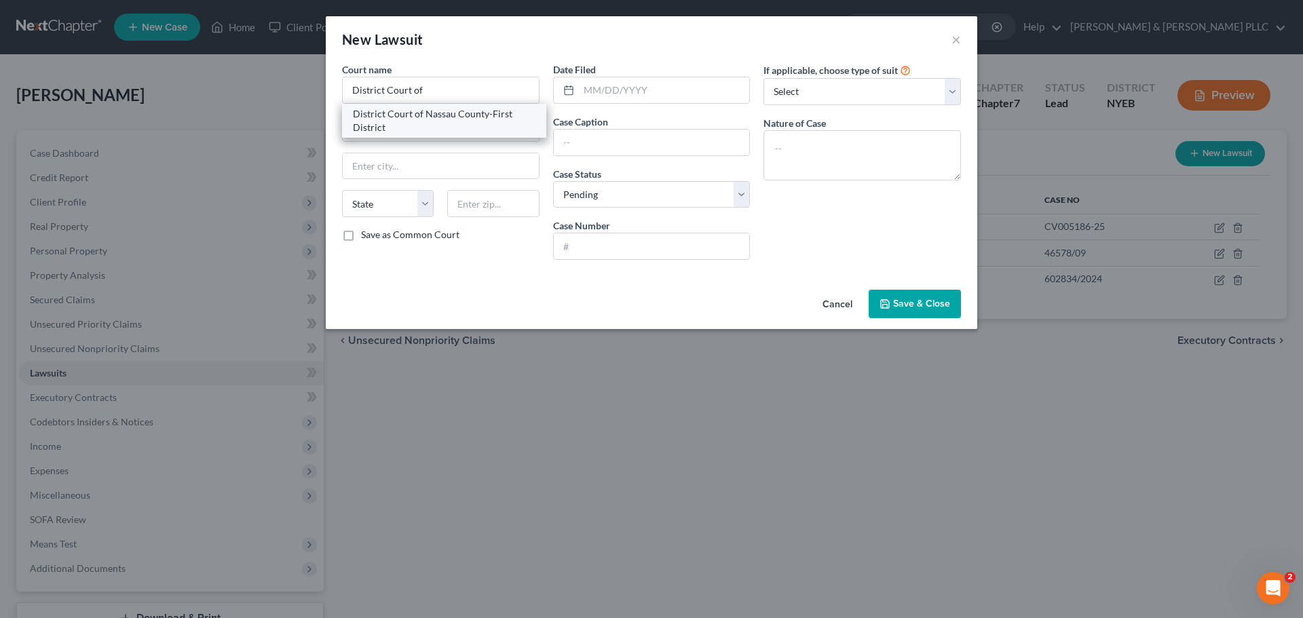
click at [445, 126] on div "District Court of Nassau County-First District" at bounding box center [444, 120] width 182 height 27
type input "District Court of Nassau County-First District"
type input "[STREET_ADDRESS]"
type input "Hempstead"
select select "35"
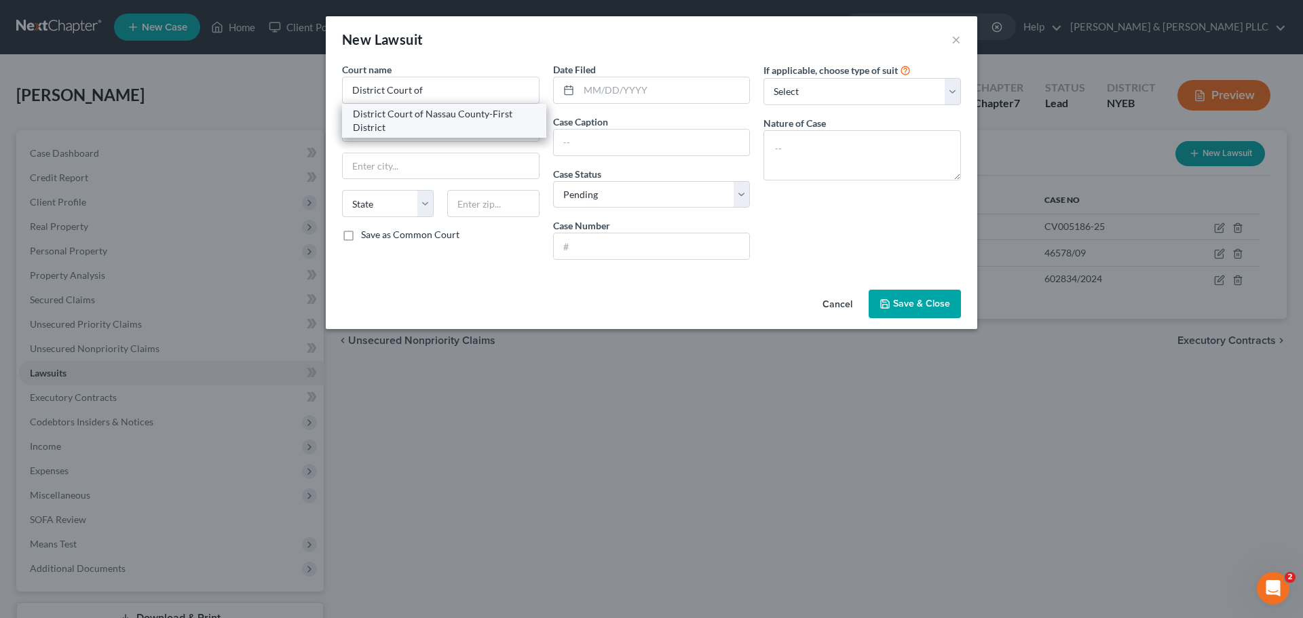
type input "11550"
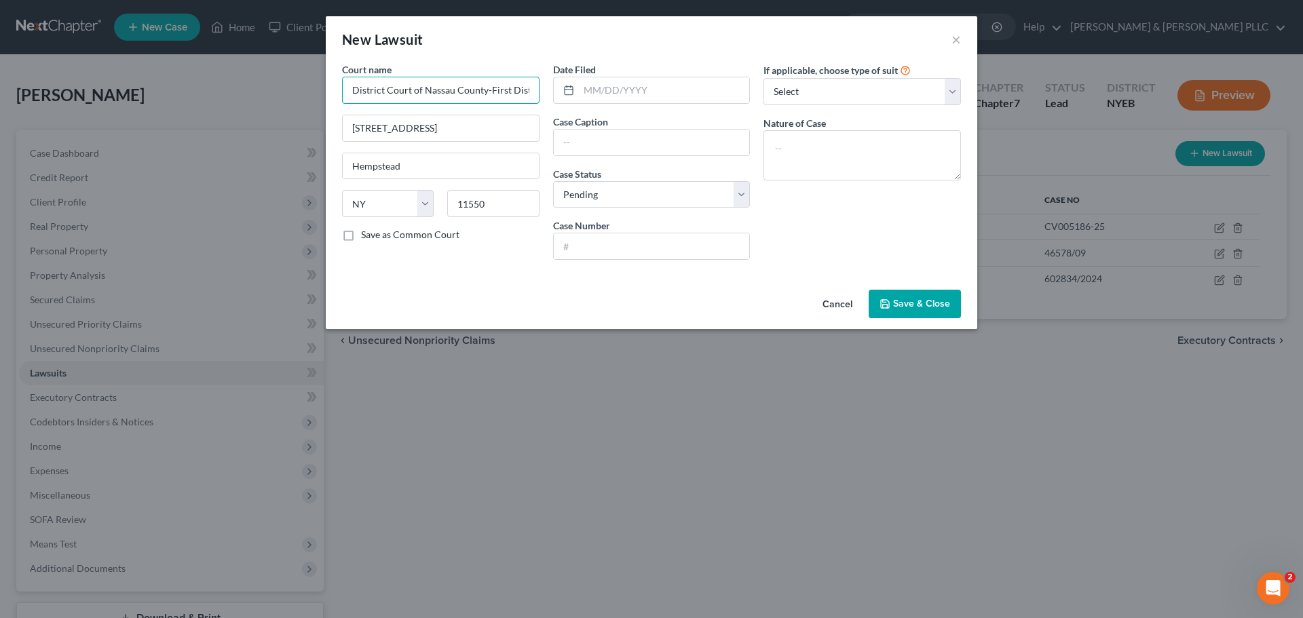
click at [505, 80] on input "District Court of Nassau County-First District" at bounding box center [440, 90] width 197 height 27
drag, startPoint x: 488, startPoint y: 88, endPoint x: 561, endPoint y: 94, distance: 72.8
click at [561, 94] on div "Court name * District Court of [GEOGRAPHIC_DATA]-[GEOGRAPHIC_DATA] 99 [GEOGRAPH…" at bounding box center [651, 166] width 632 height 208
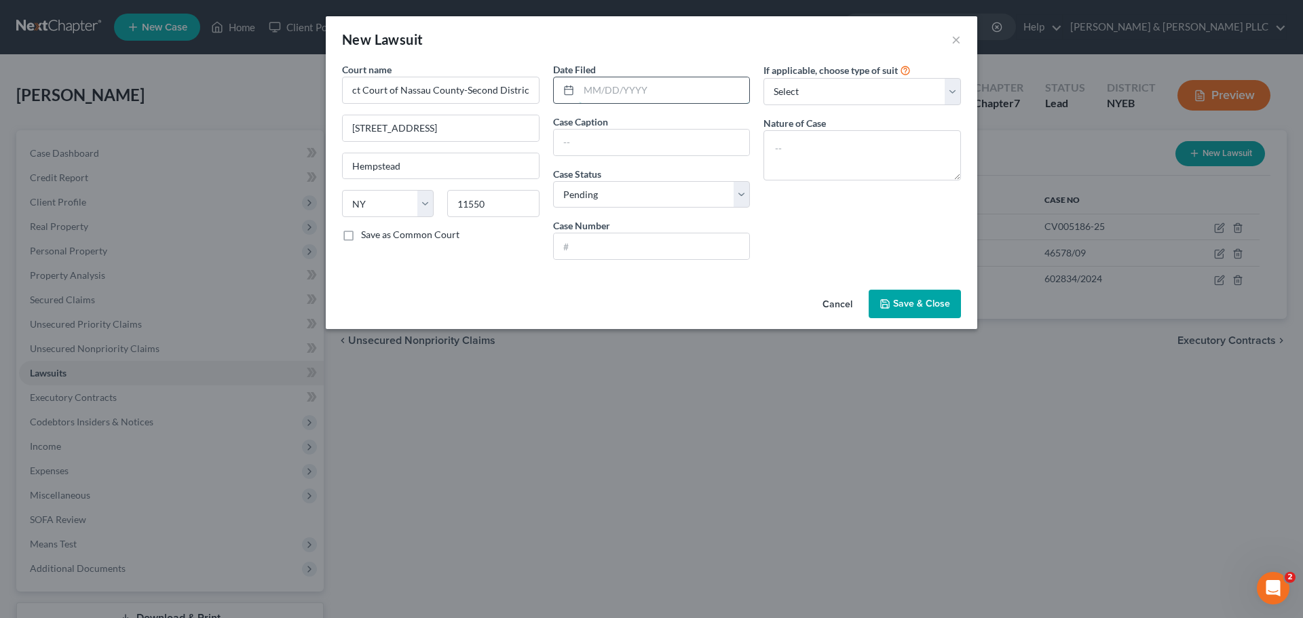
click at [642, 88] on input "text" at bounding box center [664, 90] width 171 height 26
type input "District Court of Nassau County-Second District"
click at [593, 237] on input "text" at bounding box center [652, 246] width 196 height 26
type input "CV-005181-25"
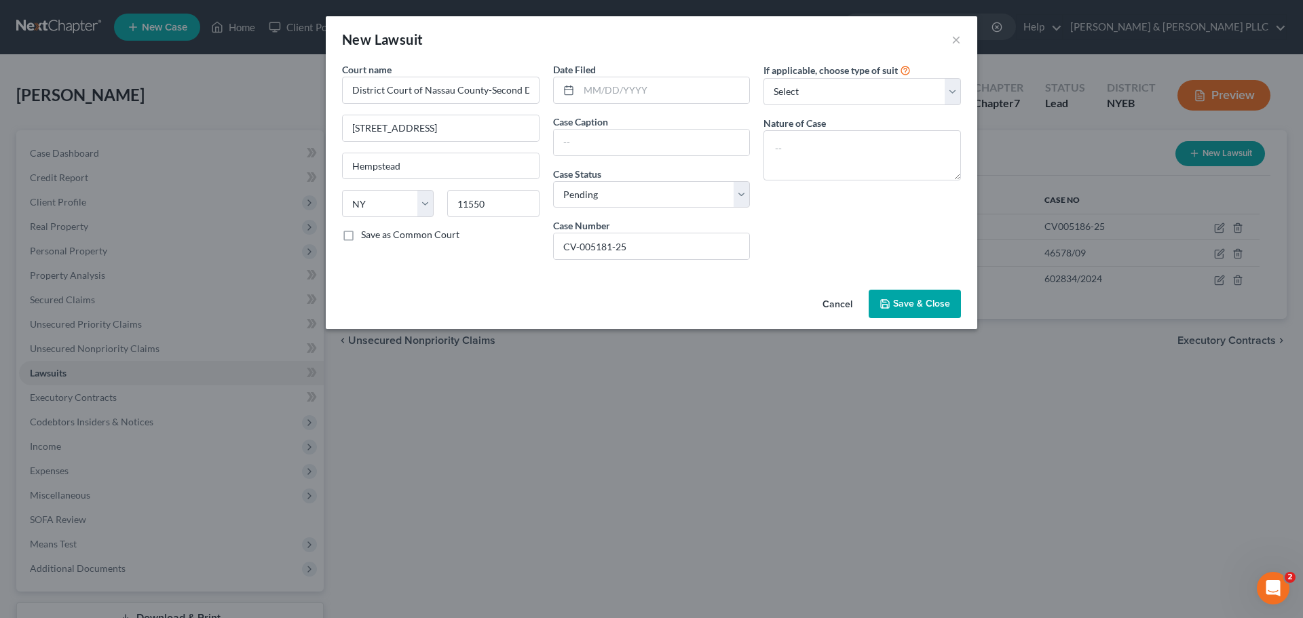
click at [609, 126] on div "Case Caption" at bounding box center [651, 135] width 197 height 41
click at [604, 142] on input "text" at bounding box center [652, 143] width 196 height 26
type input "JPMorgan Chase Bank against [PERSON_NAME]"
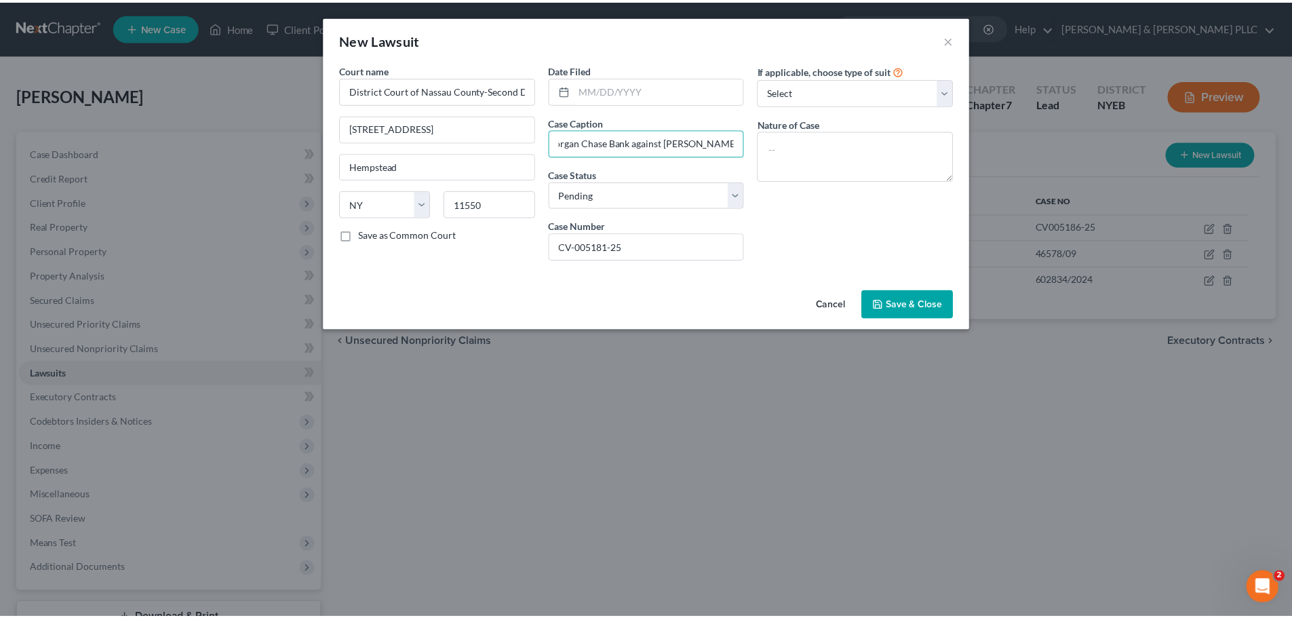
scroll to position [0, 0]
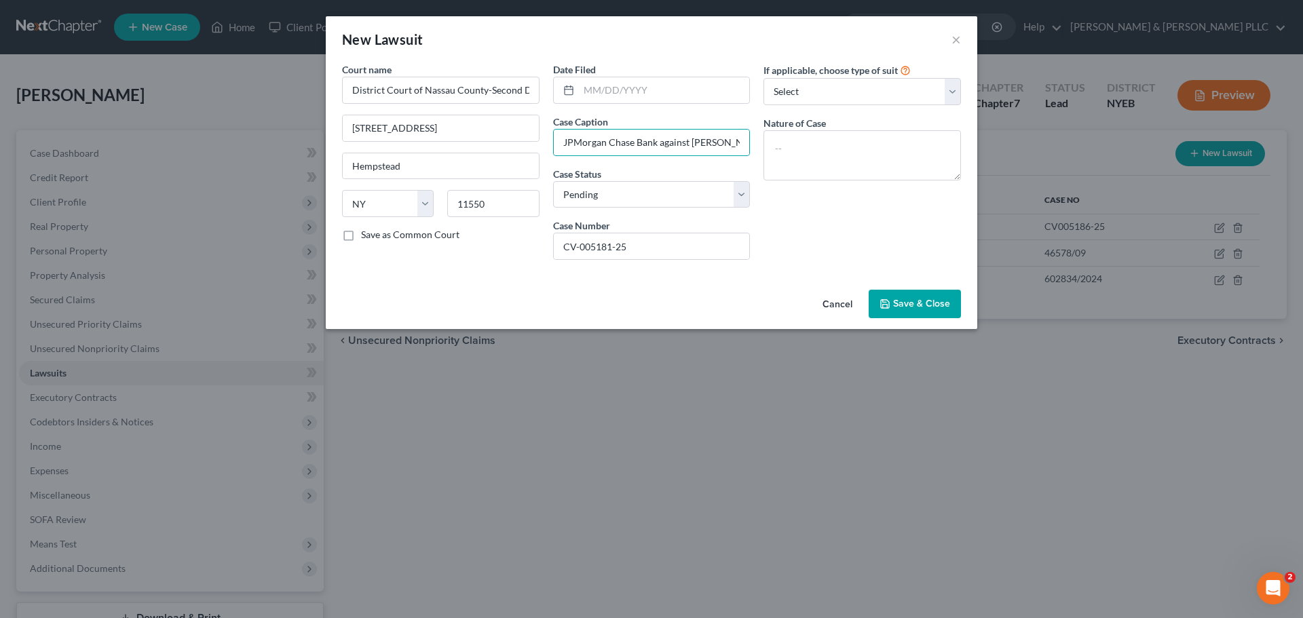
click at [934, 289] on div "Cancel Save & Close" at bounding box center [651, 306] width 651 height 45
click at [934, 296] on button "Save & Close" at bounding box center [914, 304] width 92 height 28
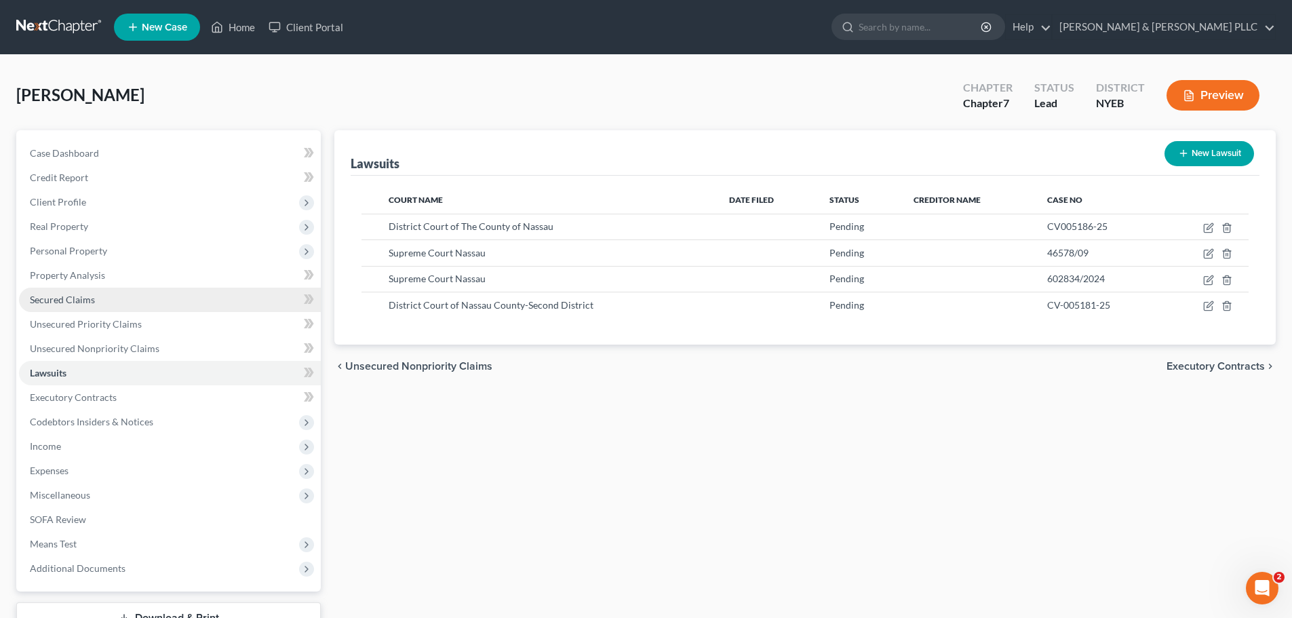
click at [223, 294] on link "Secured Claims" at bounding box center [170, 300] width 302 height 24
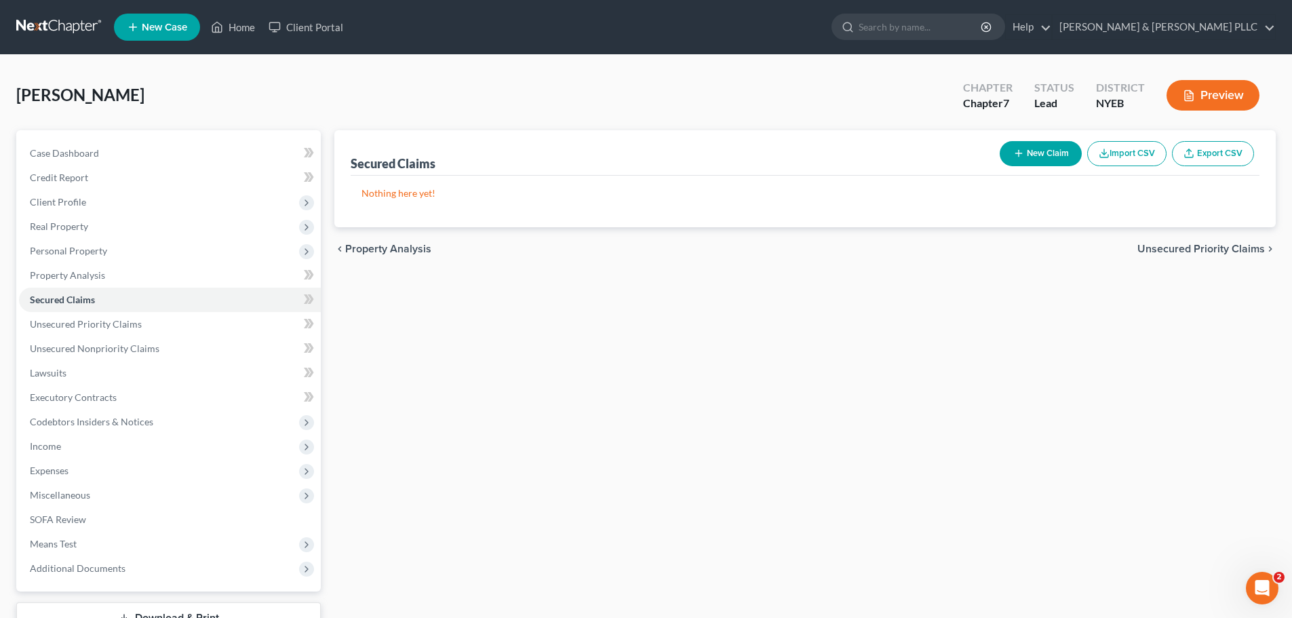
click at [1050, 162] on button "New Claim" at bounding box center [1041, 153] width 82 height 25
select select "0"
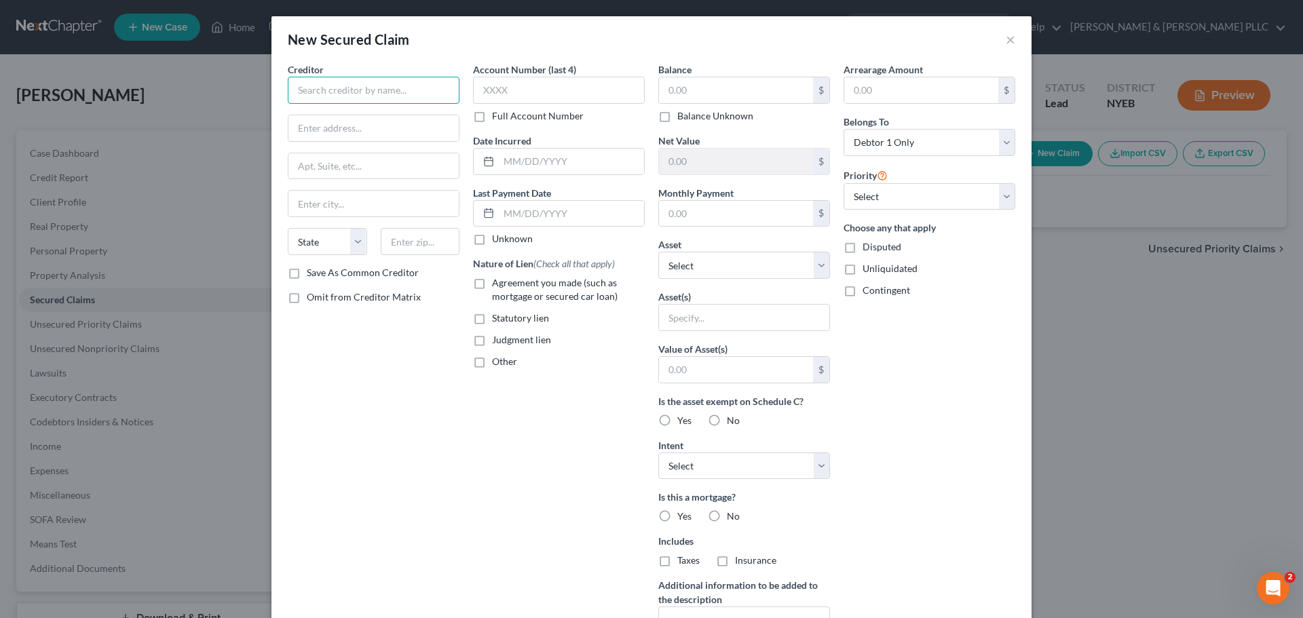
click at [357, 99] on input "text" at bounding box center [374, 90] width 172 height 27
drag, startPoint x: 999, startPoint y: 27, endPoint x: 999, endPoint y: 43, distance: 16.3
click at [999, 31] on div "New Secured Claim ×" at bounding box center [651, 39] width 760 height 46
click at [999, 44] on div "New Secured Claim ×" at bounding box center [651, 39] width 760 height 46
click at [1007, 35] on button "×" at bounding box center [1009, 39] width 9 height 16
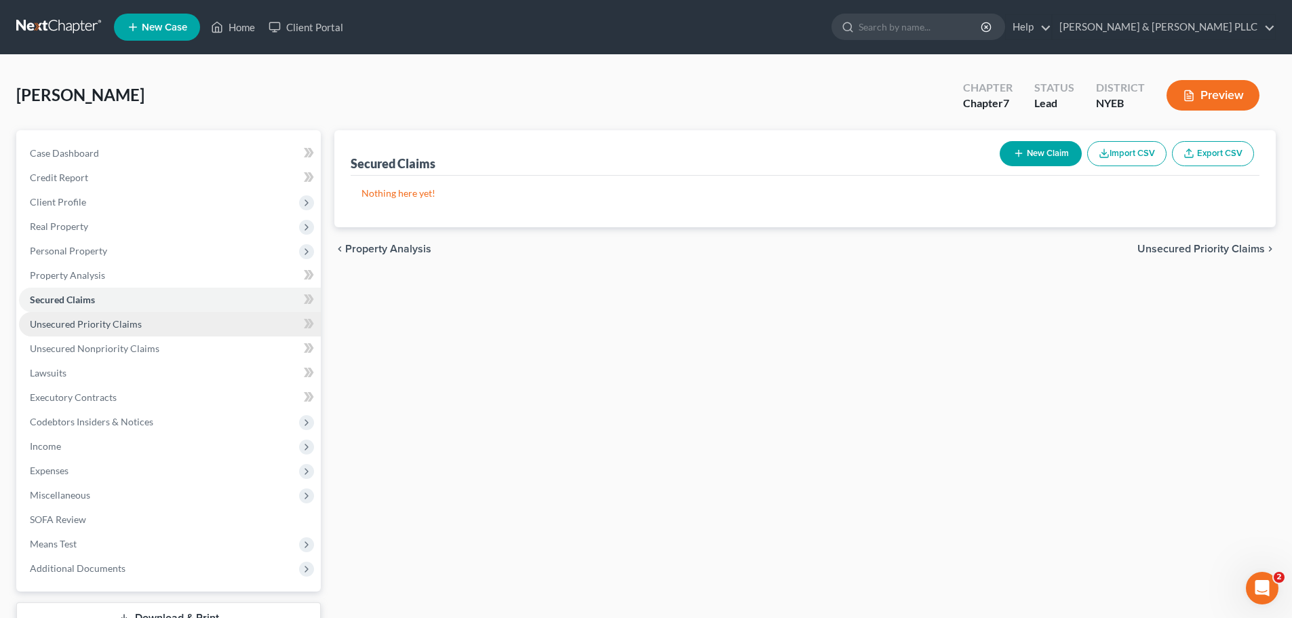
click at [69, 328] on span "Unsecured Priority Claims" at bounding box center [86, 324] width 112 height 12
click at [1017, 161] on button "New Claim" at bounding box center [1041, 153] width 82 height 25
select select "0"
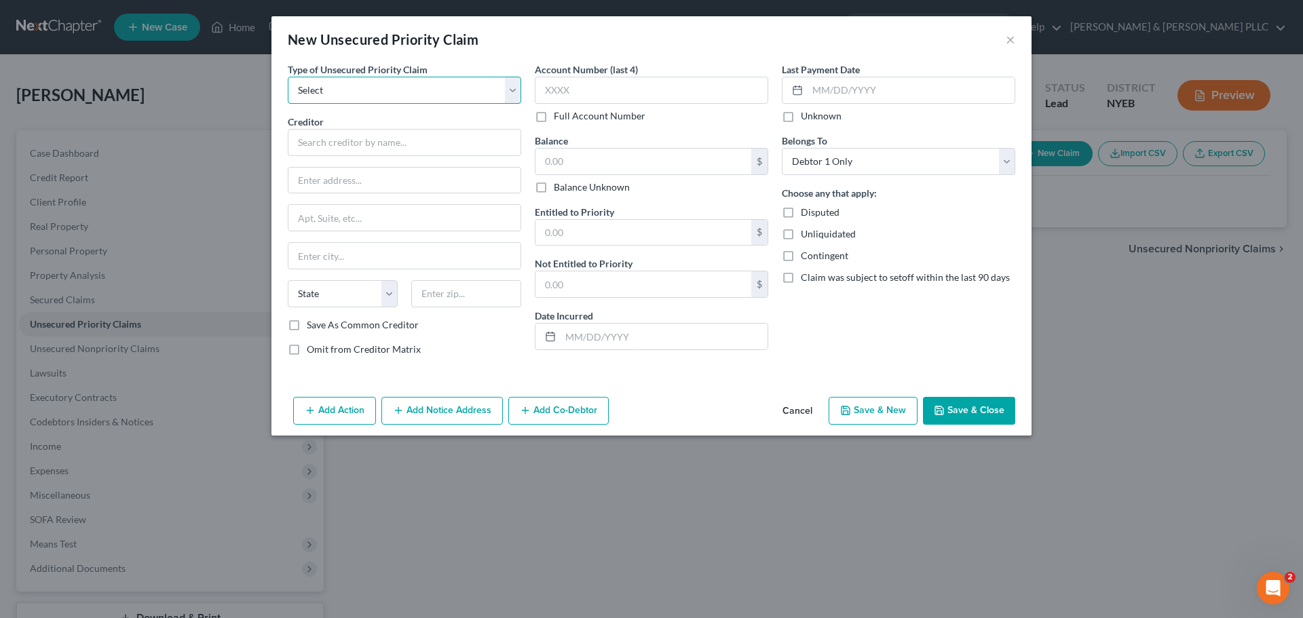
click at [444, 89] on select "Select Taxes & Other Government Units Domestic Support Obligations Extensions o…" at bounding box center [404, 90] width 233 height 27
select select "0"
click at [288, 77] on select "Select Taxes & Other Government Units Domestic Support Obligations Extensions o…" at bounding box center [404, 90] width 233 height 27
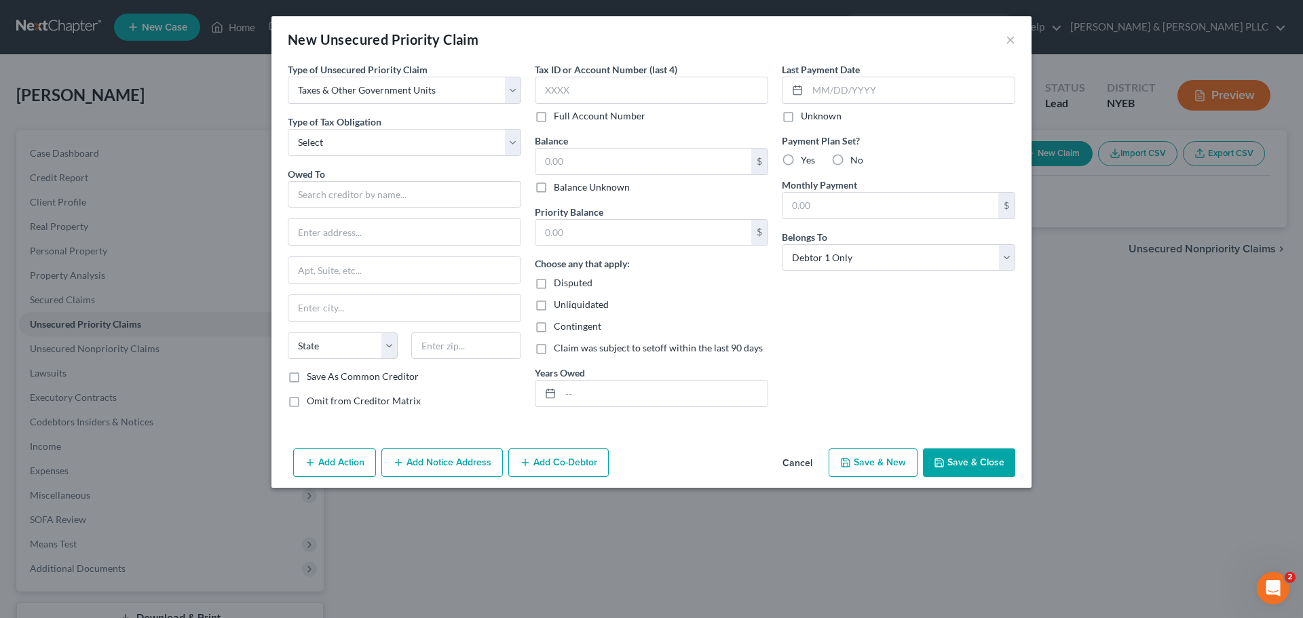
click at [360, 128] on label "Type of Tax Obligation *" at bounding box center [335, 122] width 94 height 14
click at [360, 140] on select "Select Federal City State Franchise Tax Board Other" at bounding box center [404, 142] width 233 height 27
click at [288, 129] on select "Select Federal City State Franchise Tax Board Other" at bounding box center [404, 142] width 233 height 27
click at [380, 155] on select "Select Federal City State Franchise Tax Board Other" at bounding box center [404, 142] width 233 height 27
select select "0"
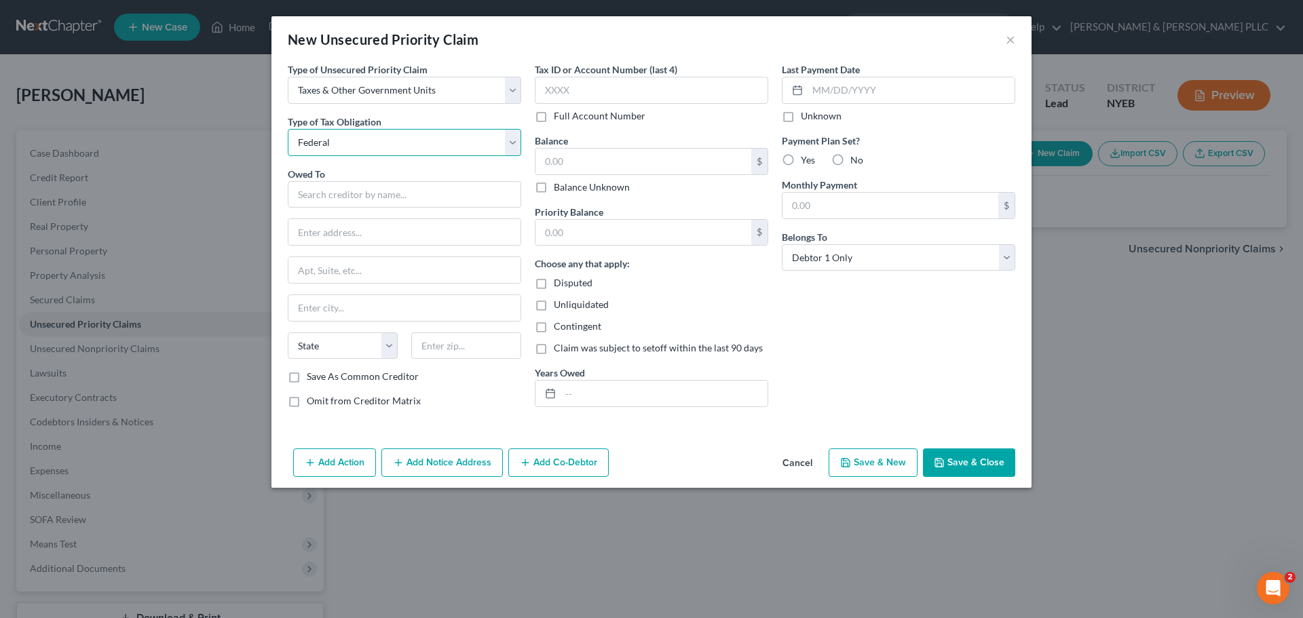
click at [288, 129] on select "Select Federal City State Franchise Tax Board Other" at bounding box center [404, 142] width 233 height 27
click at [335, 199] on input "text" at bounding box center [404, 194] width 233 height 27
type input "Department of the Treasury"
type input "PO Box 8208"
click at [332, 314] on input "text" at bounding box center [404, 308] width 232 height 26
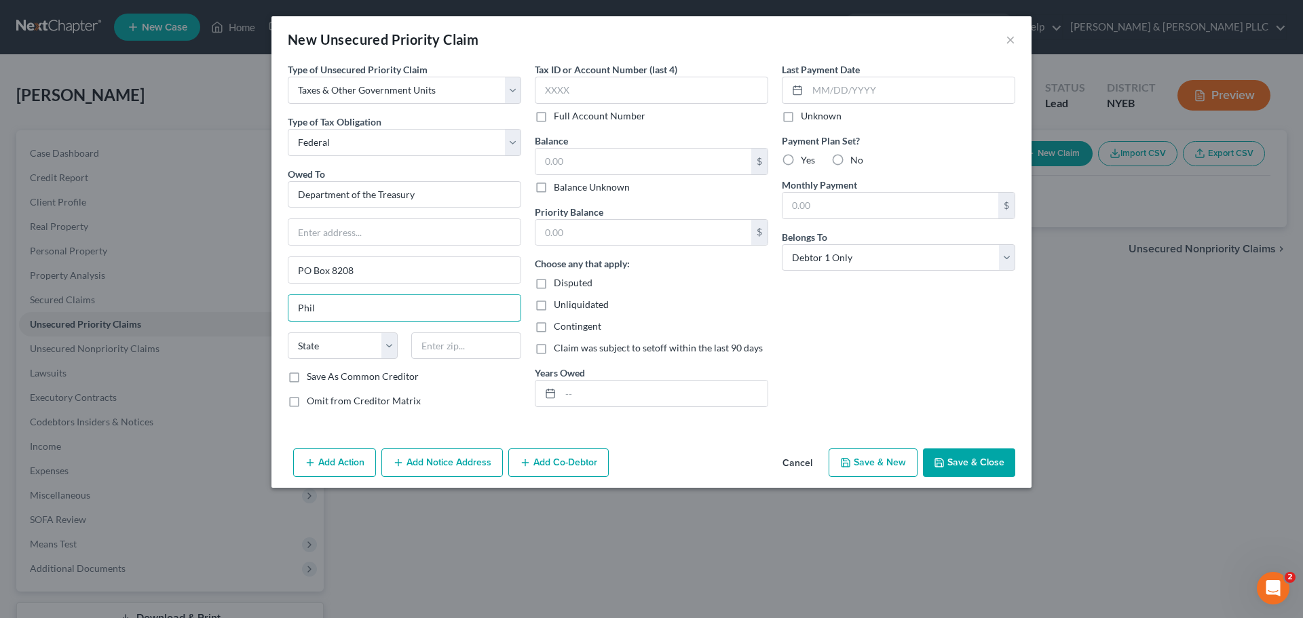
type input "[GEOGRAPHIC_DATA]"
click at [291, 344] on select "State [US_STATE] AK AR AZ CA CO CT DE DC [GEOGRAPHIC_DATA] [GEOGRAPHIC_DATA] GU…" at bounding box center [343, 345] width 110 height 27
click at [288, 332] on select "State [US_STATE] AK AR AZ CA CO CT DE DC [GEOGRAPHIC_DATA] [GEOGRAPHIC_DATA] GU…" at bounding box center [343, 345] width 110 height 27
click at [368, 349] on select "State [US_STATE] AK AR AZ CA CO CT DE DC [GEOGRAPHIC_DATA] [GEOGRAPHIC_DATA] GU…" at bounding box center [343, 345] width 110 height 27
select select "39"
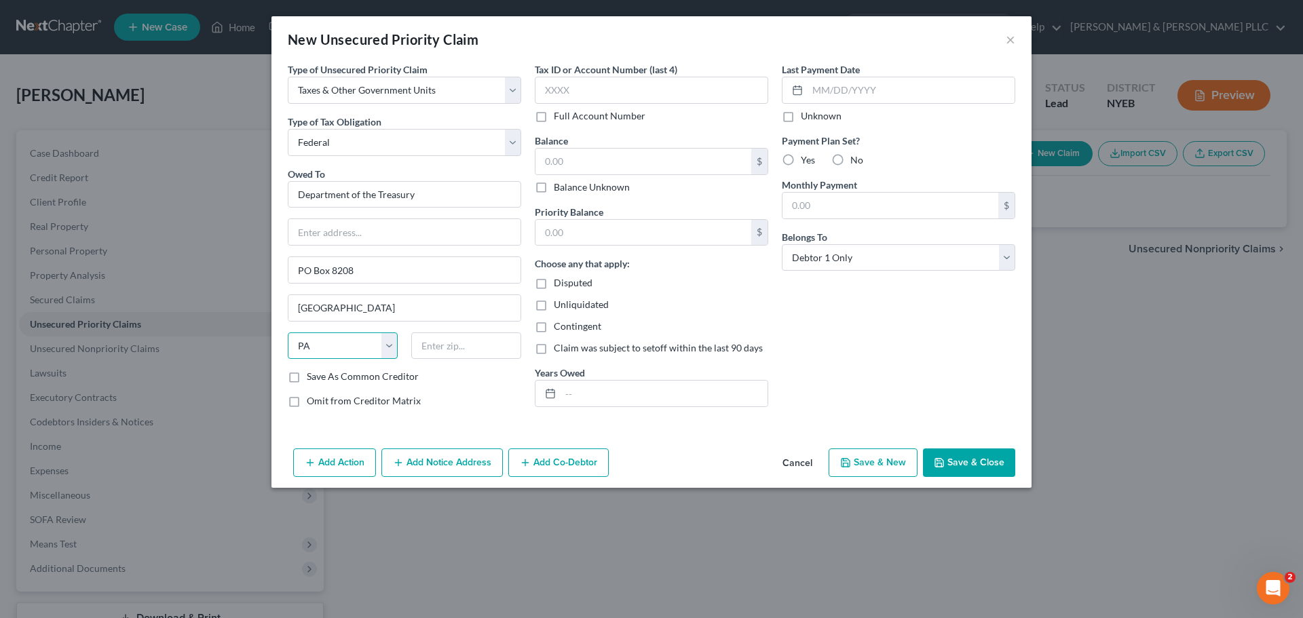
click at [288, 332] on select "State [US_STATE] AK AR AZ CA CO CT DE DC [GEOGRAPHIC_DATA] [GEOGRAPHIC_DATA] GU…" at bounding box center [343, 345] width 110 height 27
click at [497, 347] on input "text" at bounding box center [466, 345] width 110 height 27
type input "19101-8208"
click at [606, 81] on input "text" at bounding box center [651, 90] width 233 height 27
type input "6067"
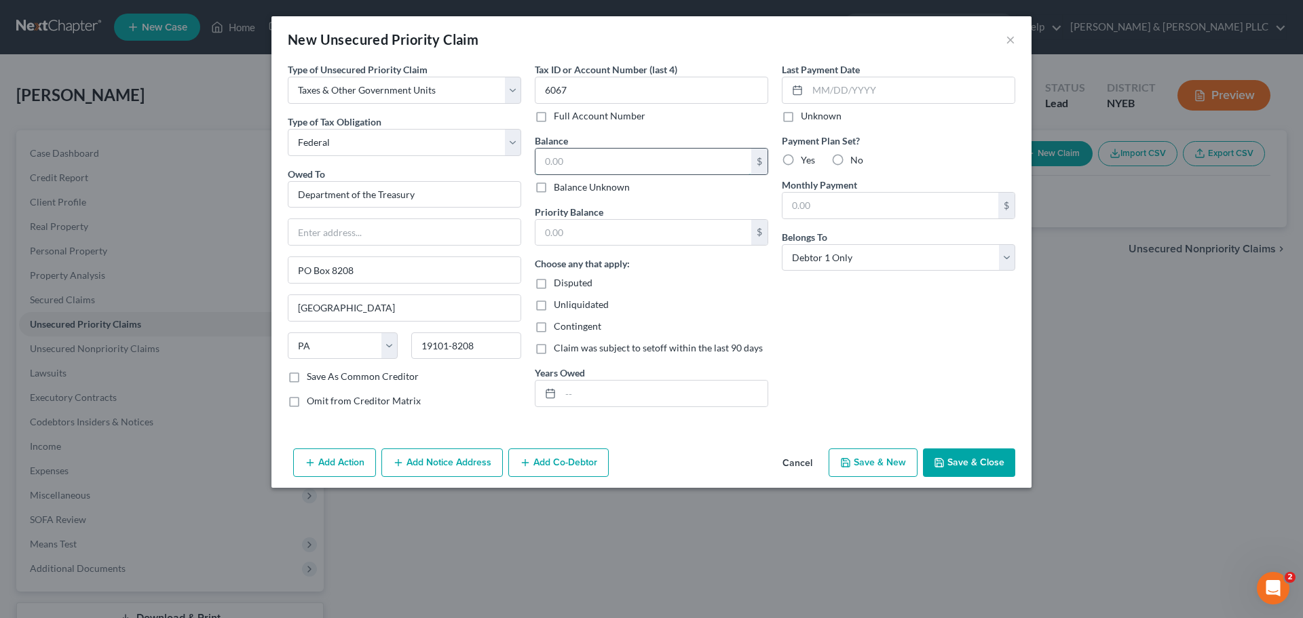
click at [677, 155] on input "text" at bounding box center [643, 162] width 216 height 26
type input "38,644.81"
click at [945, 453] on button "Save & Close" at bounding box center [969, 462] width 92 height 28
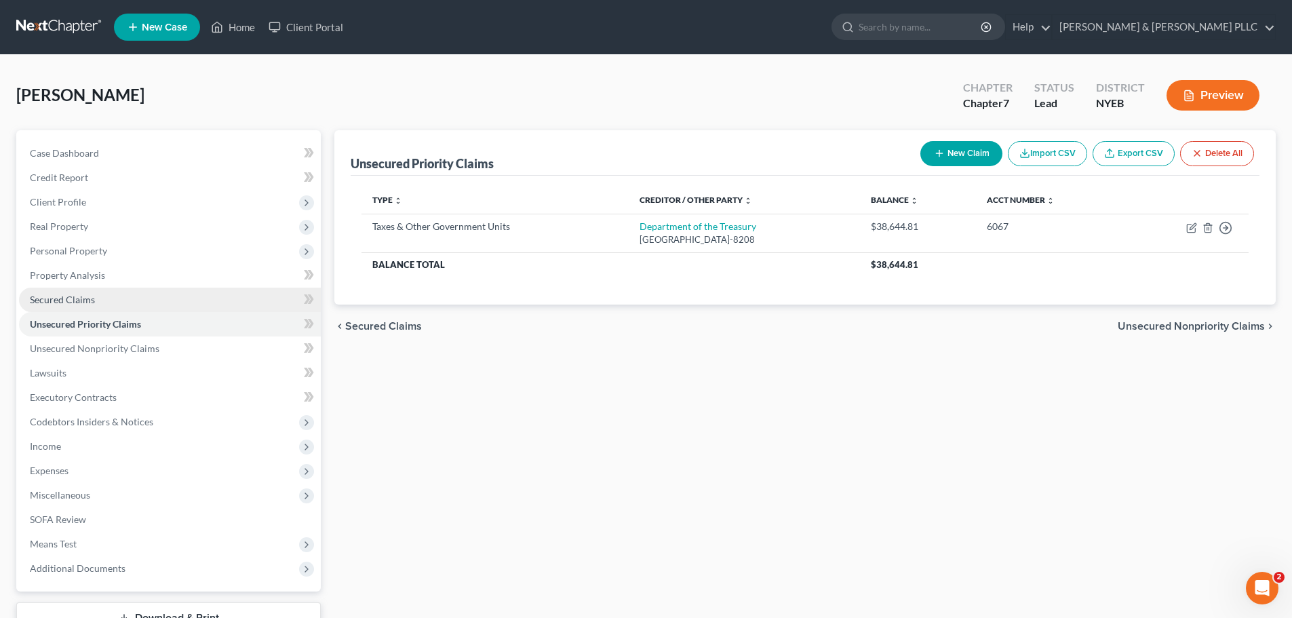
click at [133, 306] on link "Secured Claims" at bounding box center [170, 300] width 302 height 24
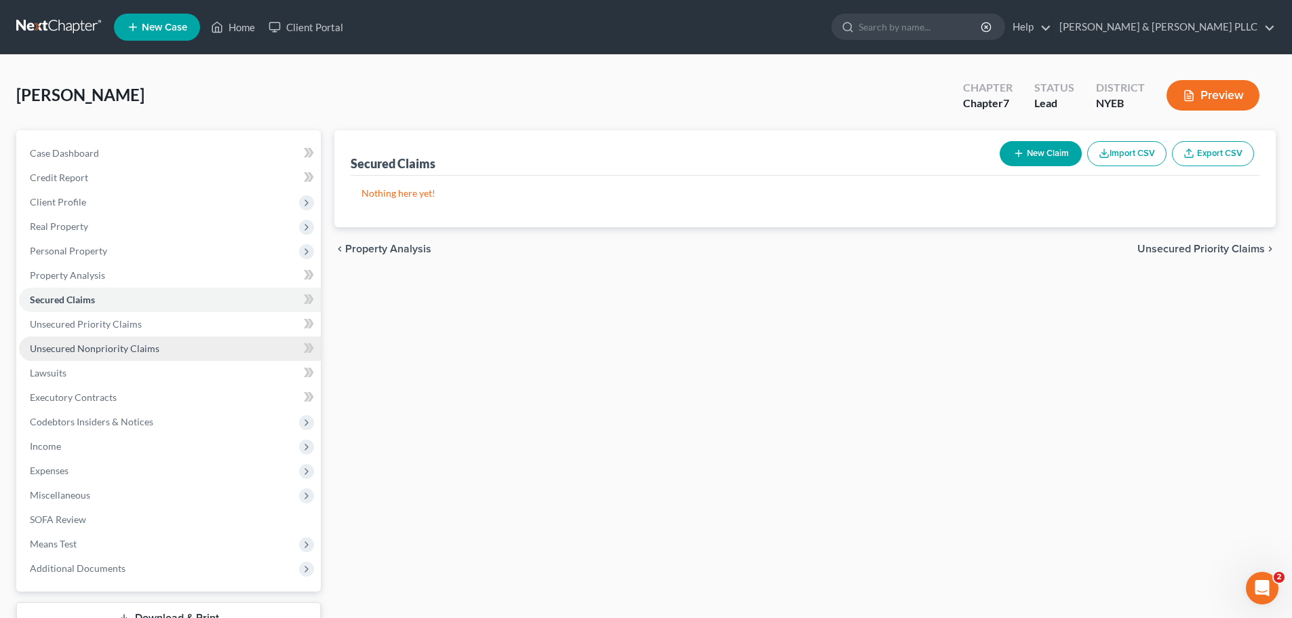
click at [144, 350] on span "Unsecured Nonpriority Claims" at bounding box center [95, 349] width 130 height 12
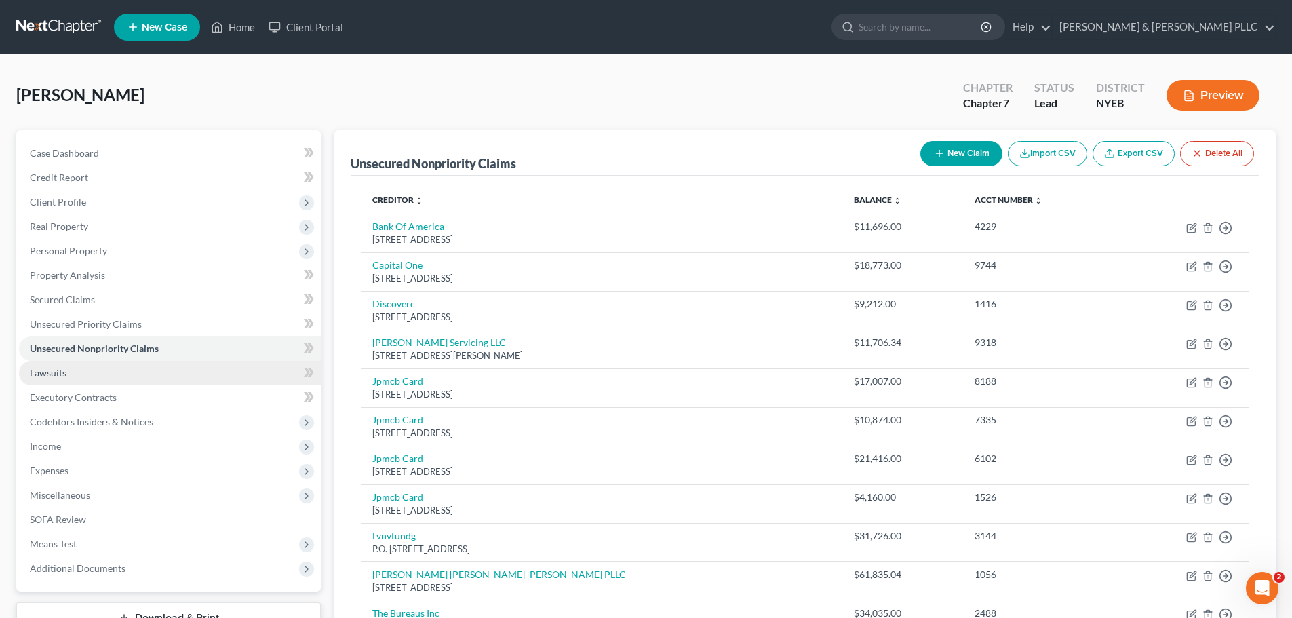
click at [148, 371] on link "Lawsuits" at bounding box center [170, 373] width 302 height 24
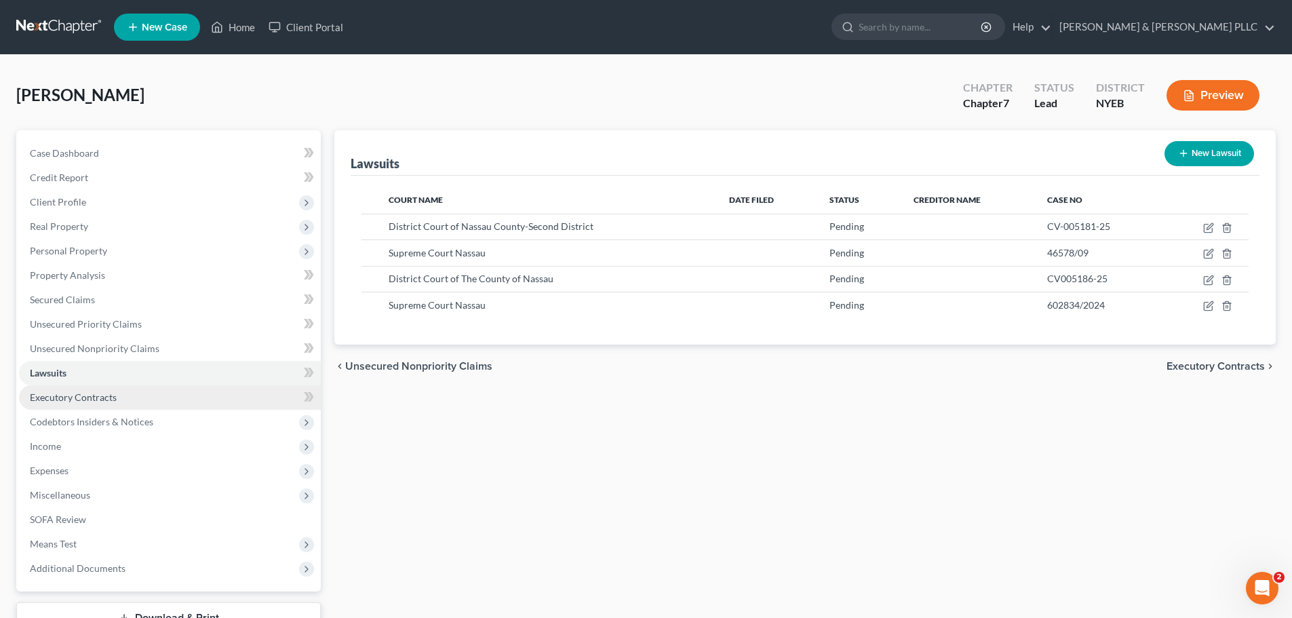
click at [187, 399] on link "Executory Contracts" at bounding box center [170, 397] width 302 height 24
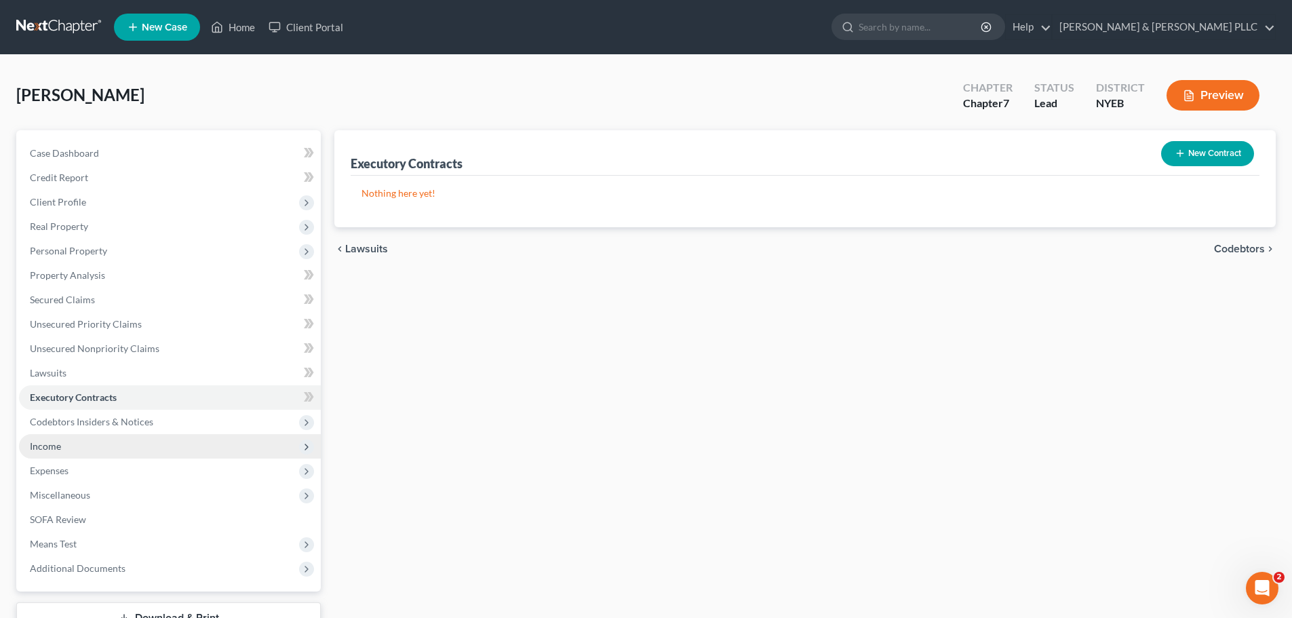
click at [180, 444] on span "Income" at bounding box center [170, 446] width 302 height 24
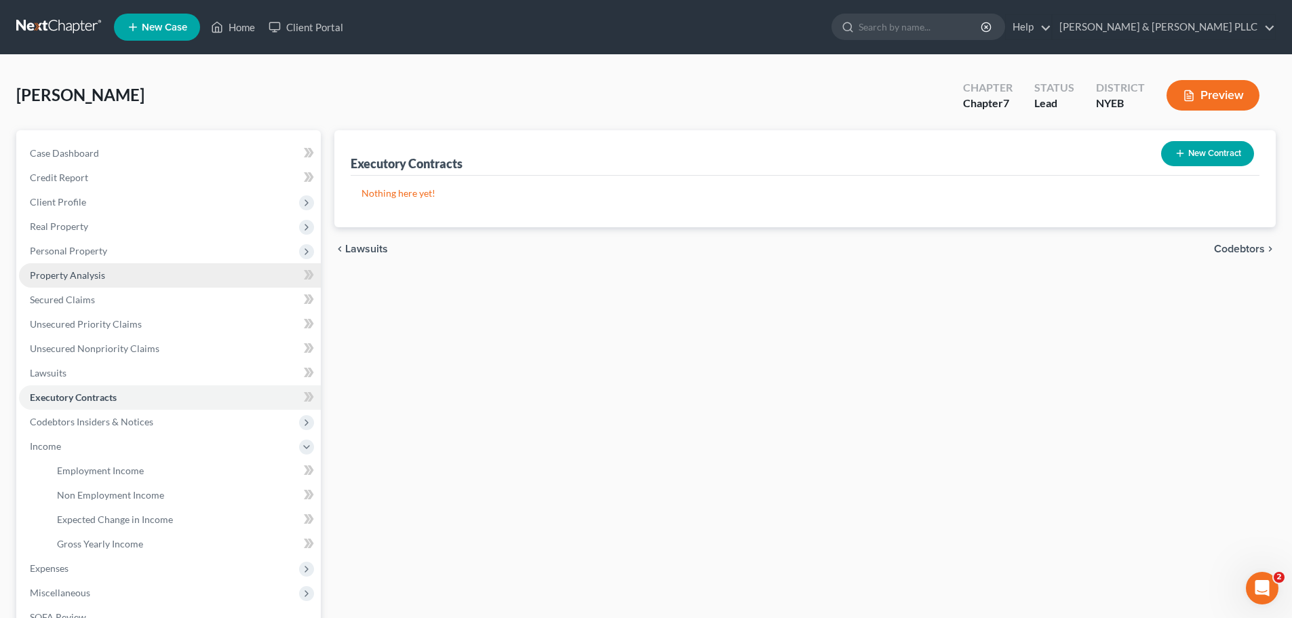
click at [198, 263] on link "Property Analysis" at bounding box center [170, 275] width 302 height 24
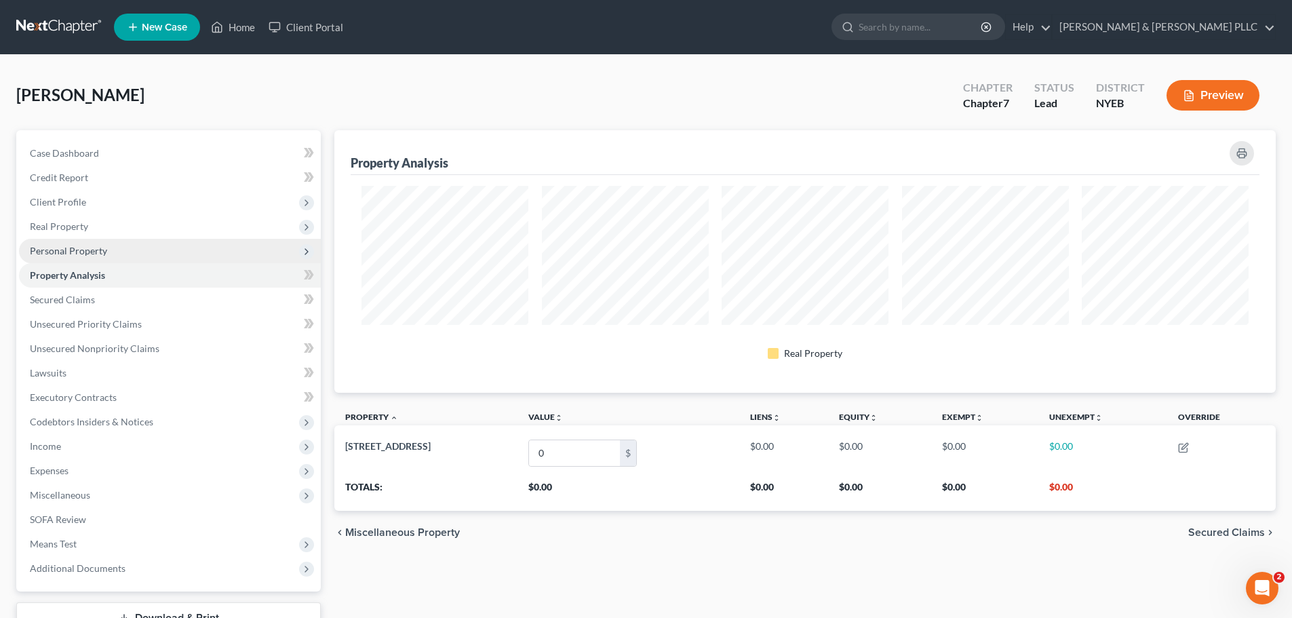
click at [198, 250] on span "Personal Property" at bounding box center [170, 251] width 302 height 24
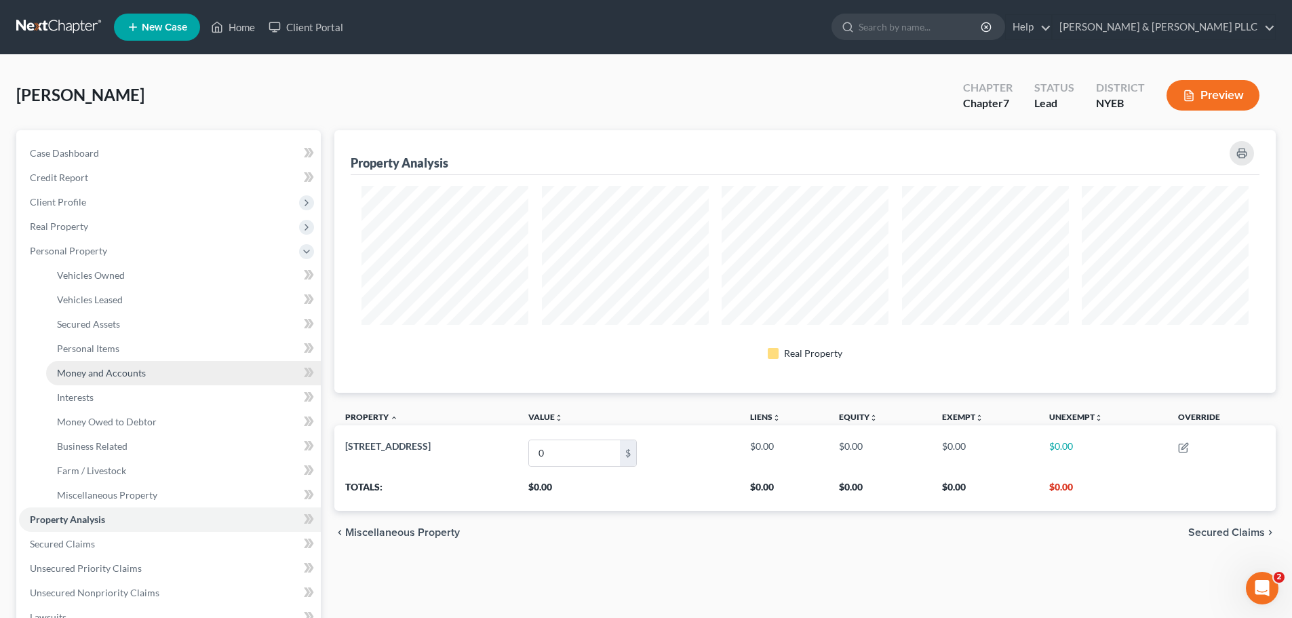
click at [154, 371] on link "Money and Accounts" at bounding box center [183, 373] width 275 height 24
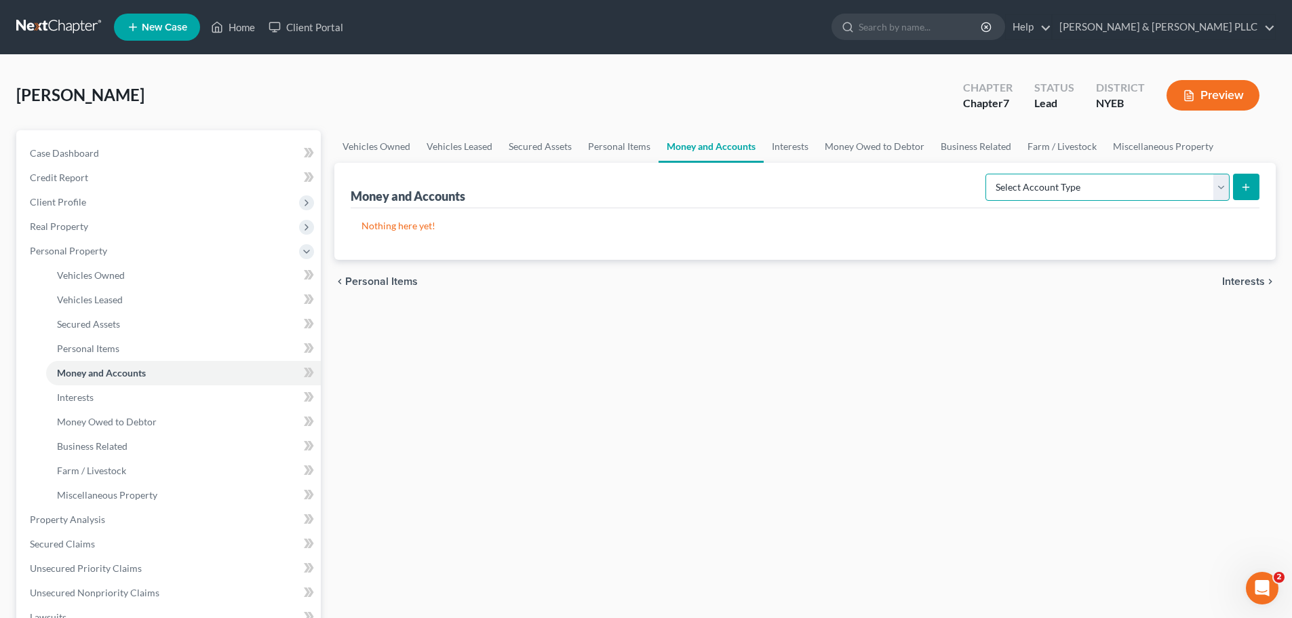
click at [1153, 194] on select "Select Account Type Brokerage Cash on Hand Certificates of Deposit Checking Acc…" at bounding box center [1108, 187] width 244 height 27
select select "checking"
click at [988, 174] on select "Select Account Type Brokerage Cash on Hand Certificates of Deposit Checking Acc…" at bounding box center [1108, 187] width 244 height 27
click at [1242, 189] on icon "submit" at bounding box center [1246, 187] width 11 height 11
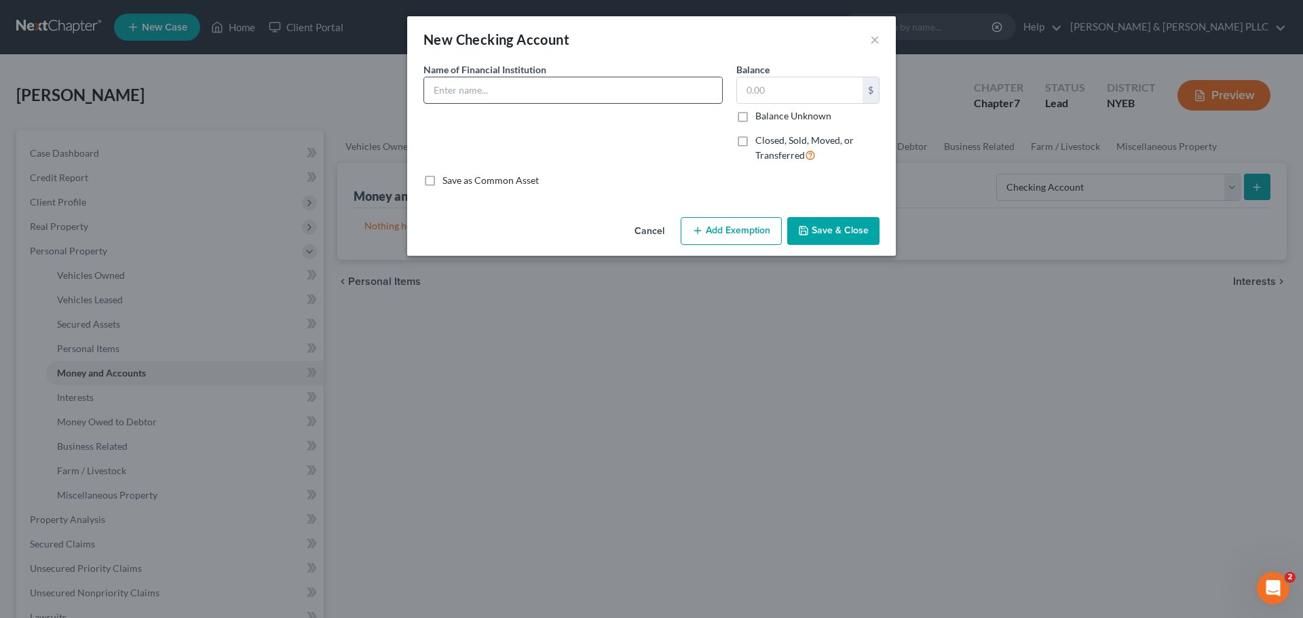
click at [580, 95] on input "text" at bounding box center [573, 90] width 298 height 26
type input "TD Beyond Checking x6015"
click at [826, 219] on div "Cancel Add Exemption Save & Close" at bounding box center [651, 234] width 488 height 45
click at [826, 225] on button "Save & Close" at bounding box center [833, 231] width 92 height 28
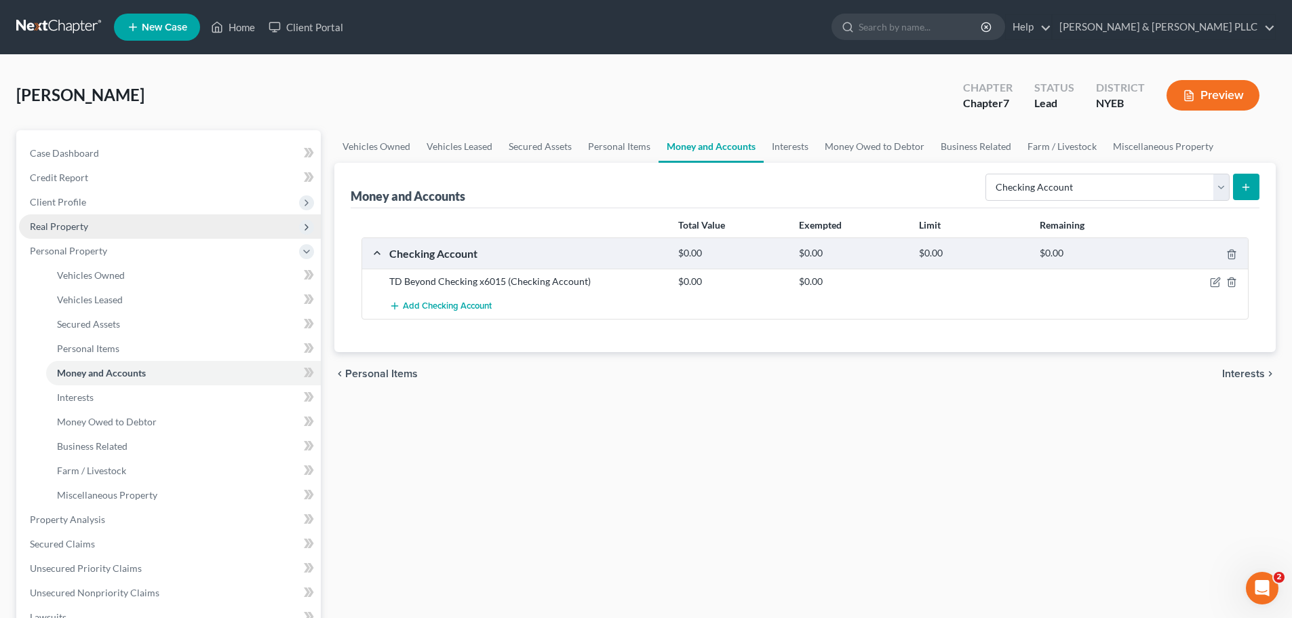
click at [111, 219] on span "Real Property" at bounding box center [170, 226] width 302 height 24
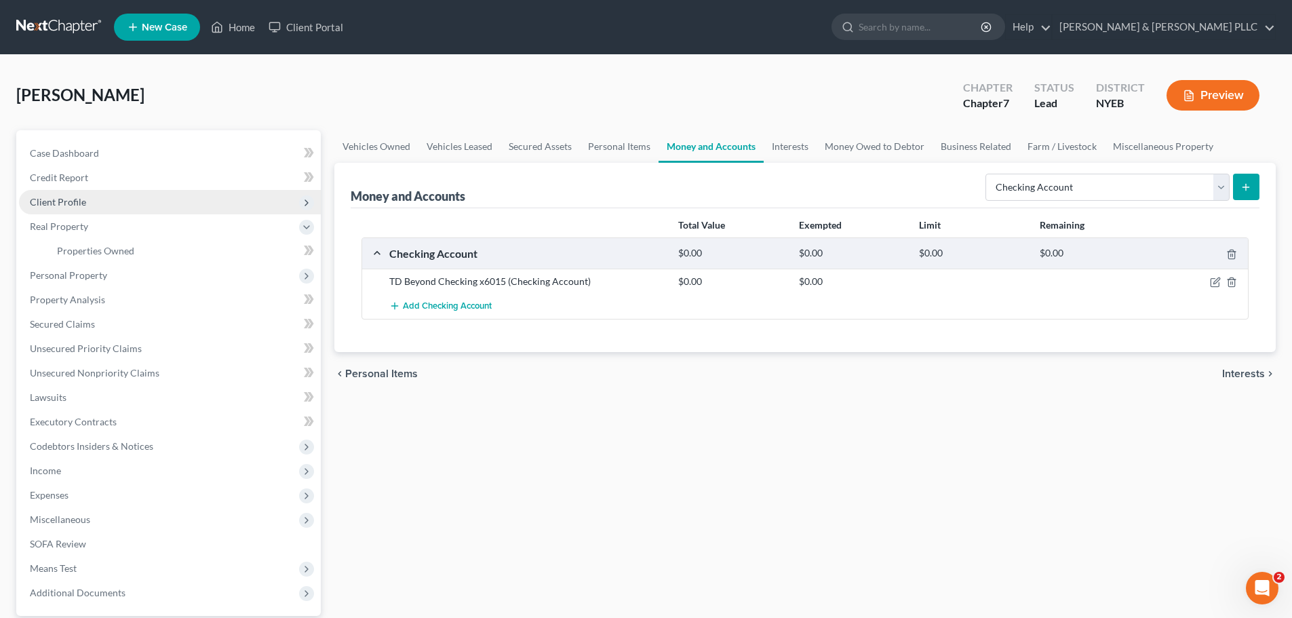
click at [128, 197] on span "Client Profile" at bounding box center [170, 202] width 302 height 24
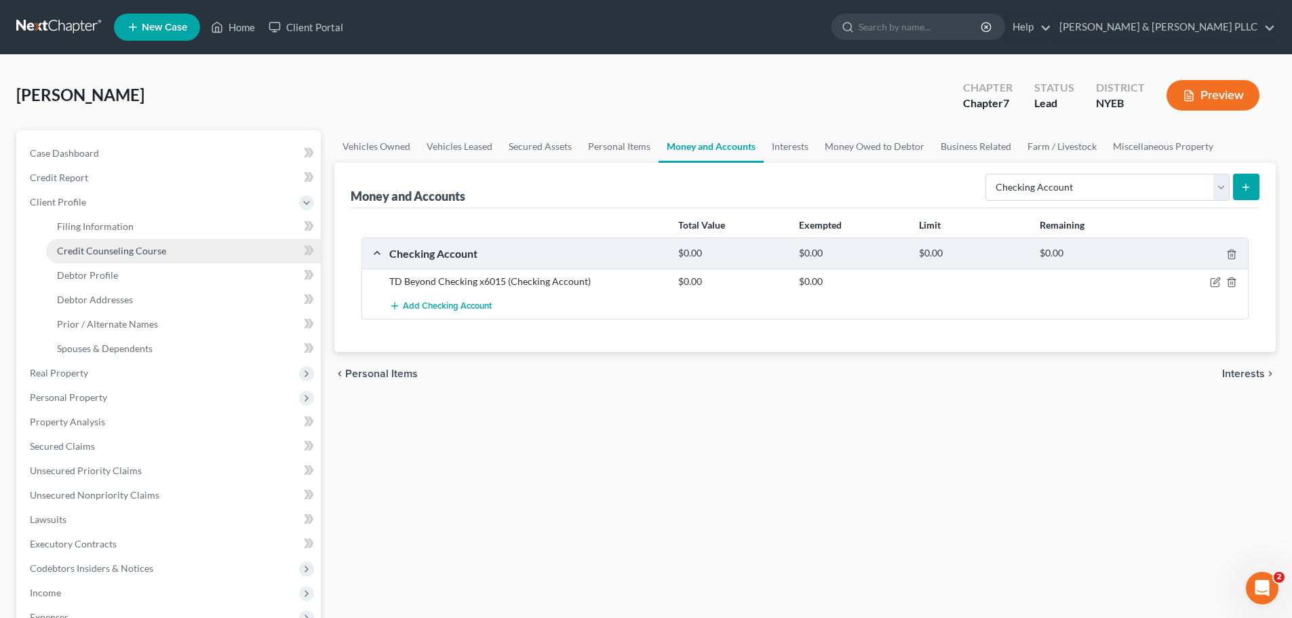
click at [128, 248] on span "Credit Counseling Course" at bounding box center [111, 251] width 109 height 12
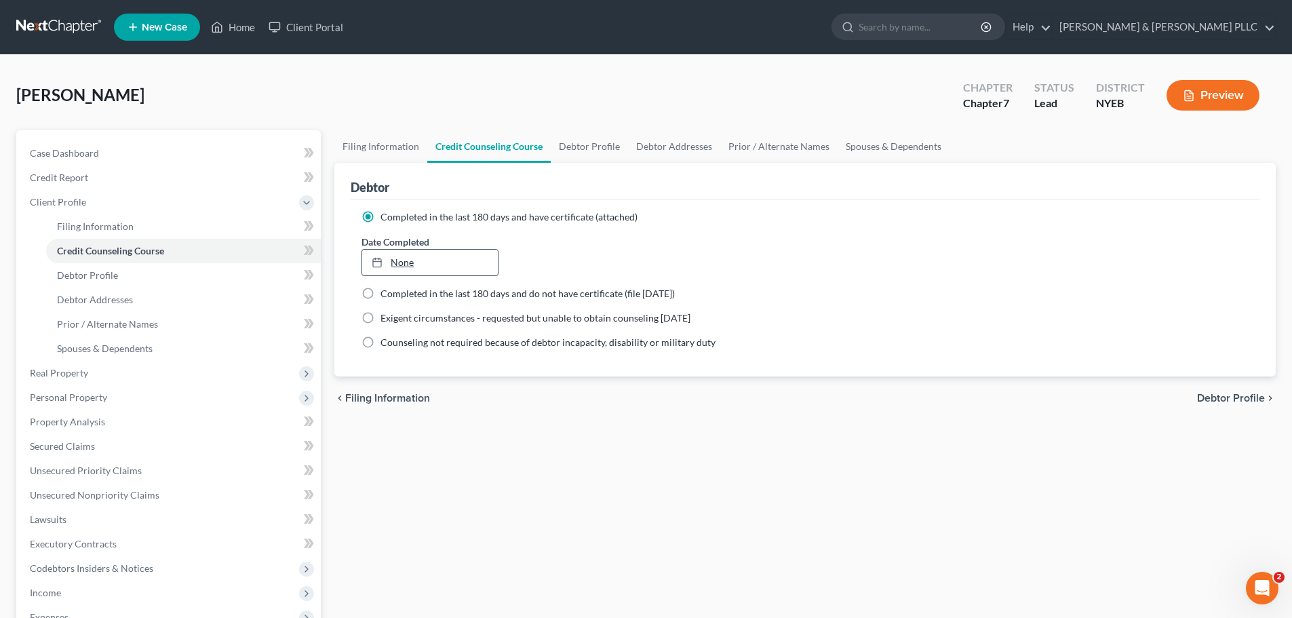
type input "[DATE]"
click at [466, 272] on link "[DATE]" at bounding box center [429, 263] width 135 height 26
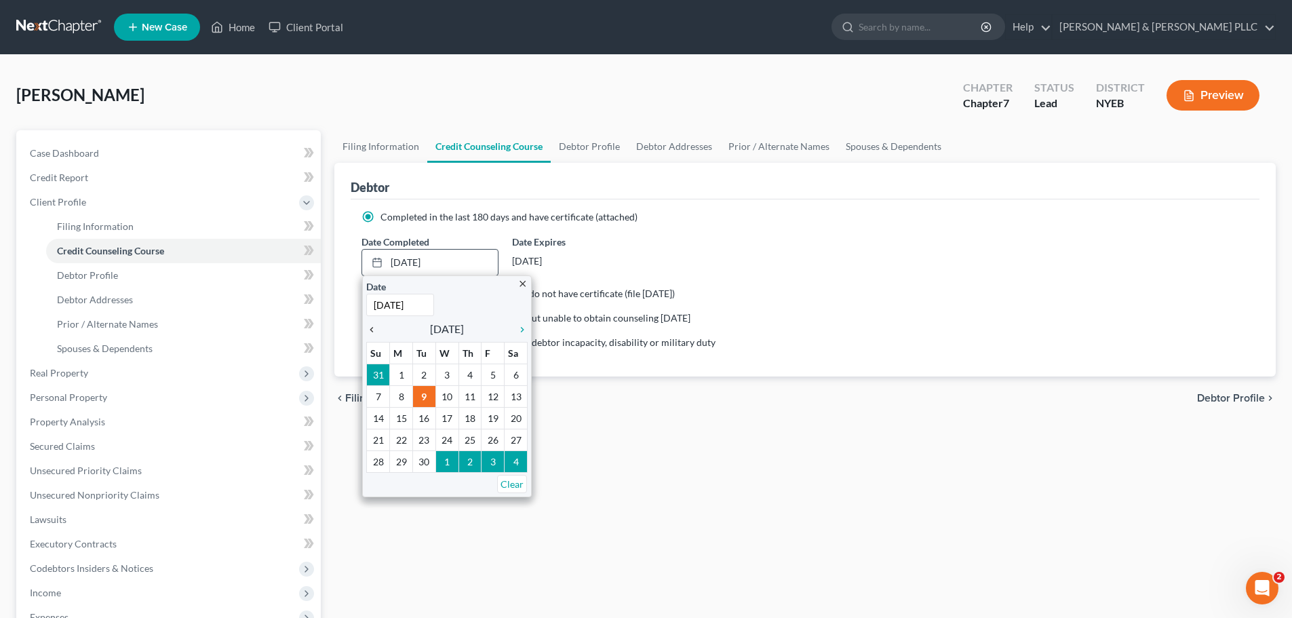
click at [379, 326] on icon "chevron_left" at bounding box center [375, 329] width 18 height 11
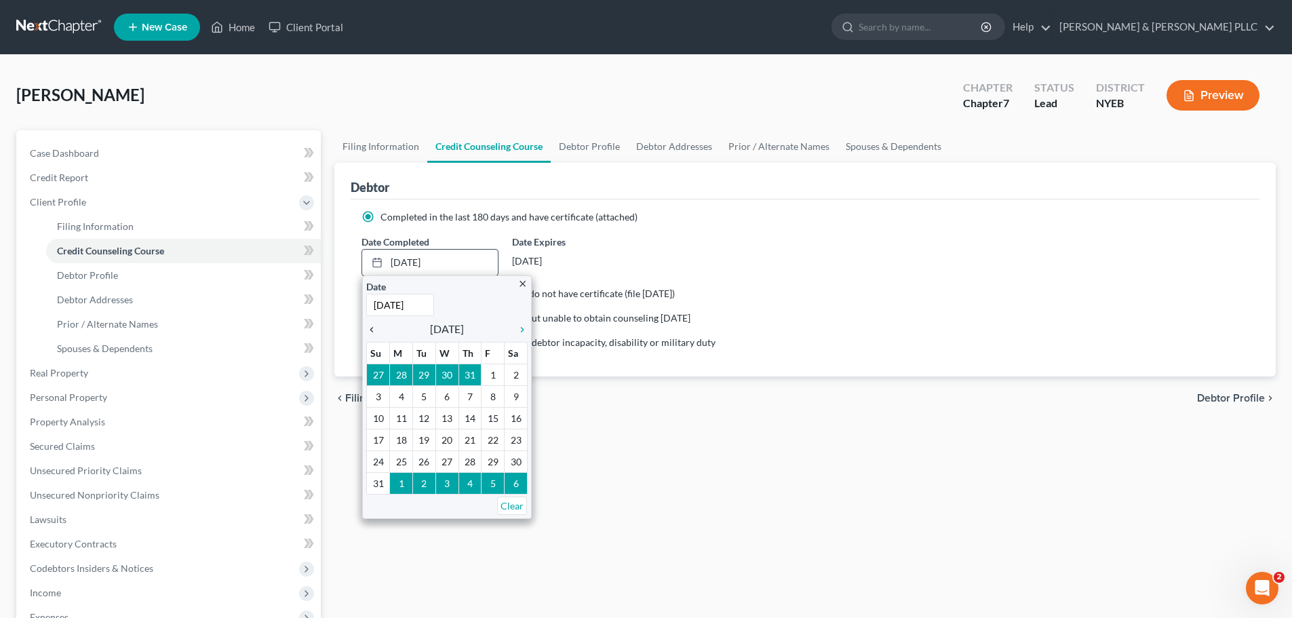
click at [379, 326] on icon "chevron_left" at bounding box center [375, 329] width 18 height 11
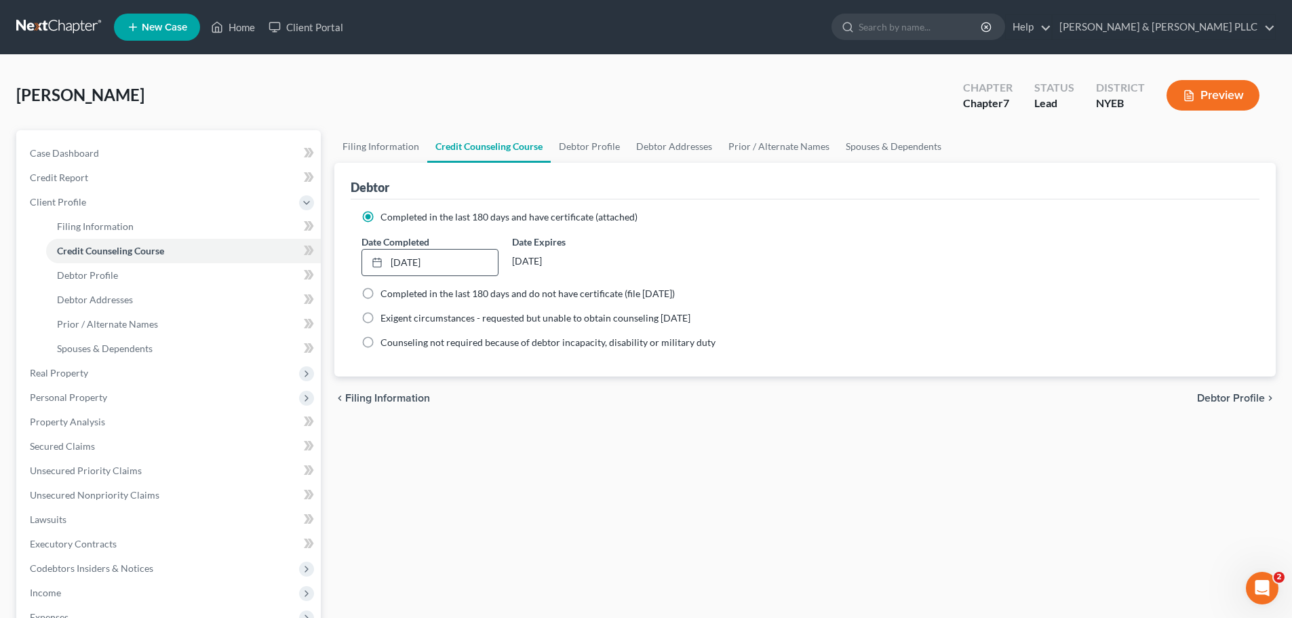
click at [773, 263] on div "Date Completed [DATE] close Date [DATE] Time 12:00 AM chevron_left [DATE] chevr…" at bounding box center [805, 255] width 901 height 41
click at [165, 213] on span "Client Profile" at bounding box center [170, 202] width 302 height 24
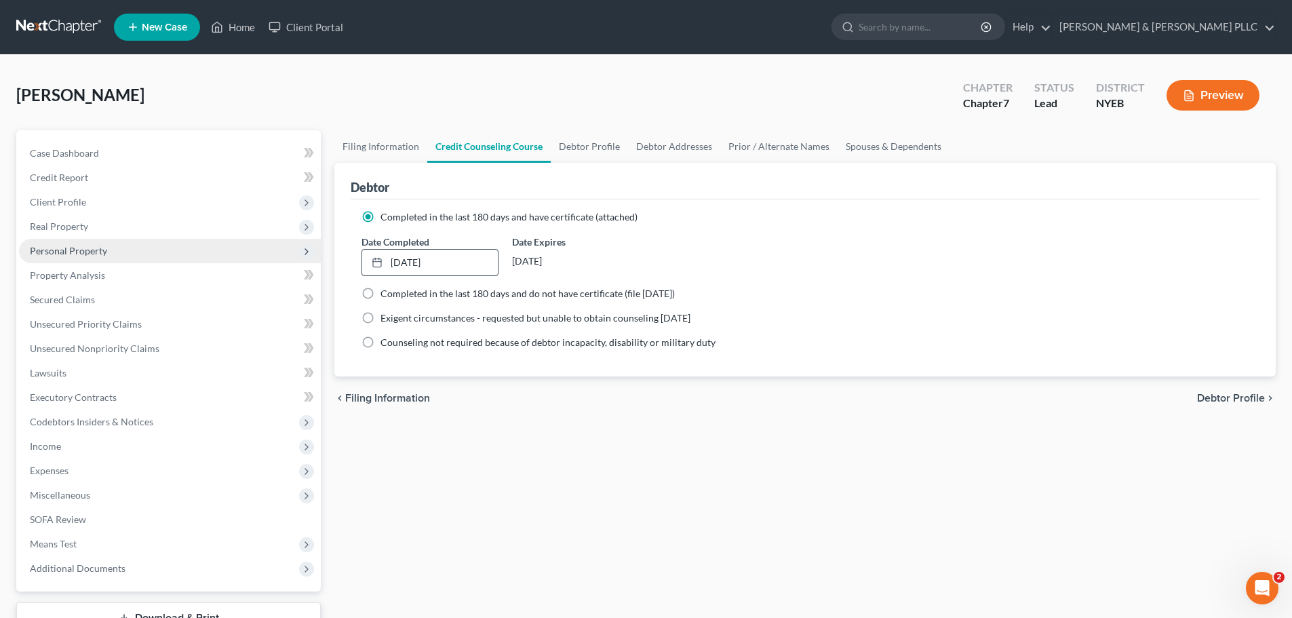
click at [123, 254] on span "Personal Property" at bounding box center [170, 251] width 302 height 24
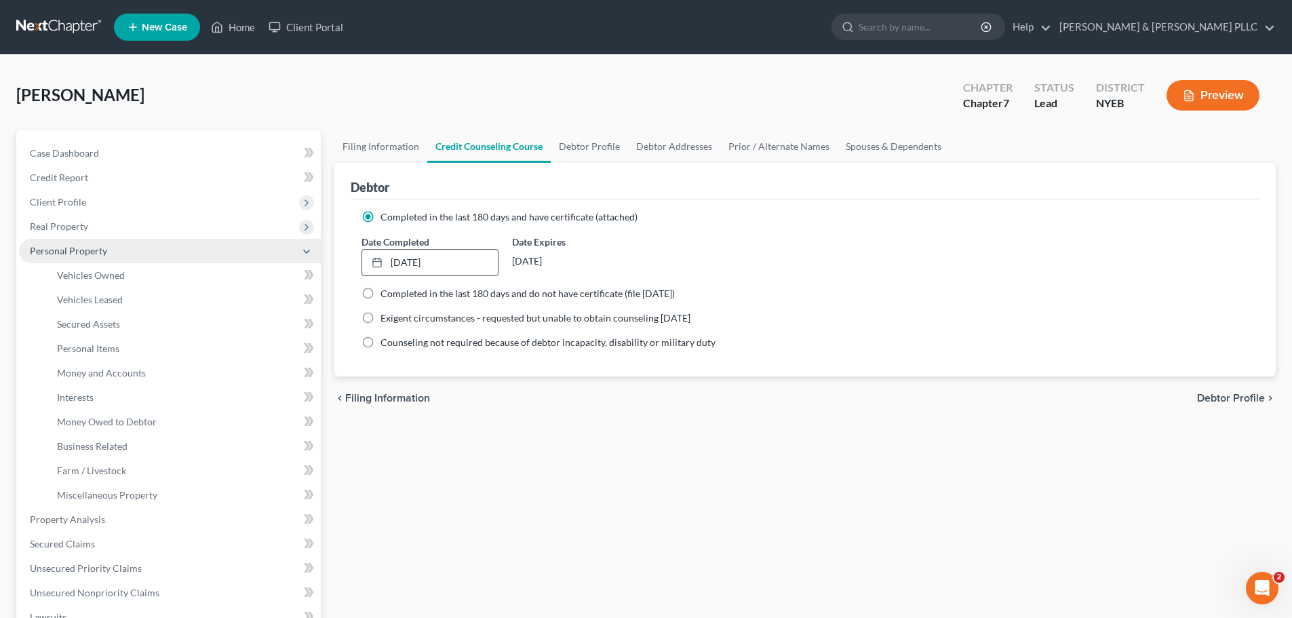
click at [153, 239] on span "Personal Property" at bounding box center [170, 251] width 302 height 24
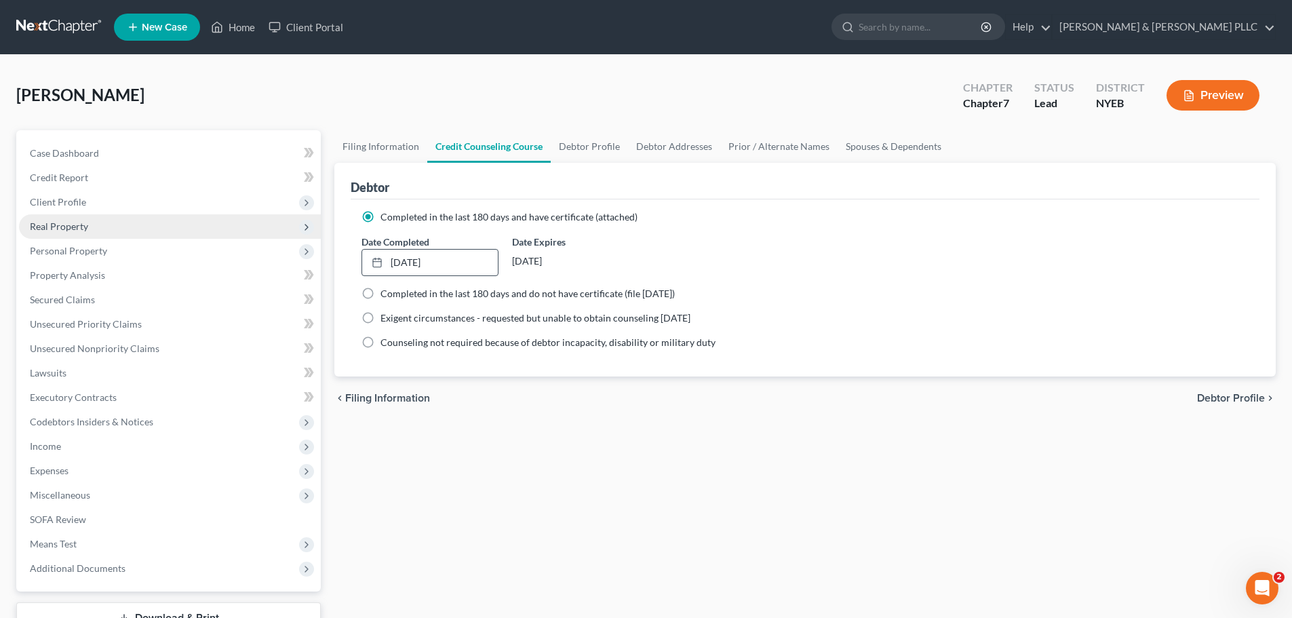
click at [147, 219] on span "Real Property" at bounding box center [170, 226] width 302 height 24
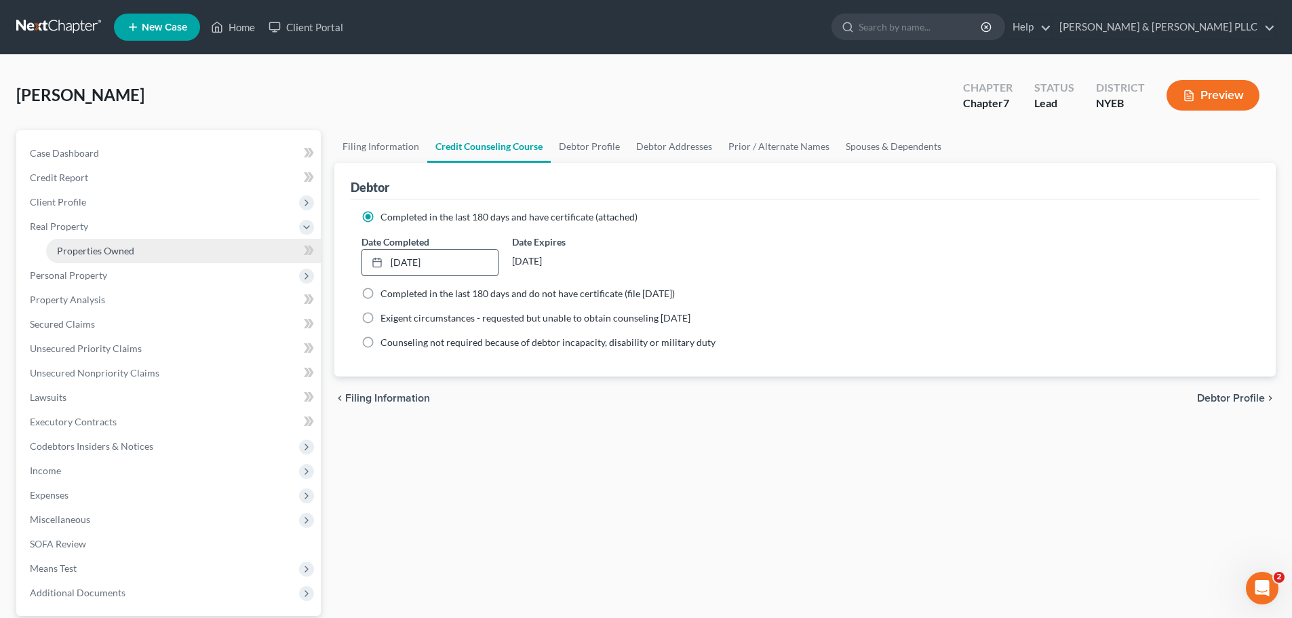
click at [143, 256] on link "Properties Owned" at bounding box center [183, 251] width 275 height 24
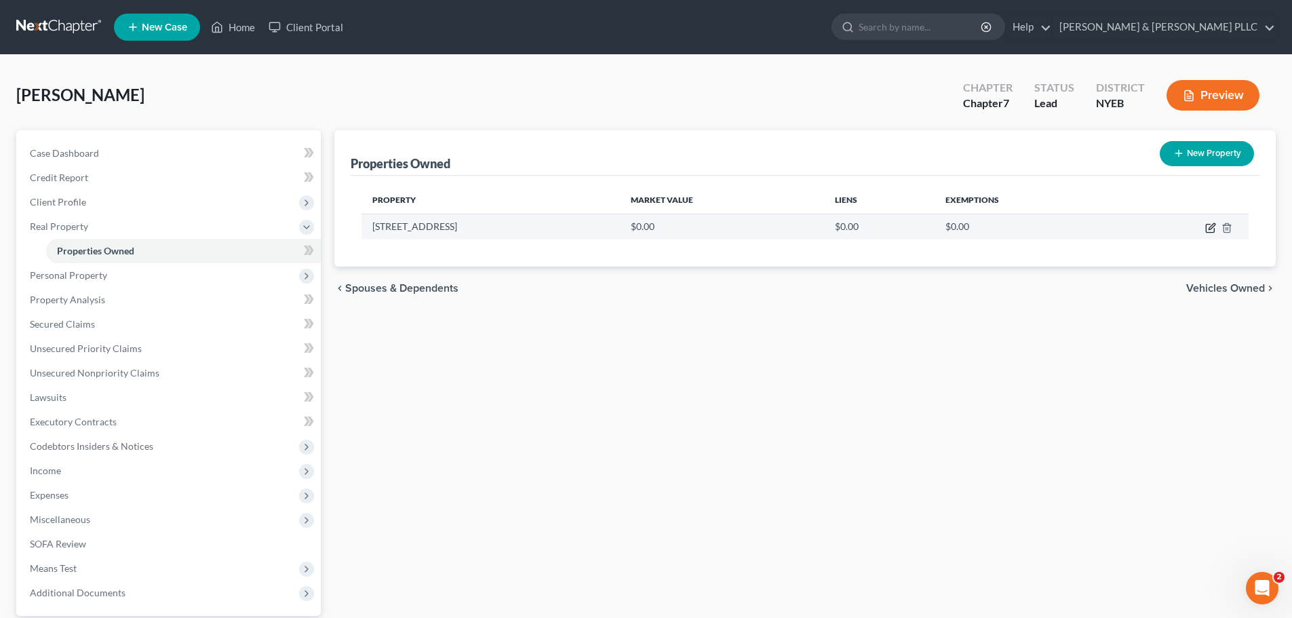
drag, startPoint x: 1210, startPoint y: 231, endPoint x: 1203, endPoint y: 229, distance: 7.7
click at [1210, 230] on icon "button" at bounding box center [1211, 228] width 11 height 11
select select "35"
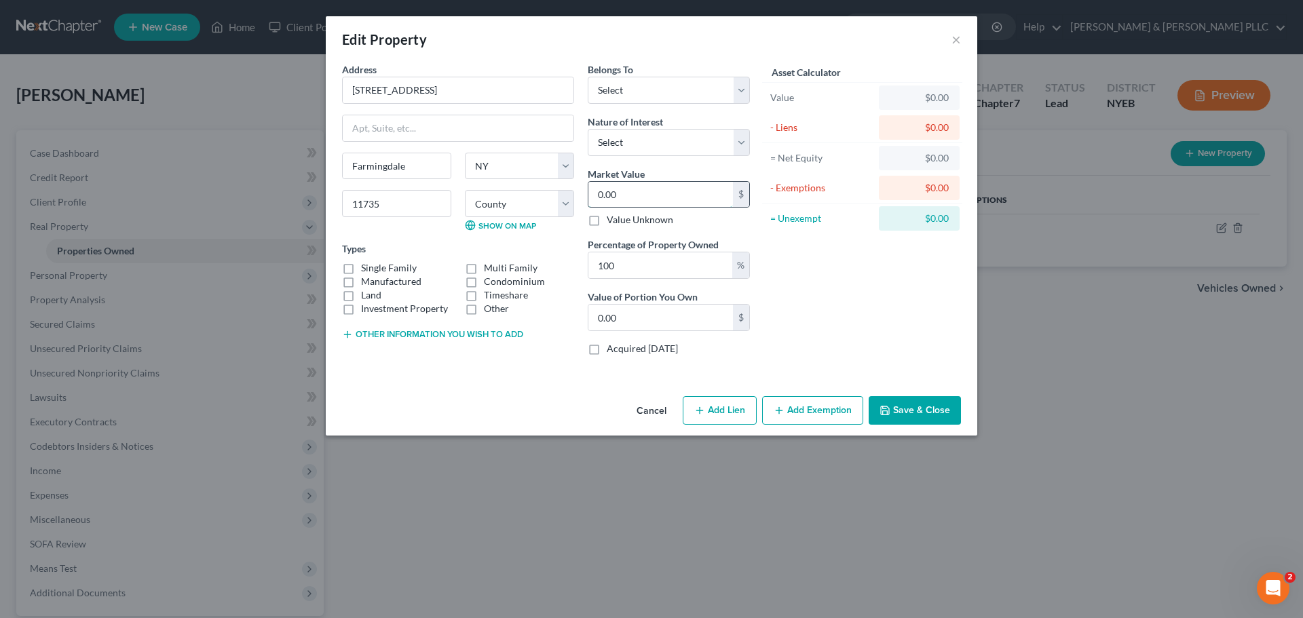
click at [671, 198] on input "0.00" at bounding box center [660, 195] width 145 height 26
type input "6"
type input "6.00"
type input "63"
type input "63.00"
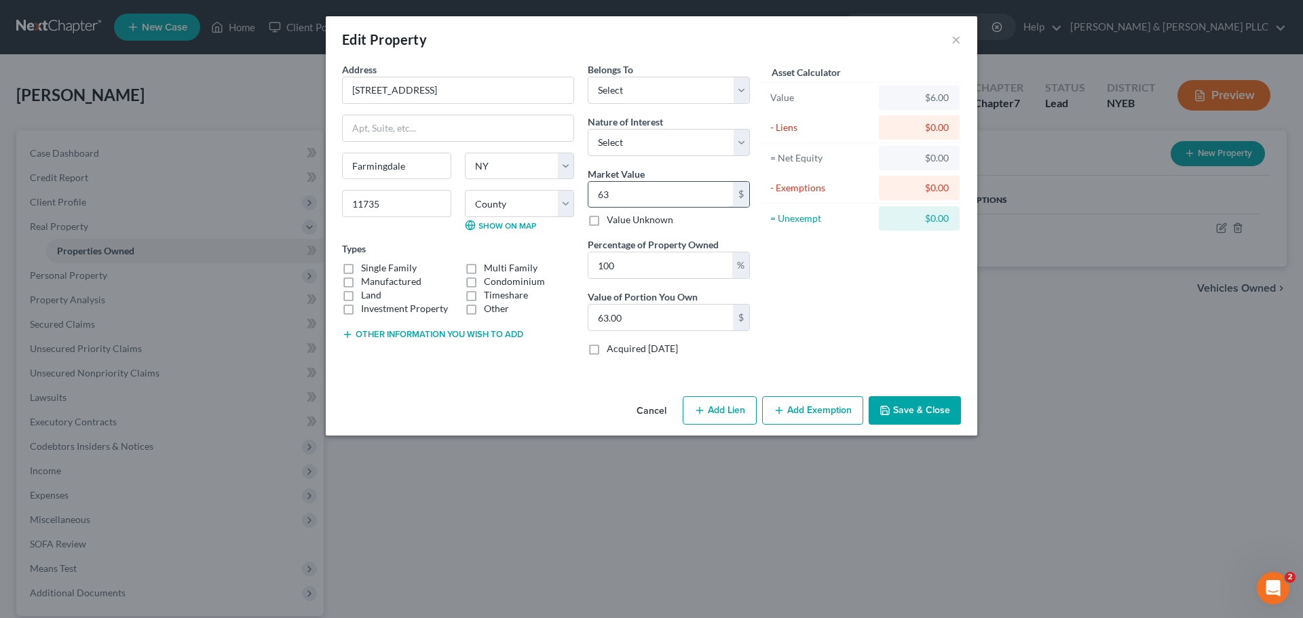
type input "630"
type input "630.00"
type input "6300"
type input "6,300.00"
type input "6,3000"
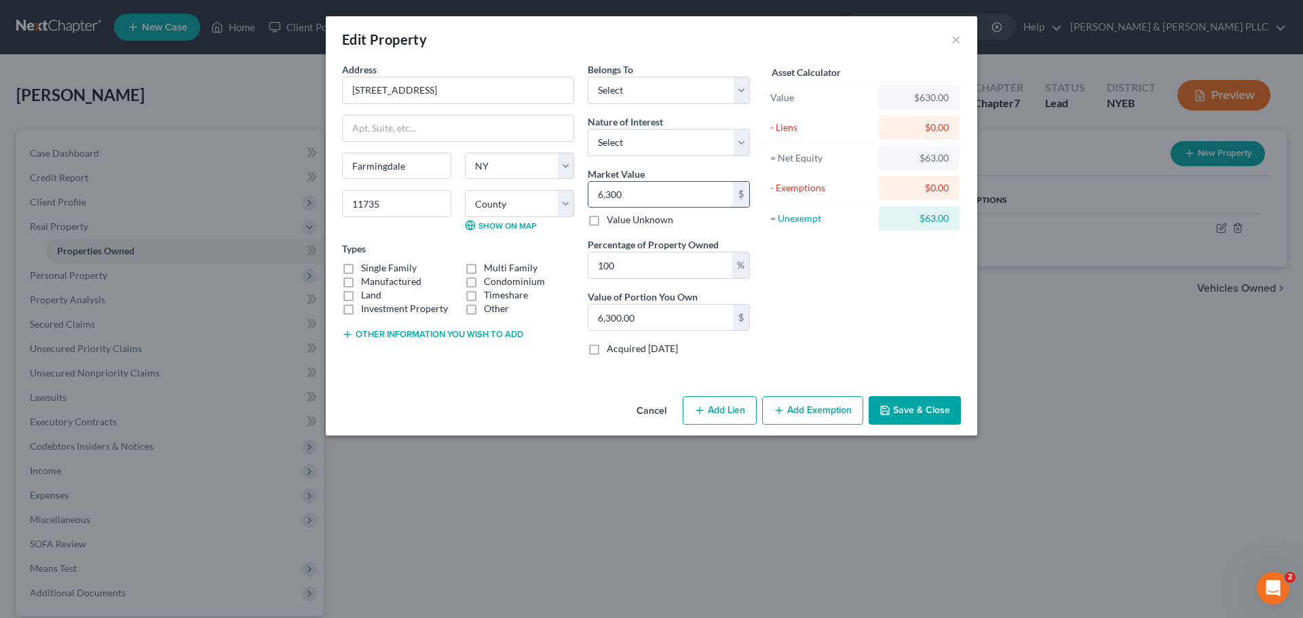
type input "63,000.00"
type input "63,0000"
type input "630,000.00"
type input "630,000"
click at [939, 400] on button "Save & Close" at bounding box center [914, 410] width 92 height 28
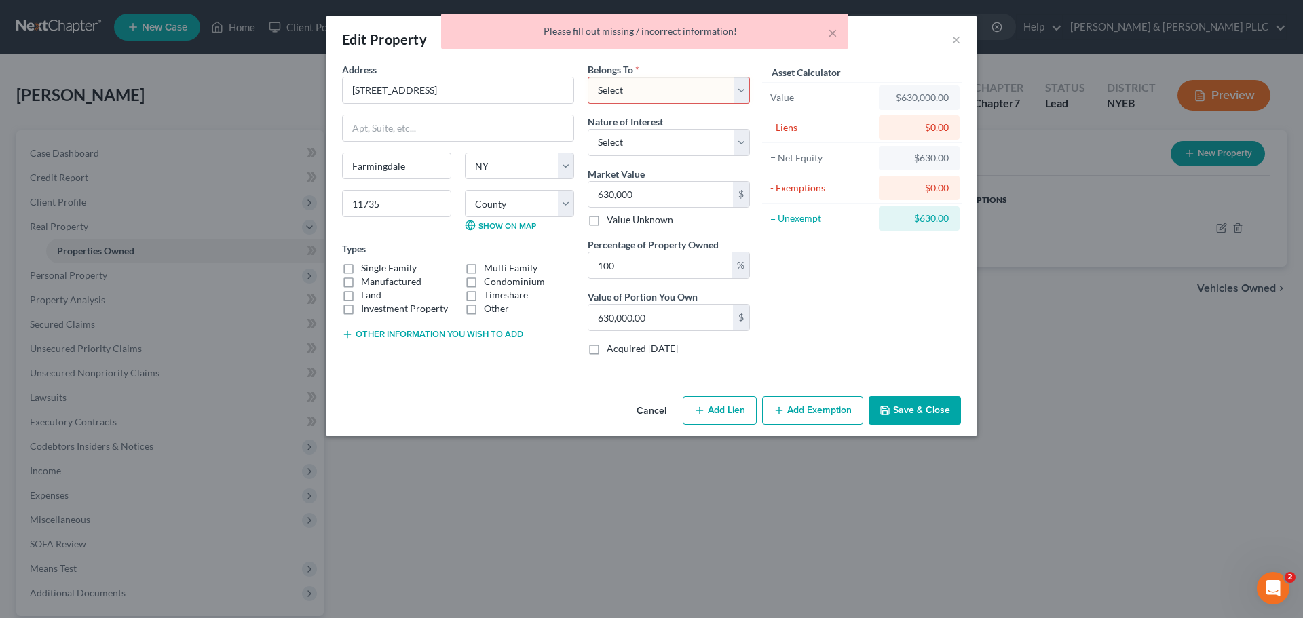
drag, startPoint x: 676, startPoint y: 102, endPoint x: 672, endPoint y: 94, distance: 8.2
click at [674, 98] on select "Select Debtor 1 Only Debtor 2 Only Debtor 1 And Debtor 2 Only At Least One Of T…" at bounding box center [669, 90] width 162 height 27
select select "0"
click at [588, 77] on select "Select Debtor 1 Only Debtor 2 Only Debtor 1 And Debtor 2 Only At Least One Of T…" at bounding box center [669, 90] width 162 height 27
click at [917, 406] on button "Save & Close" at bounding box center [914, 410] width 92 height 28
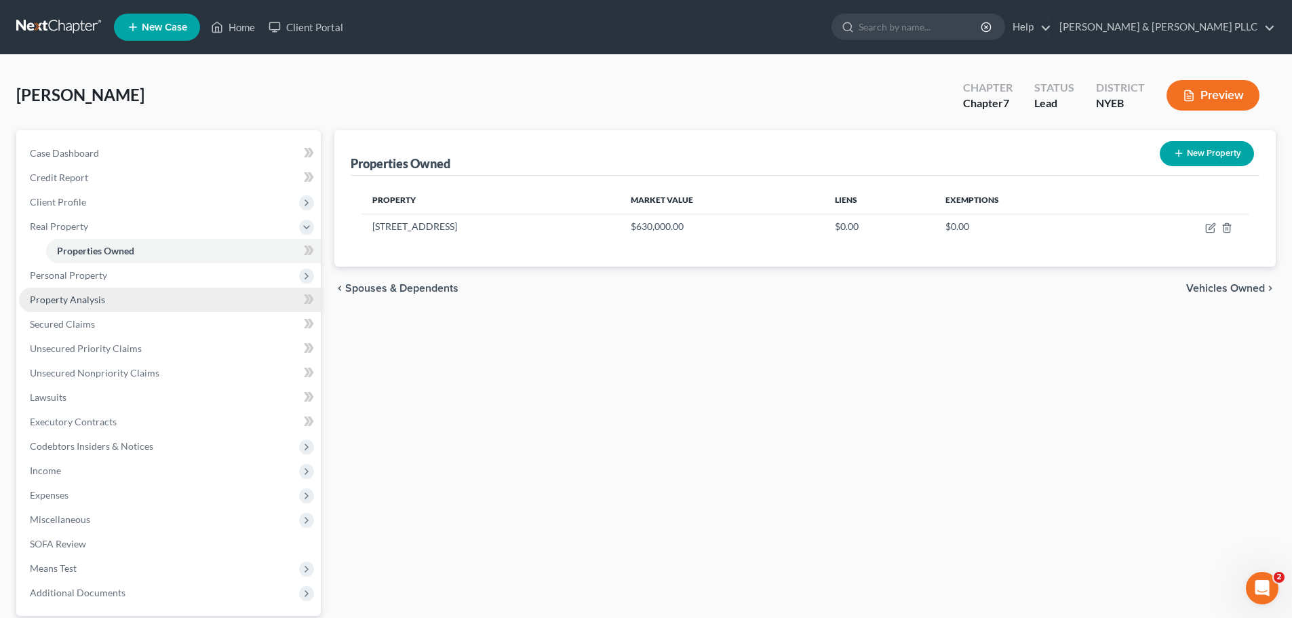
click at [137, 296] on link "Property Analysis" at bounding box center [170, 300] width 302 height 24
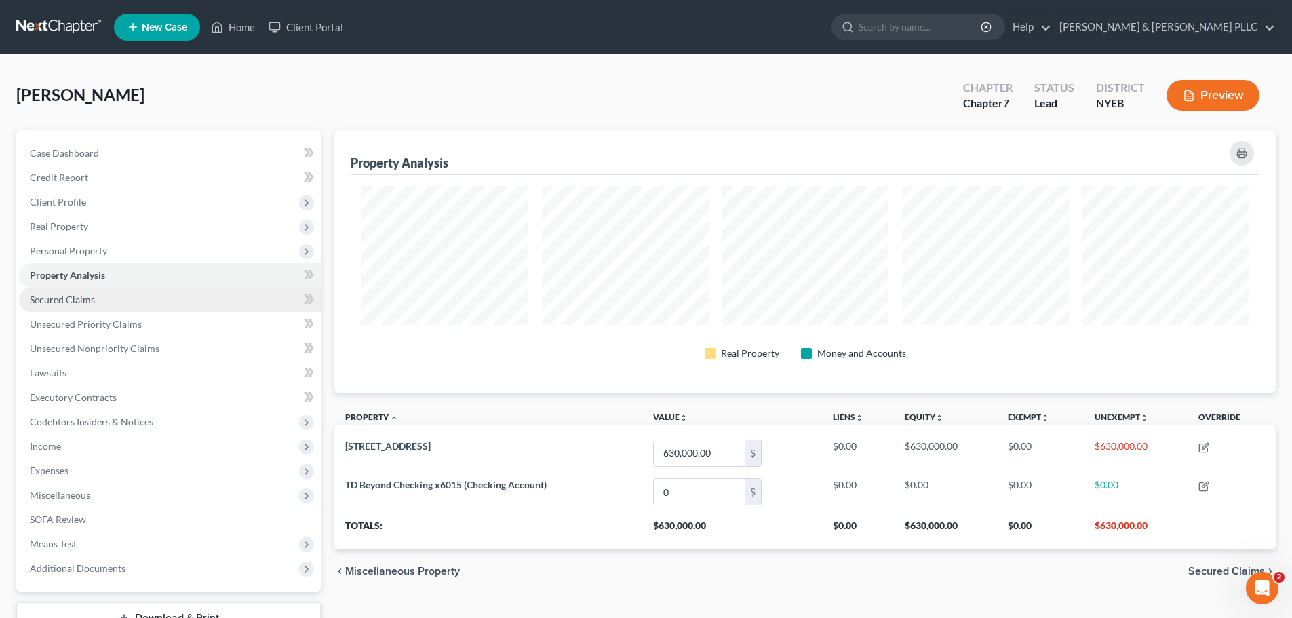
scroll to position [263, 942]
click at [210, 269] on link "Property Analysis" at bounding box center [170, 275] width 302 height 24
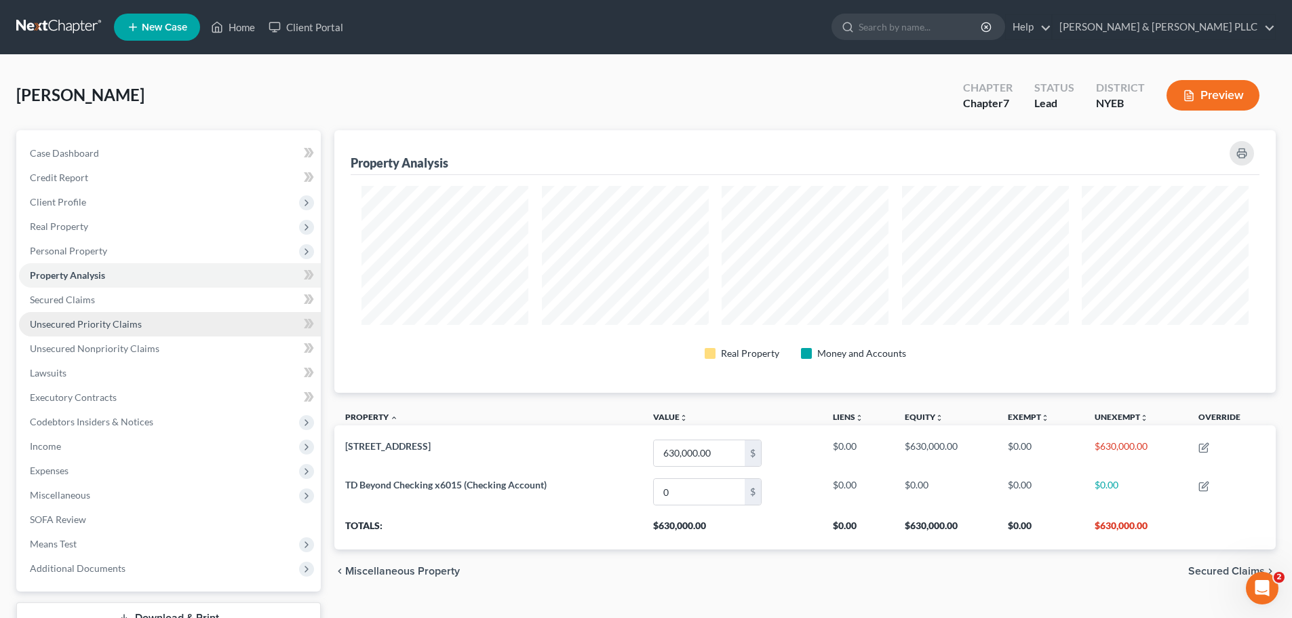
click at [191, 313] on link "Unsecured Priority Claims" at bounding box center [170, 324] width 302 height 24
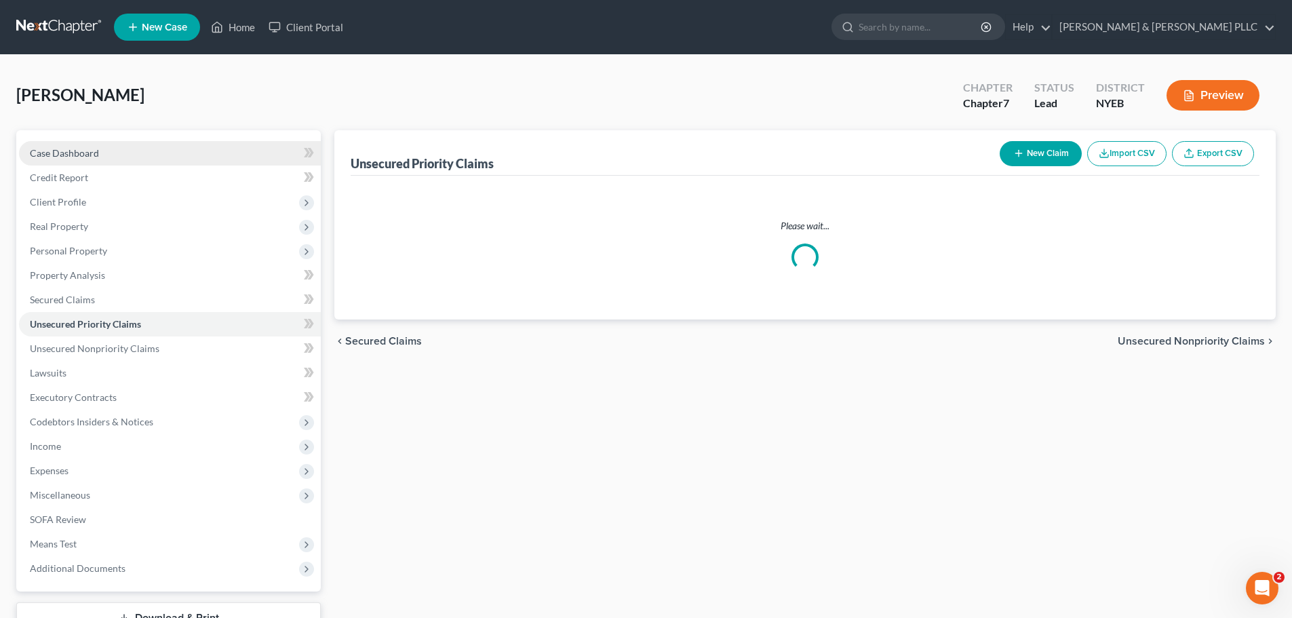
click at [205, 150] on link "Case Dashboard" at bounding box center [170, 153] width 302 height 24
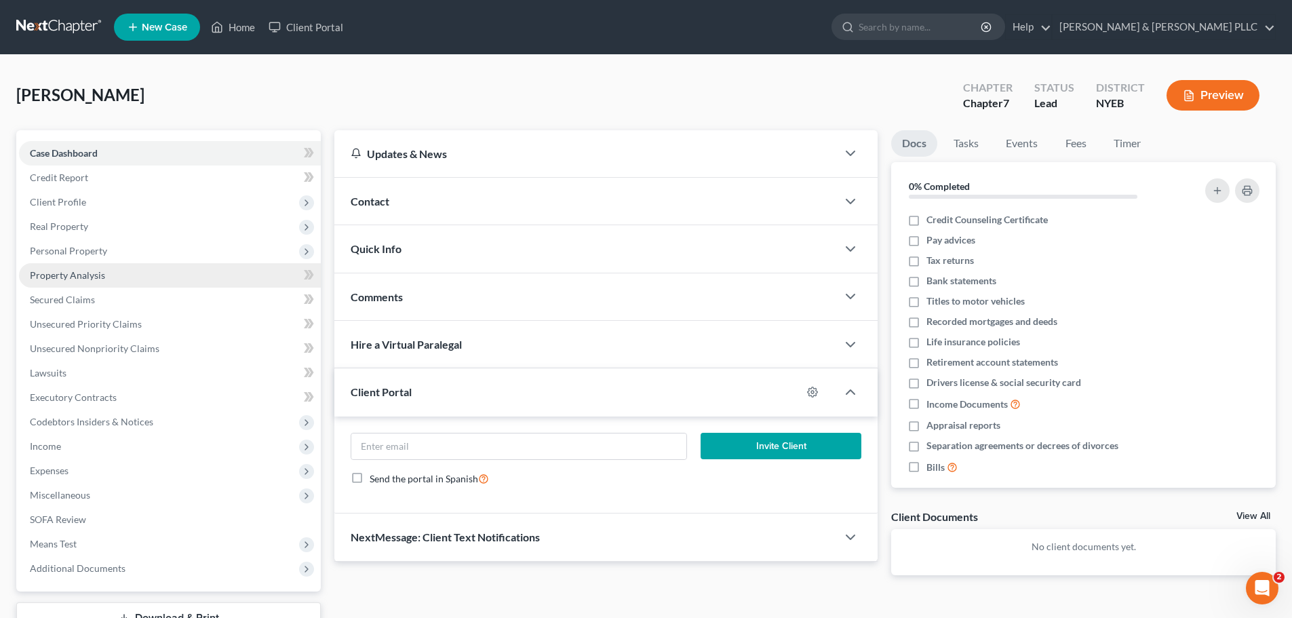
click at [244, 267] on link "Property Analysis" at bounding box center [170, 275] width 302 height 24
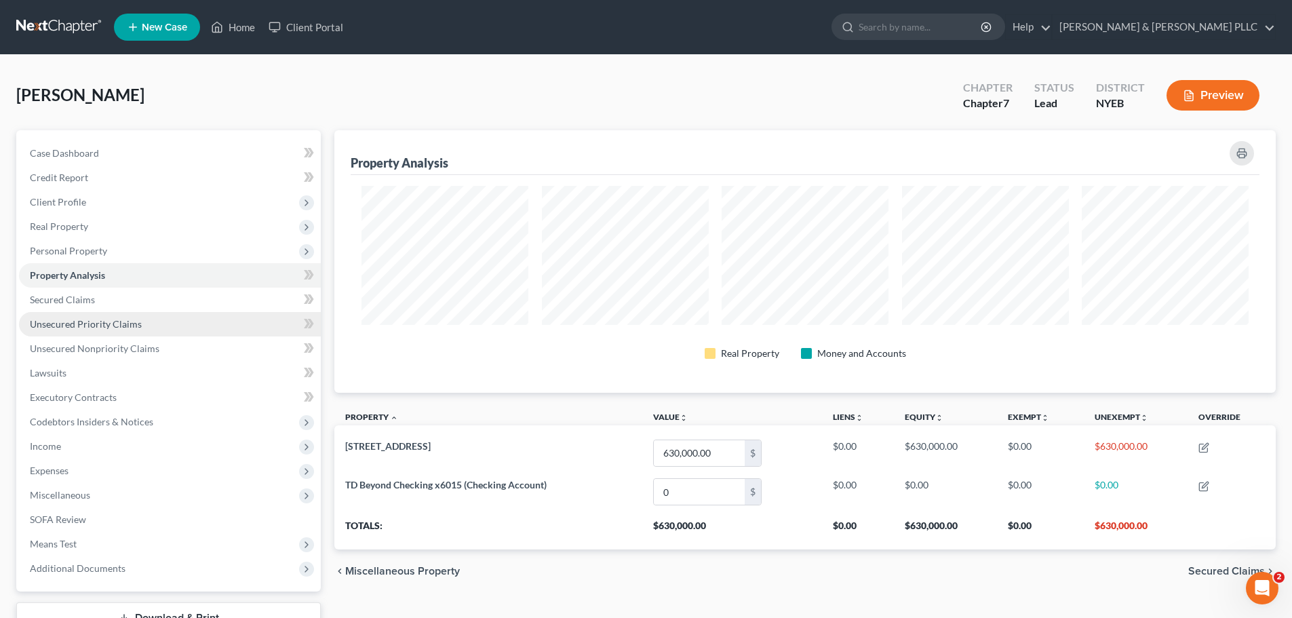
scroll to position [263, 942]
click at [182, 272] on link "Property Analysis" at bounding box center [170, 275] width 302 height 24
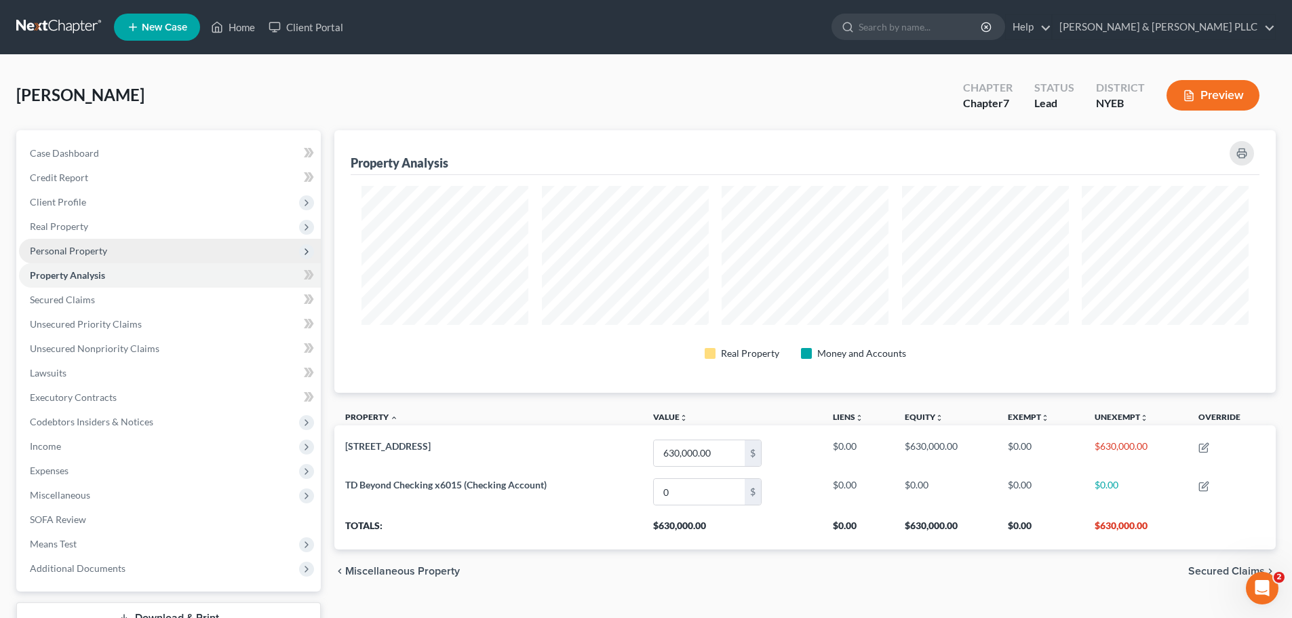
click at [174, 253] on span "Personal Property" at bounding box center [170, 251] width 302 height 24
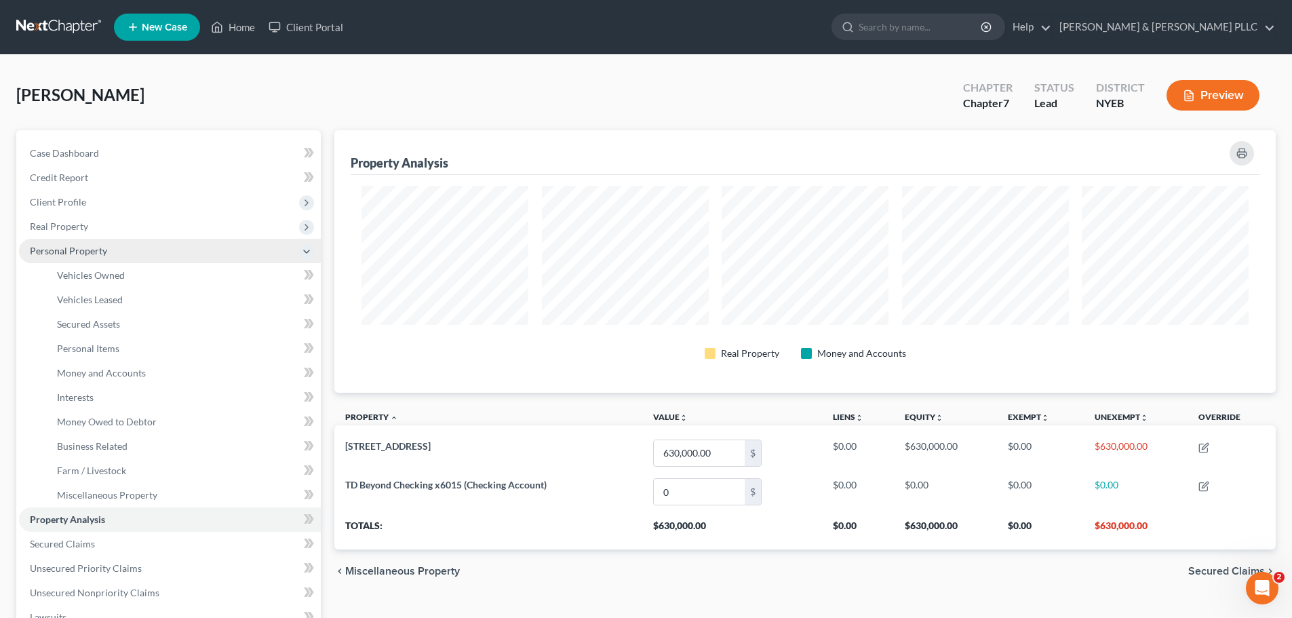
click at [173, 258] on span "Personal Property" at bounding box center [170, 251] width 302 height 24
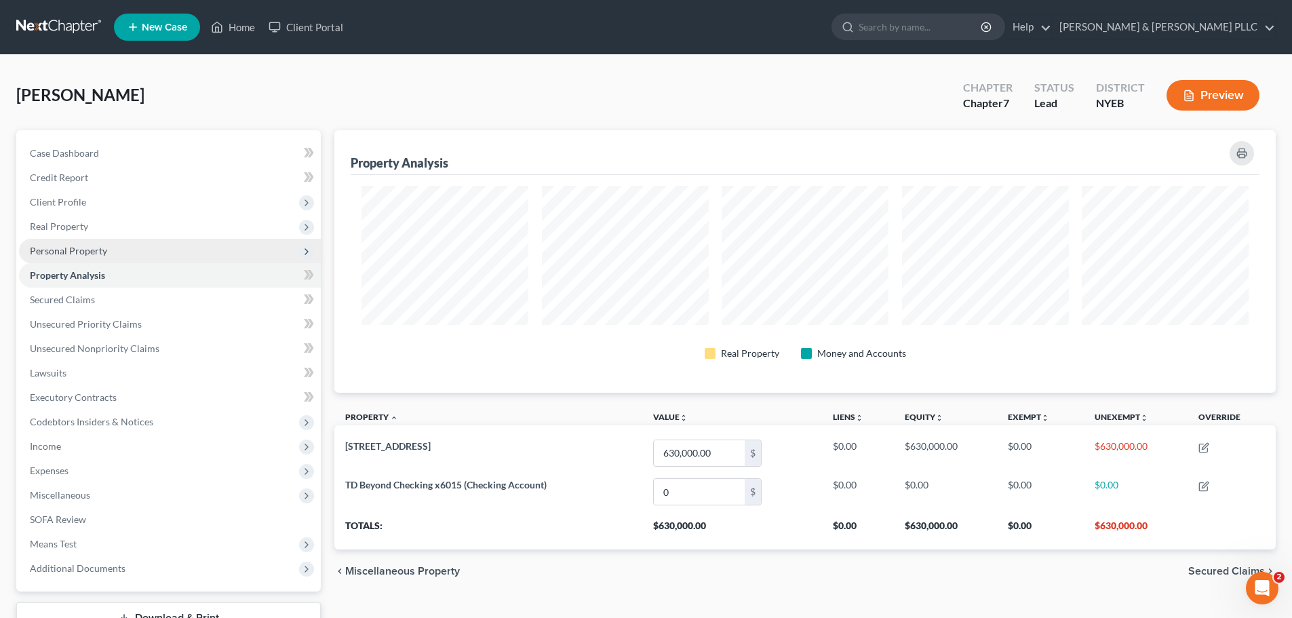
click at [282, 253] on span "Personal Property" at bounding box center [170, 251] width 302 height 24
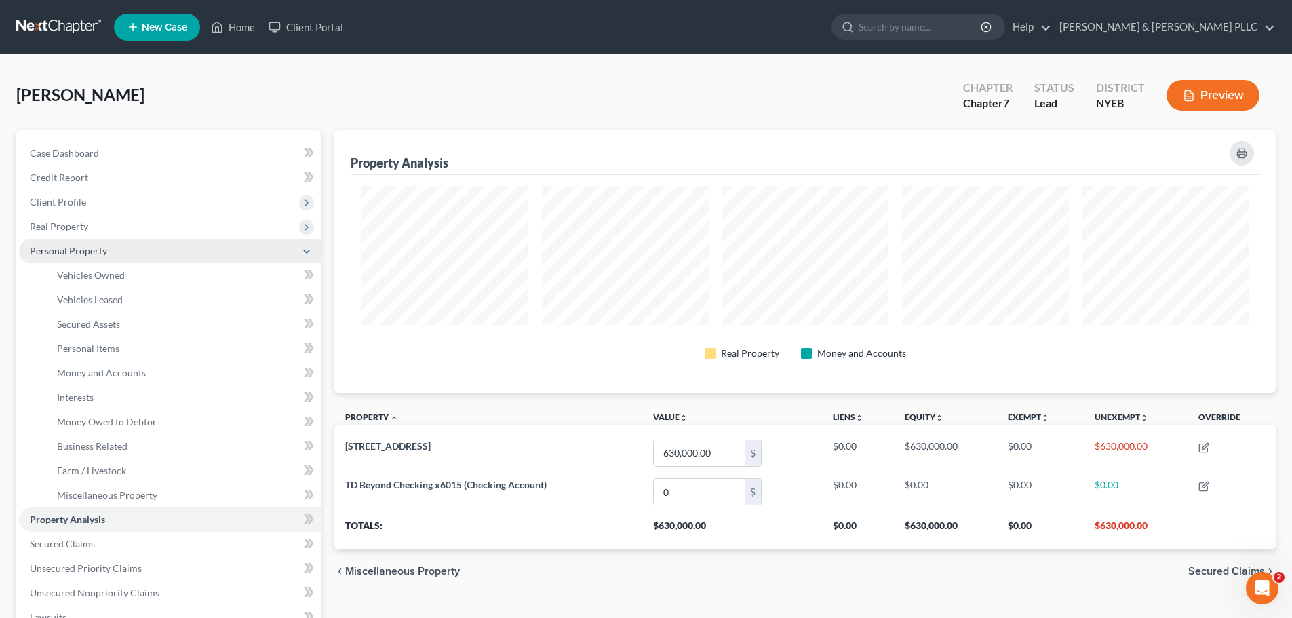
click at [238, 252] on span "Personal Property" at bounding box center [170, 251] width 302 height 24
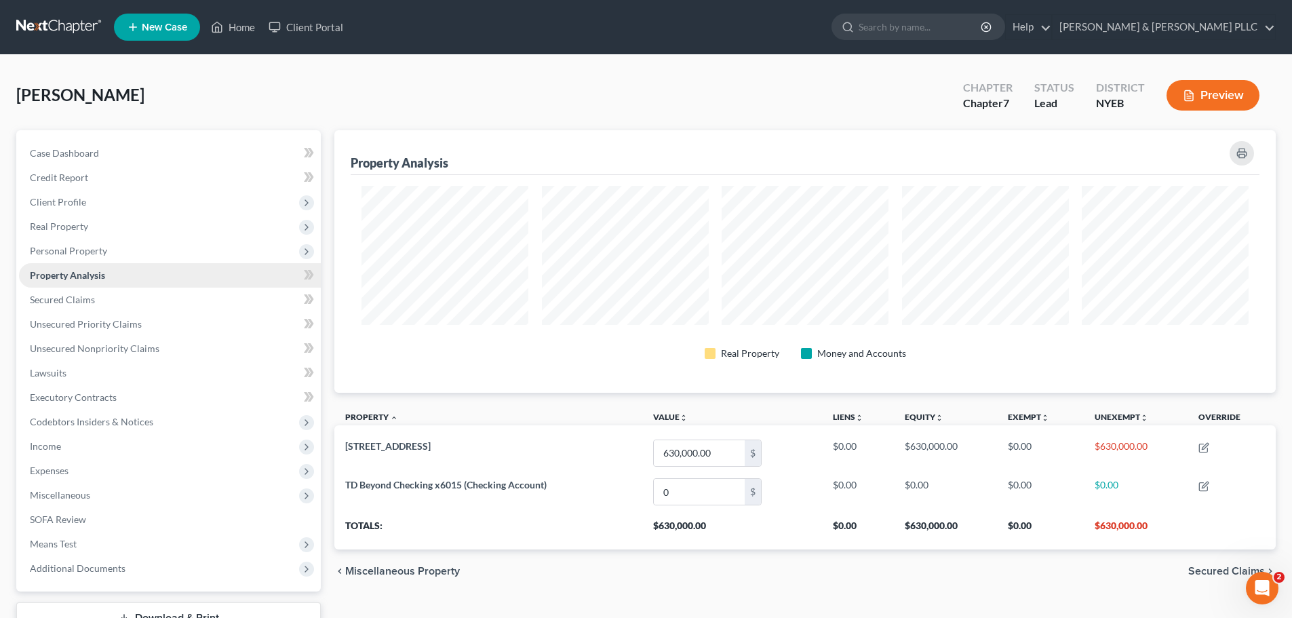
click at [245, 267] on link "Property Analysis" at bounding box center [170, 275] width 302 height 24
click at [233, 232] on span "Real Property" at bounding box center [170, 226] width 302 height 24
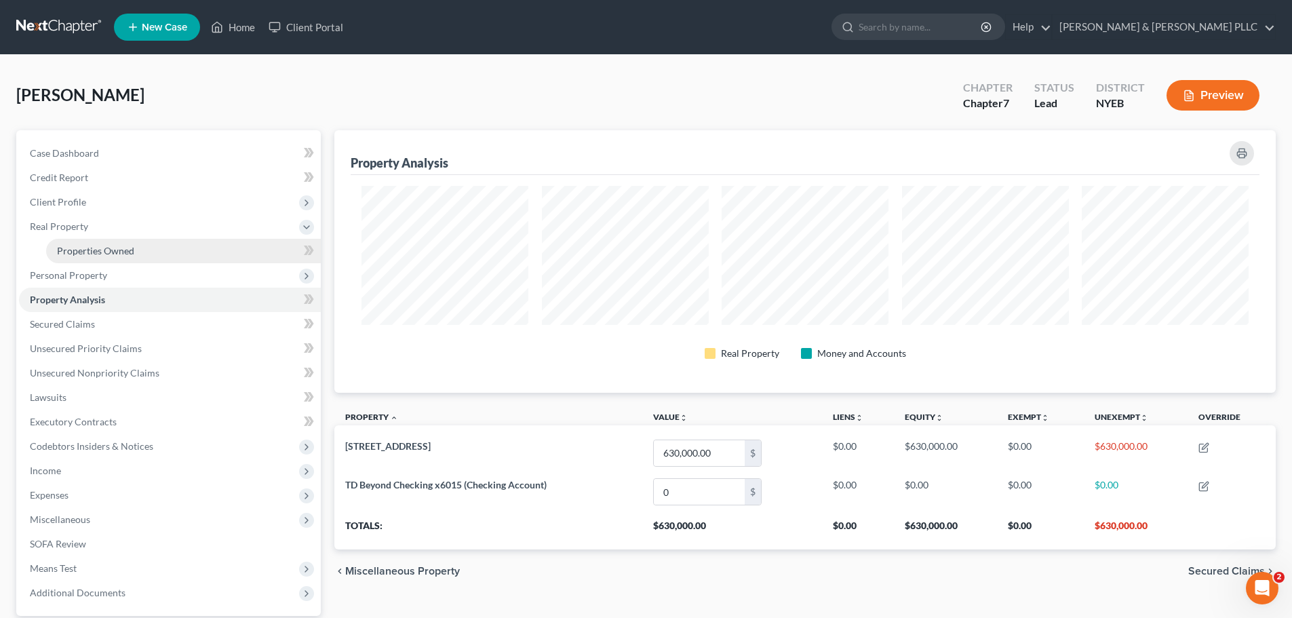
click at [216, 256] on link "Properties Owned" at bounding box center [183, 251] width 275 height 24
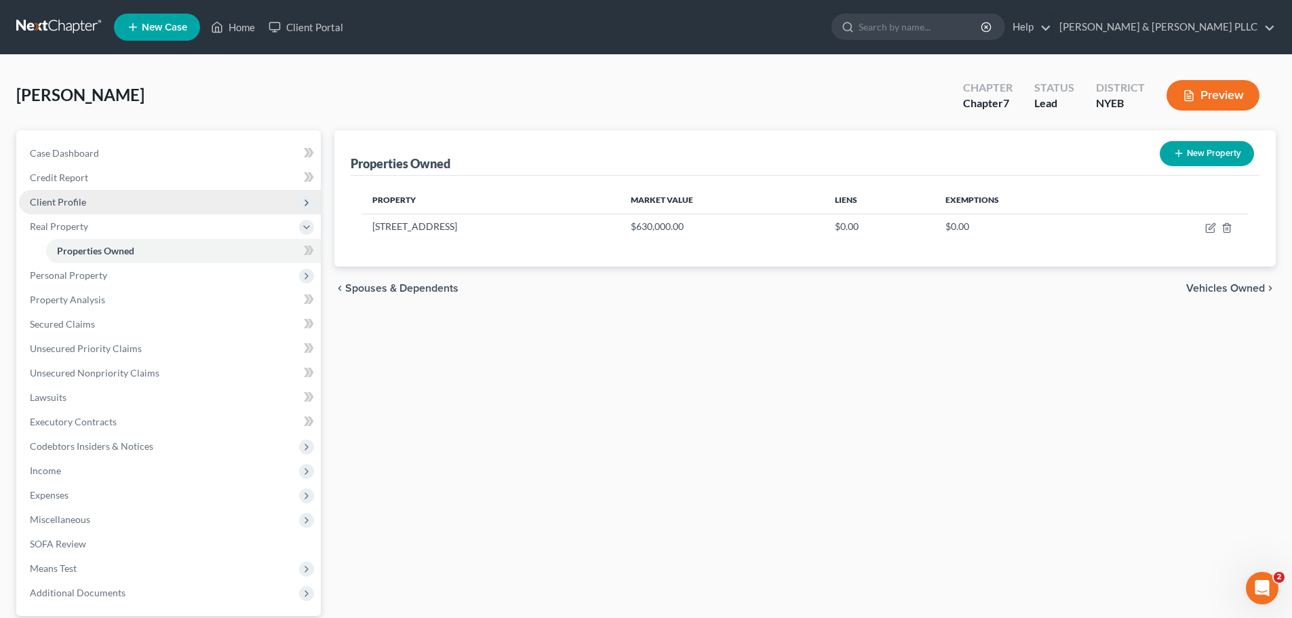
drag, startPoint x: 224, startPoint y: 221, endPoint x: 243, endPoint y: 212, distance: 20.9
click at [236, 215] on span "Real Property" at bounding box center [170, 226] width 302 height 24
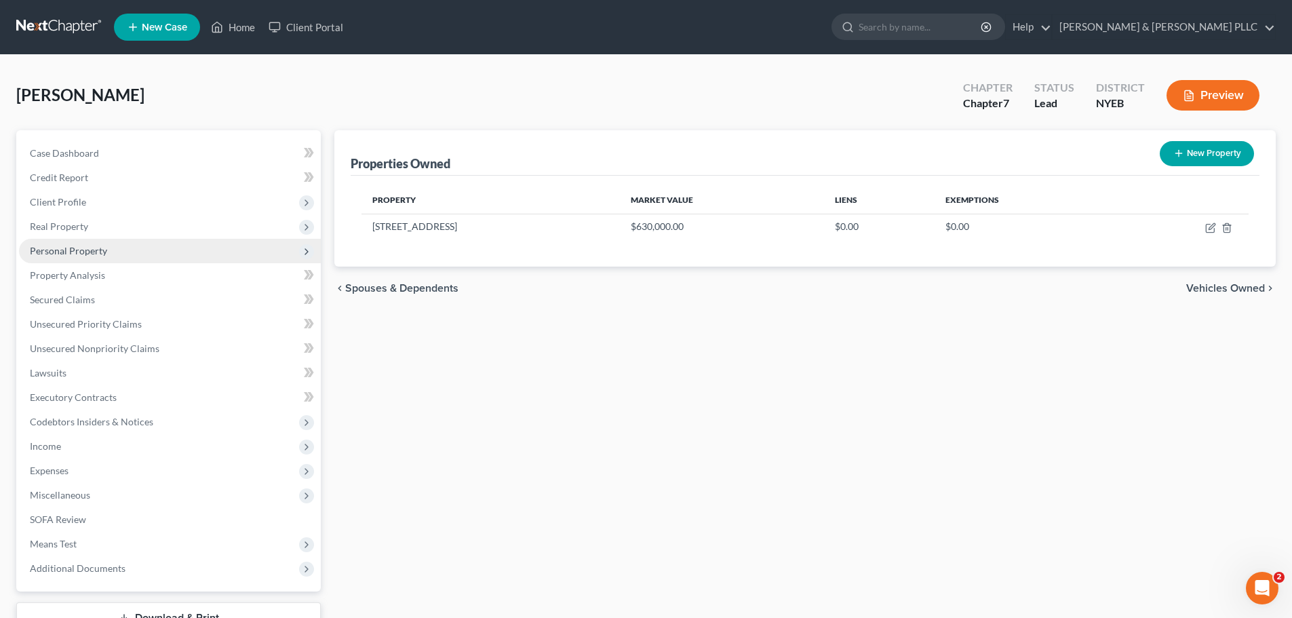
click at [252, 246] on span "Personal Property" at bounding box center [170, 251] width 302 height 24
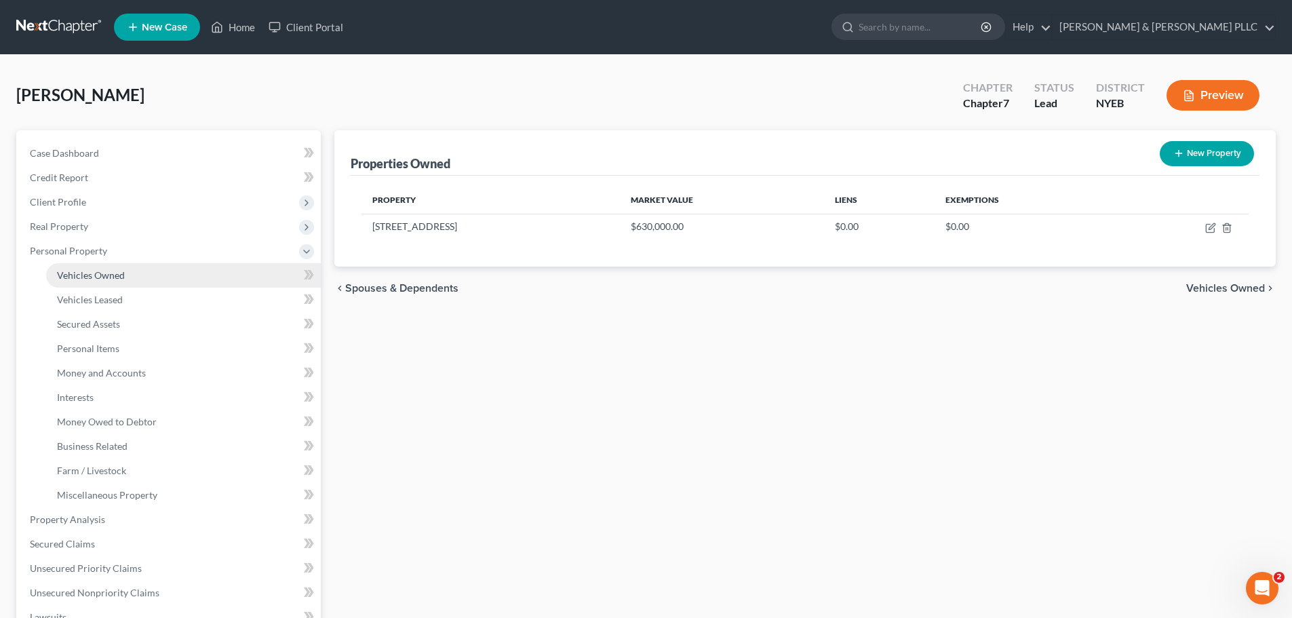
click at [229, 280] on link "Vehicles Owned" at bounding box center [183, 275] width 275 height 24
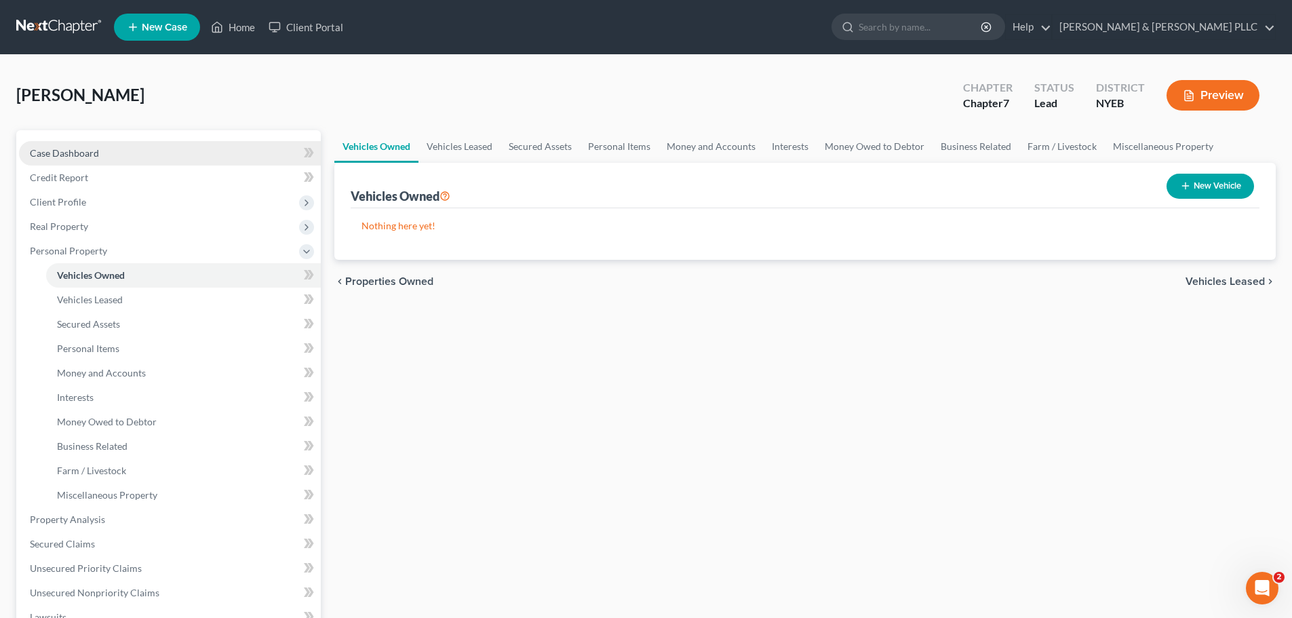
click at [170, 153] on link "Case Dashboard" at bounding box center [170, 153] width 302 height 24
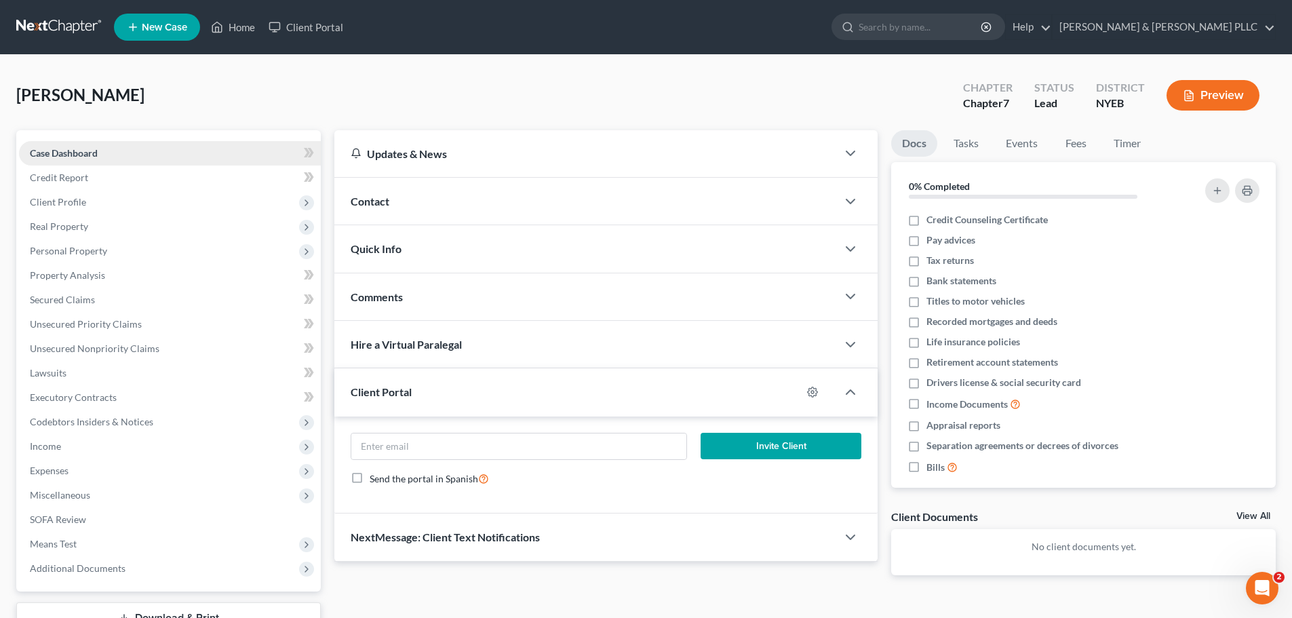
click at [90, 164] on link "Case Dashboard" at bounding box center [170, 153] width 302 height 24
